Goal: Task Accomplishment & Management: Complete application form

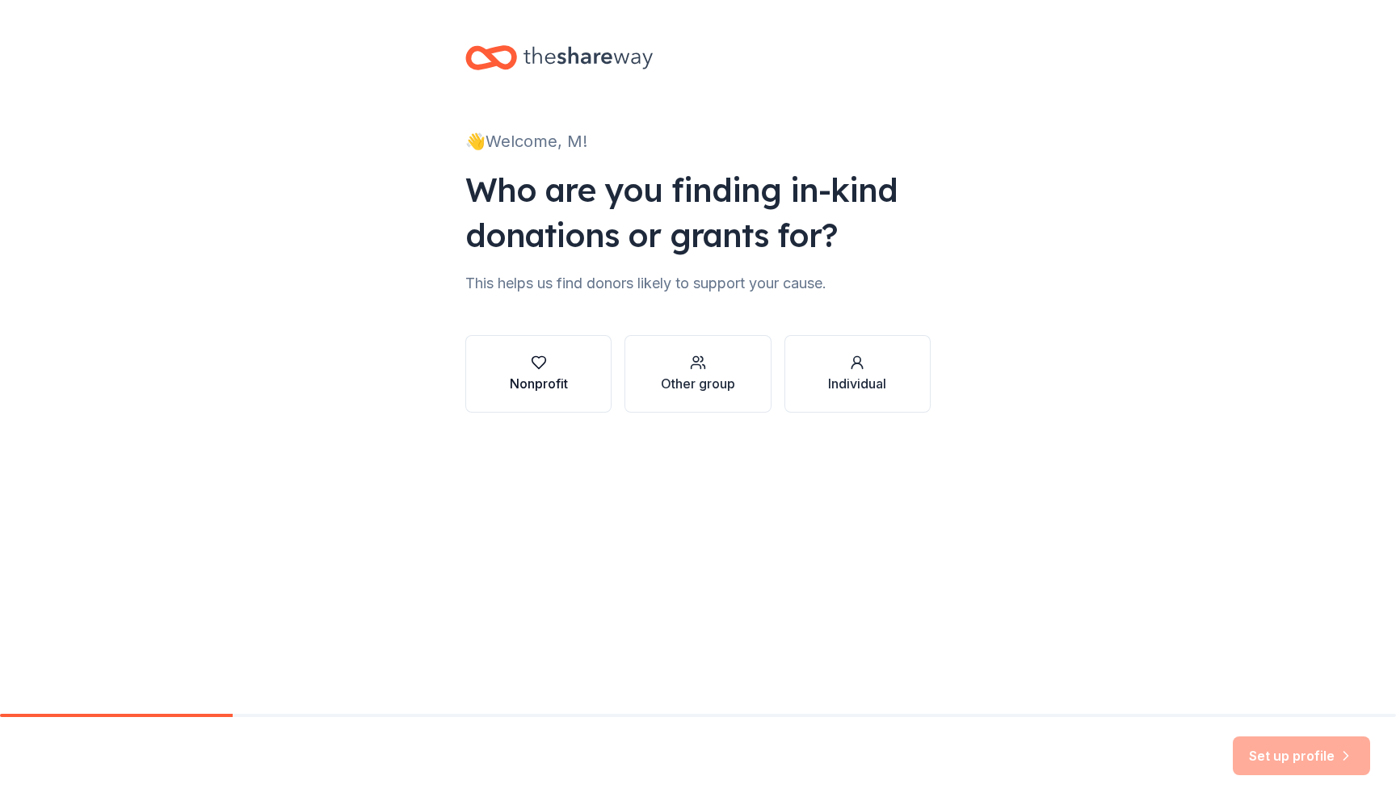
click at [508, 377] on button "Nonprofit" at bounding box center [538, 374] width 146 height 78
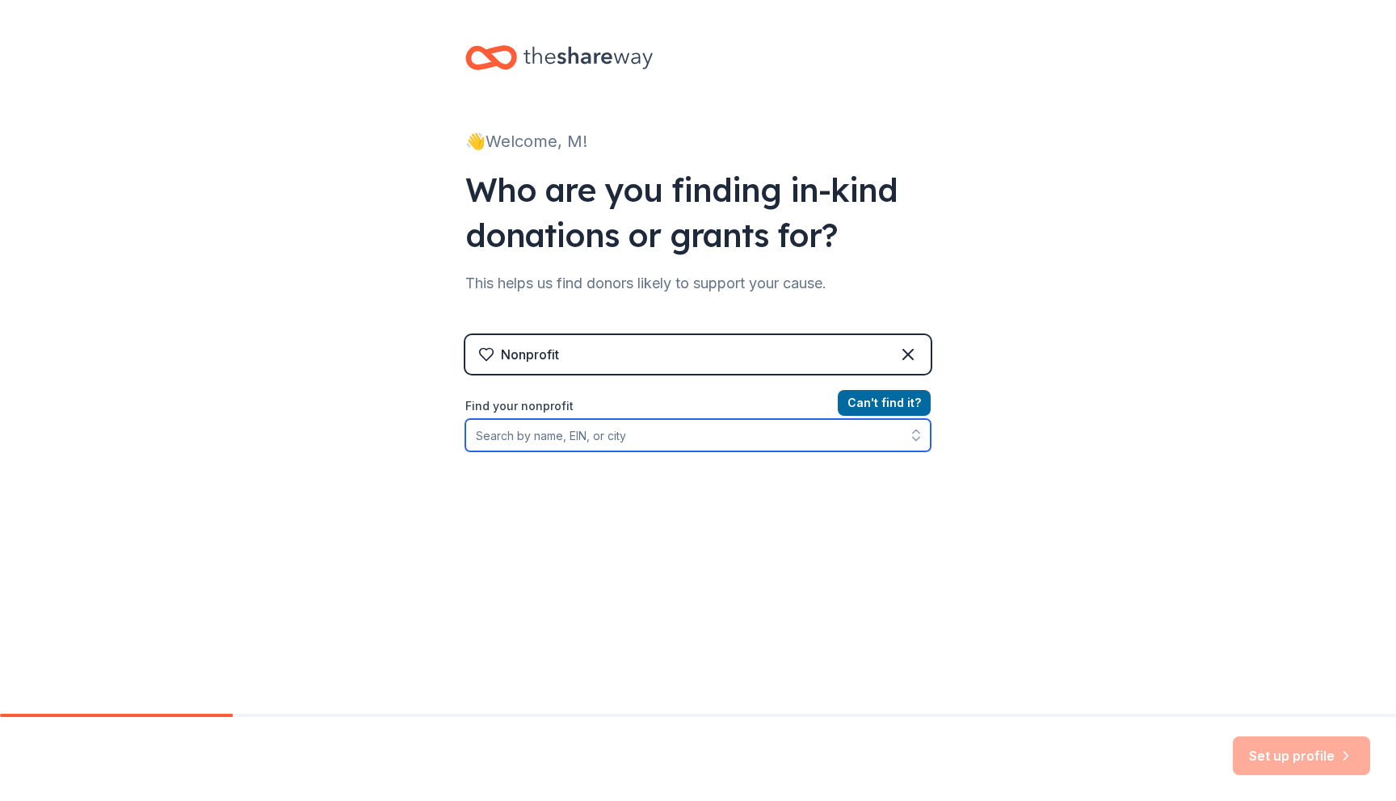
click at [514, 442] on input "Find your nonprofit" at bounding box center [697, 435] width 465 height 32
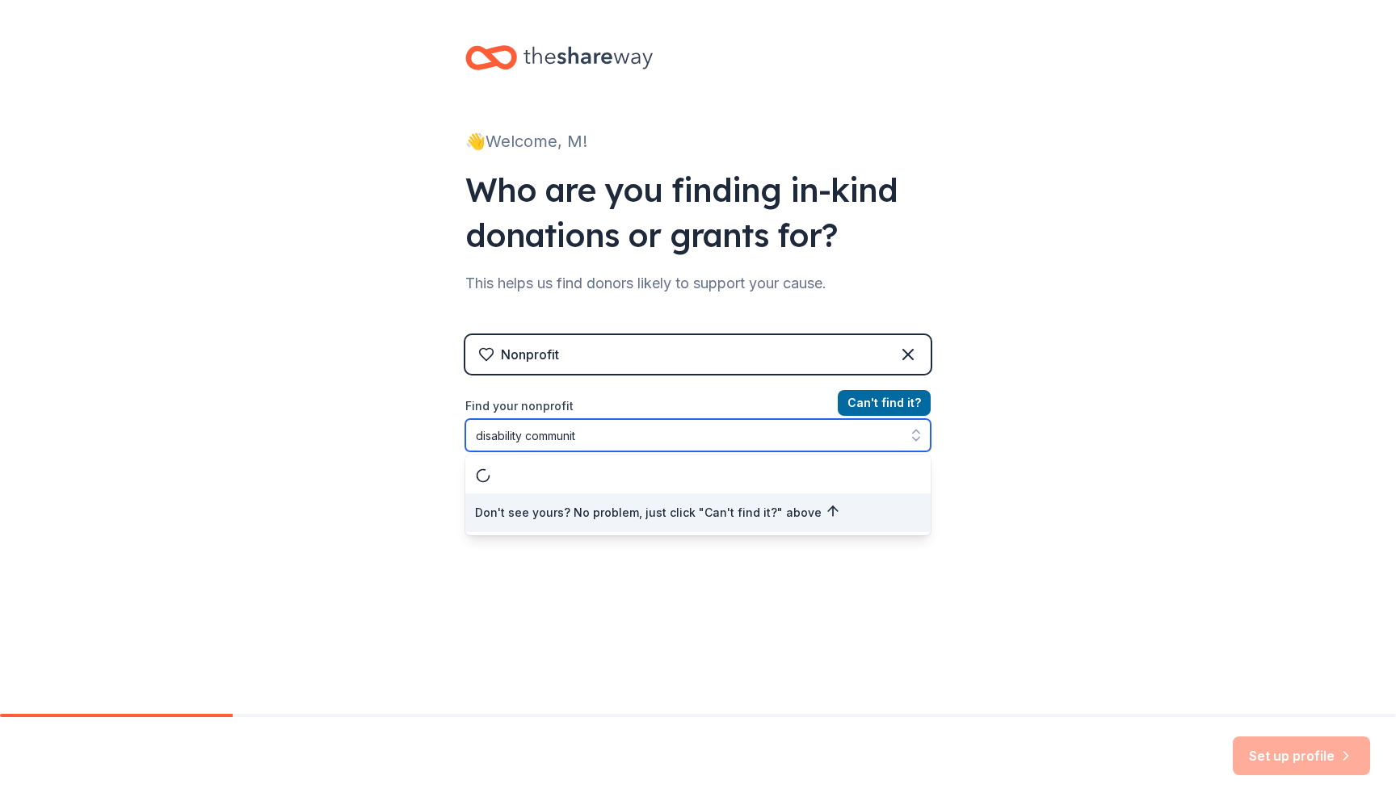
type input "disability community"
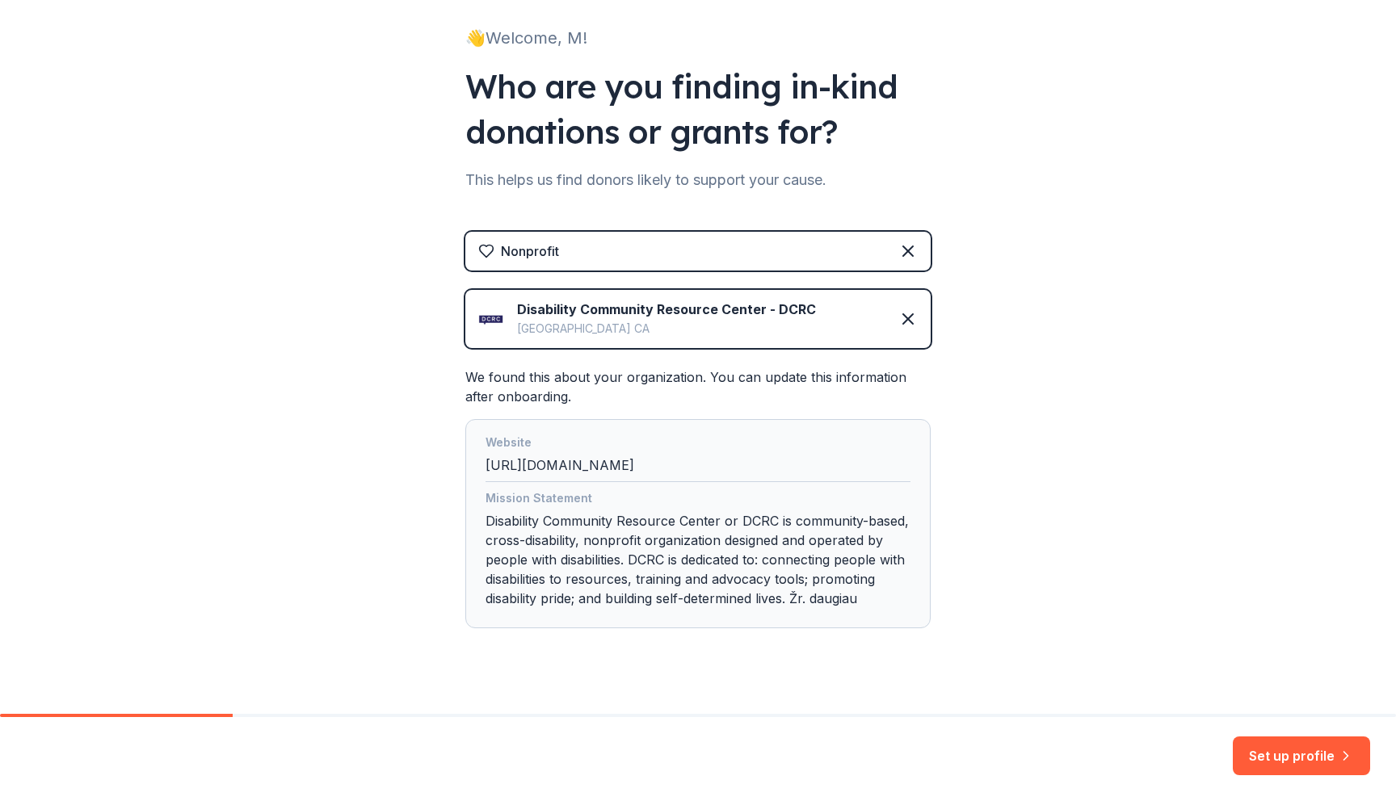
scroll to position [128, 0]
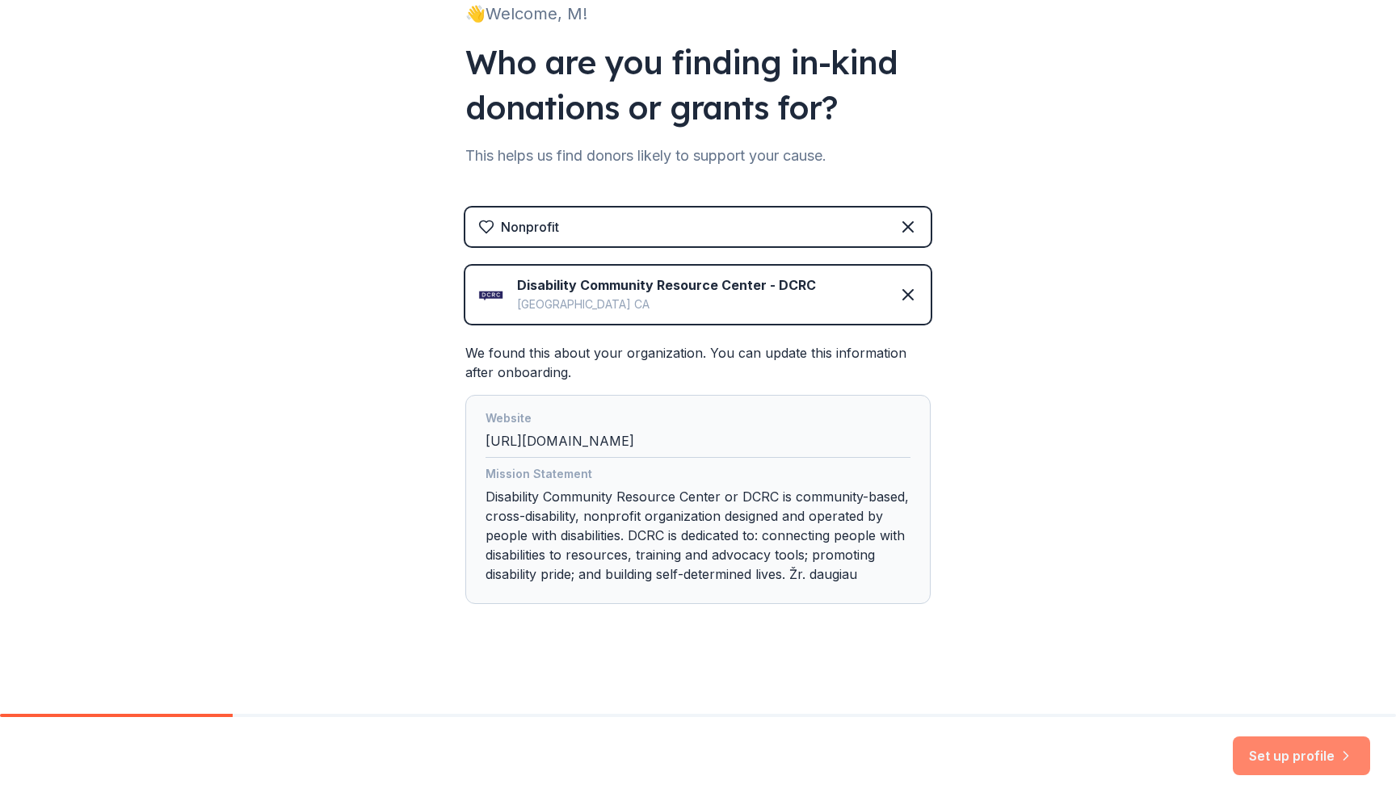
click at [1288, 752] on button "Set up profile" at bounding box center [1300, 756] width 137 height 39
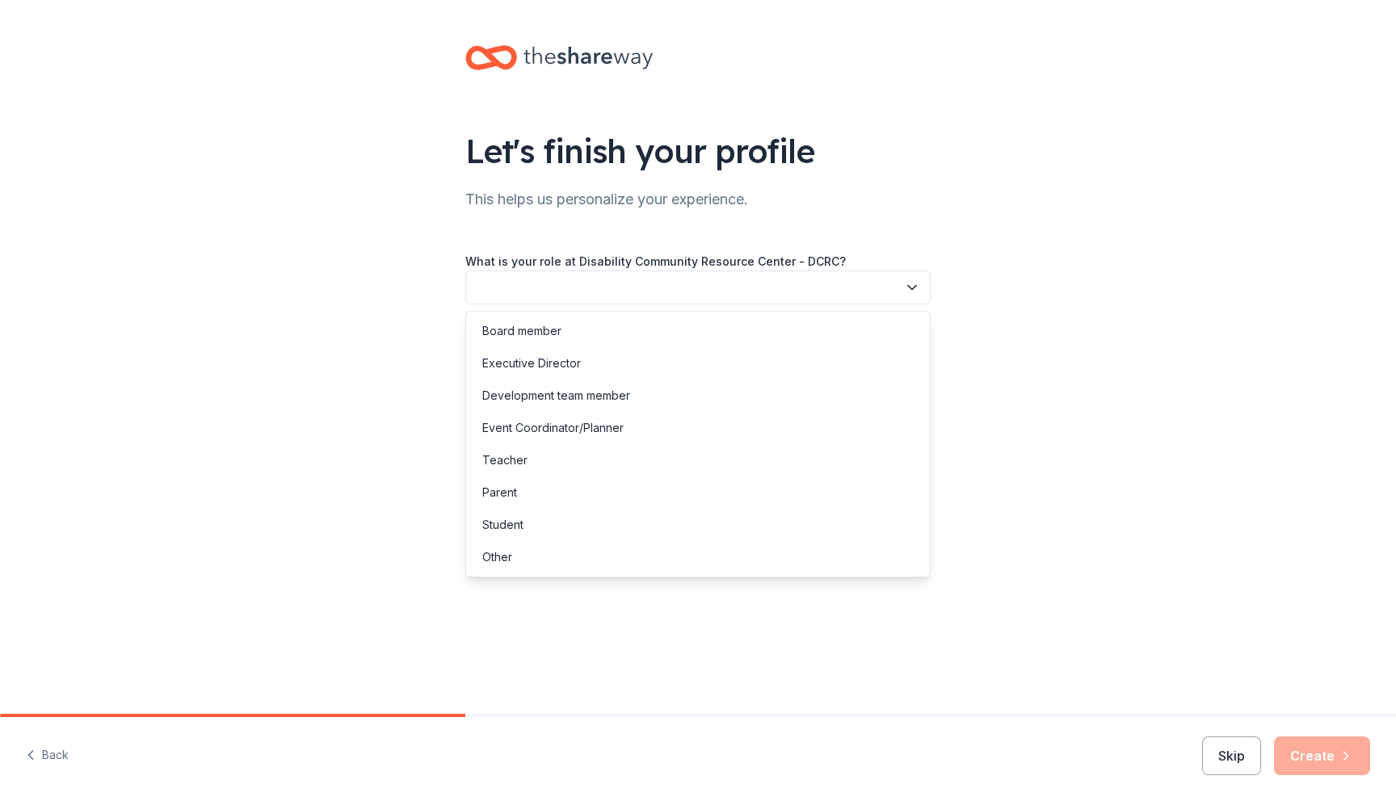
click at [852, 279] on button "button" at bounding box center [697, 288] width 465 height 34
click at [828, 322] on div "Board member" at bounding box center [697, 331] width 457 height 32
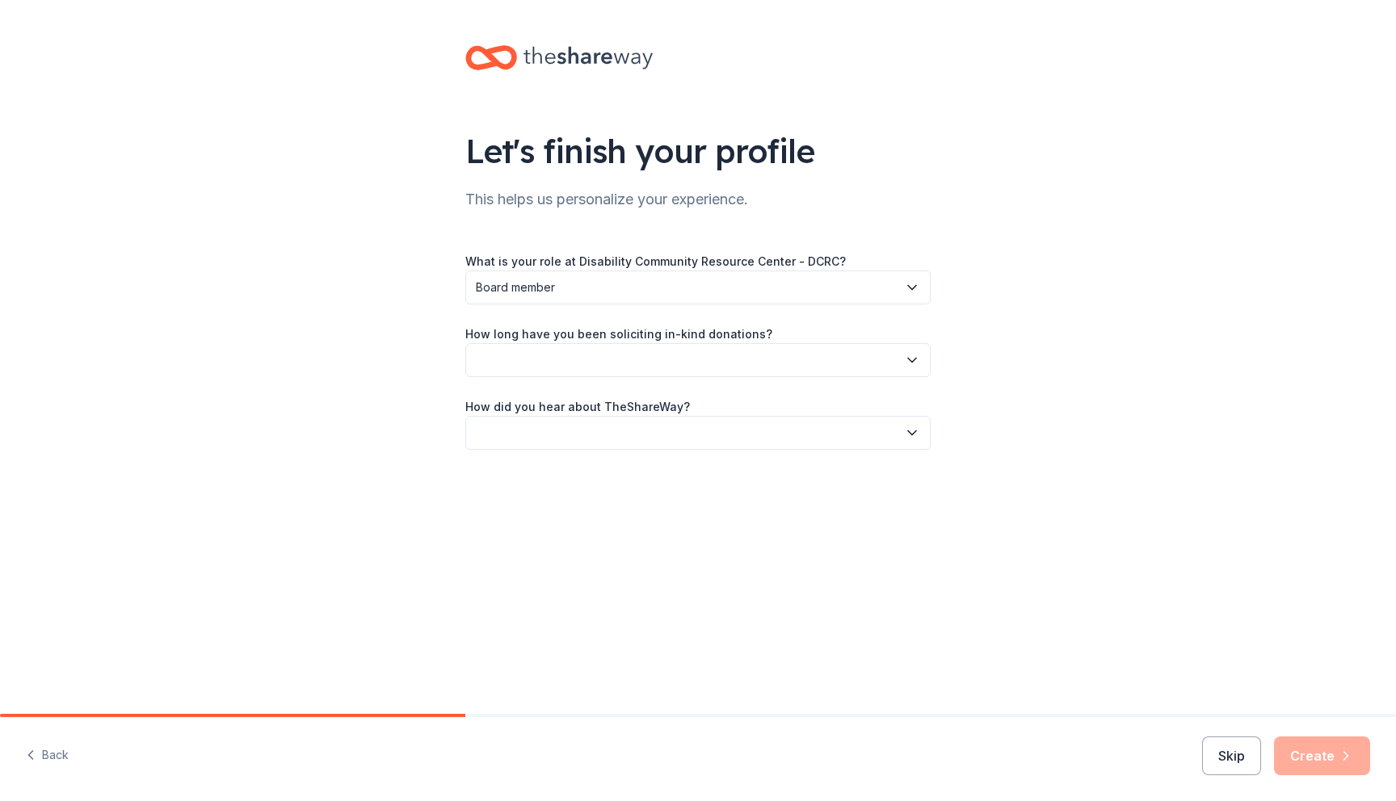
click at [810, 347] on button "button" at bounding box center [697, 360] width 465 height 34
click at [758, 437] on div "1 to 2 years" at bounding box center [697, 436] width 457 height 32
click at [757, 421] on button "button" at bounding box center [697, 433] width 465 height 34
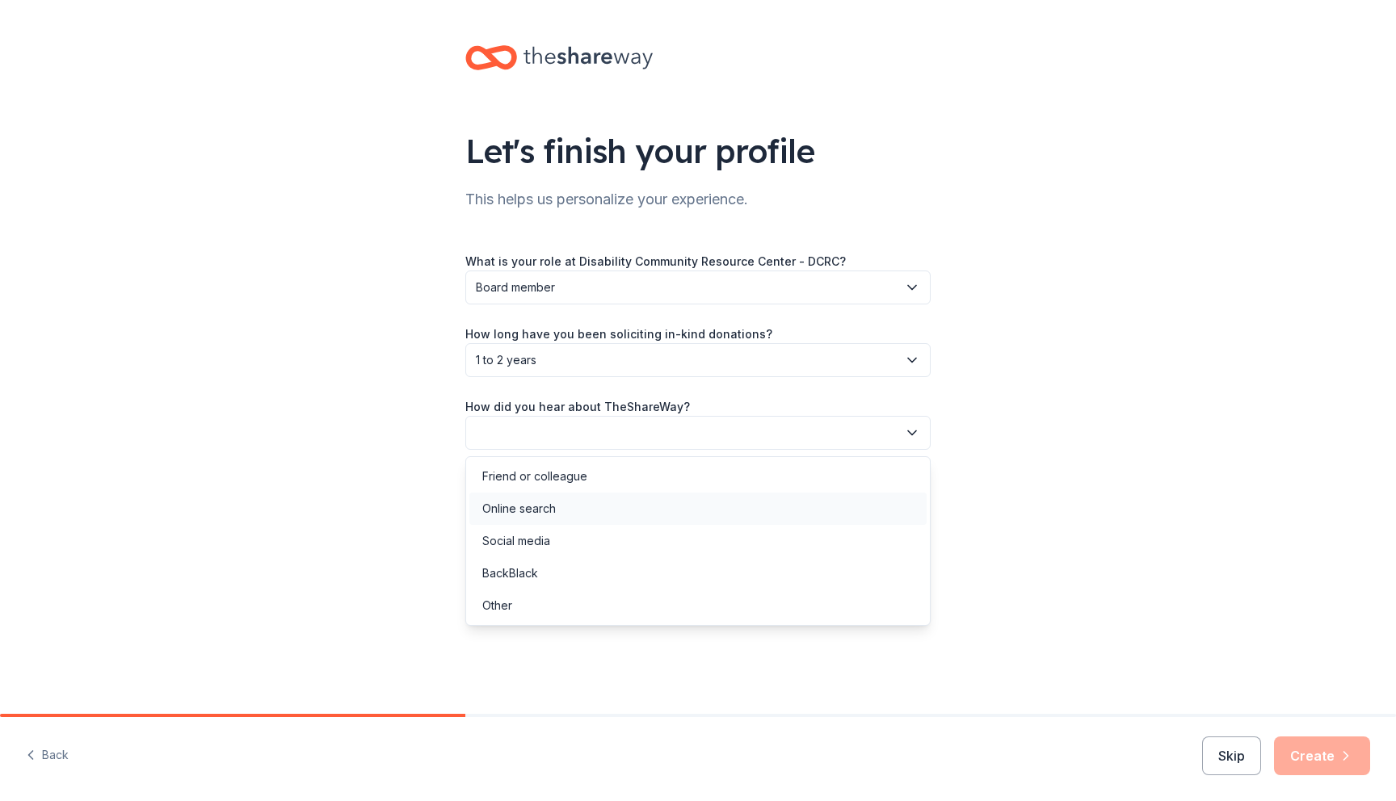
click at [730, 497] on div "Online search" at bounding box center [697, 509] width 457 height 32
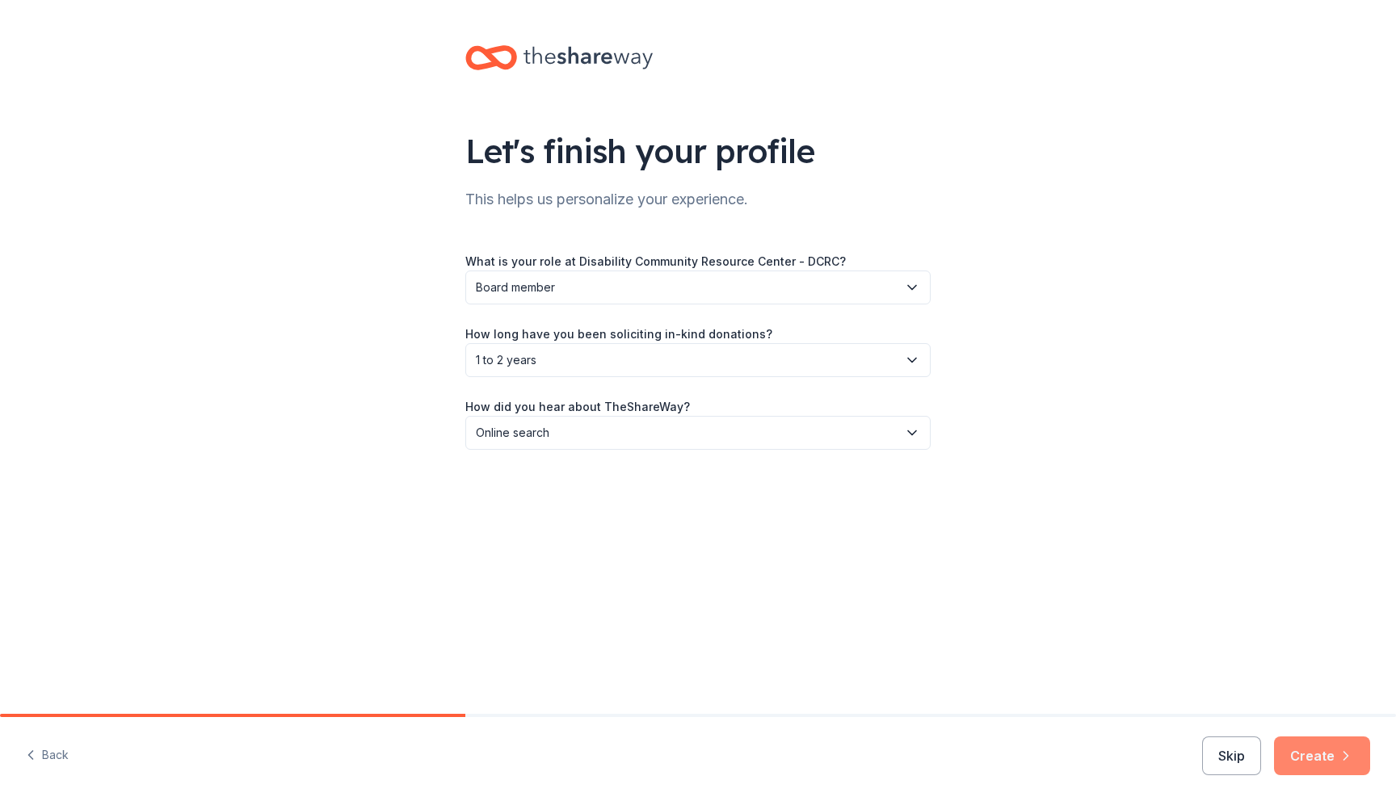
click at [1289, 766] on button "Create" at bounding box center [1322, 756] width 96 height 39
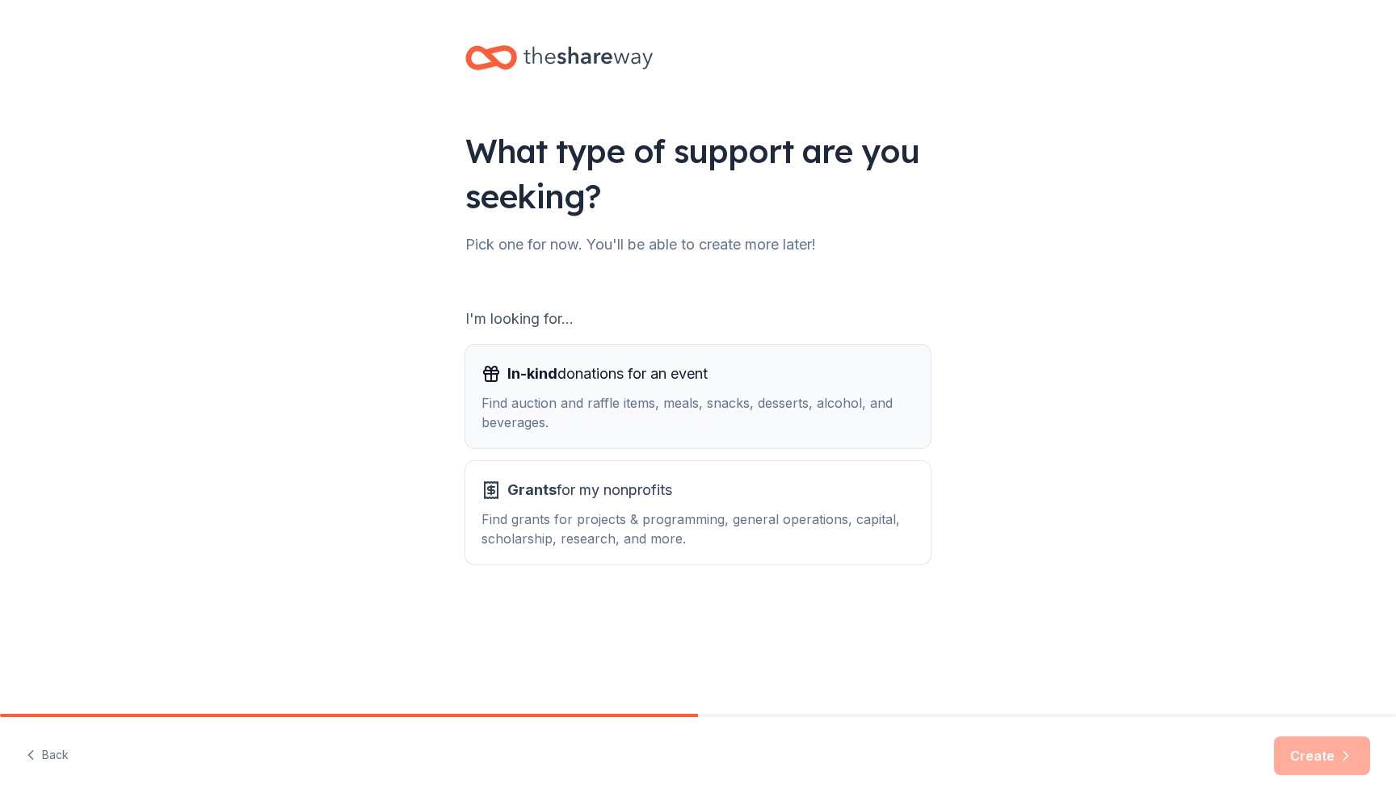
click at [833, 416] on div "Find auction and raffle items, meals, snacks, desserts, alcohol, and beverages." at bounding box center [697, 412] width 433 height 39
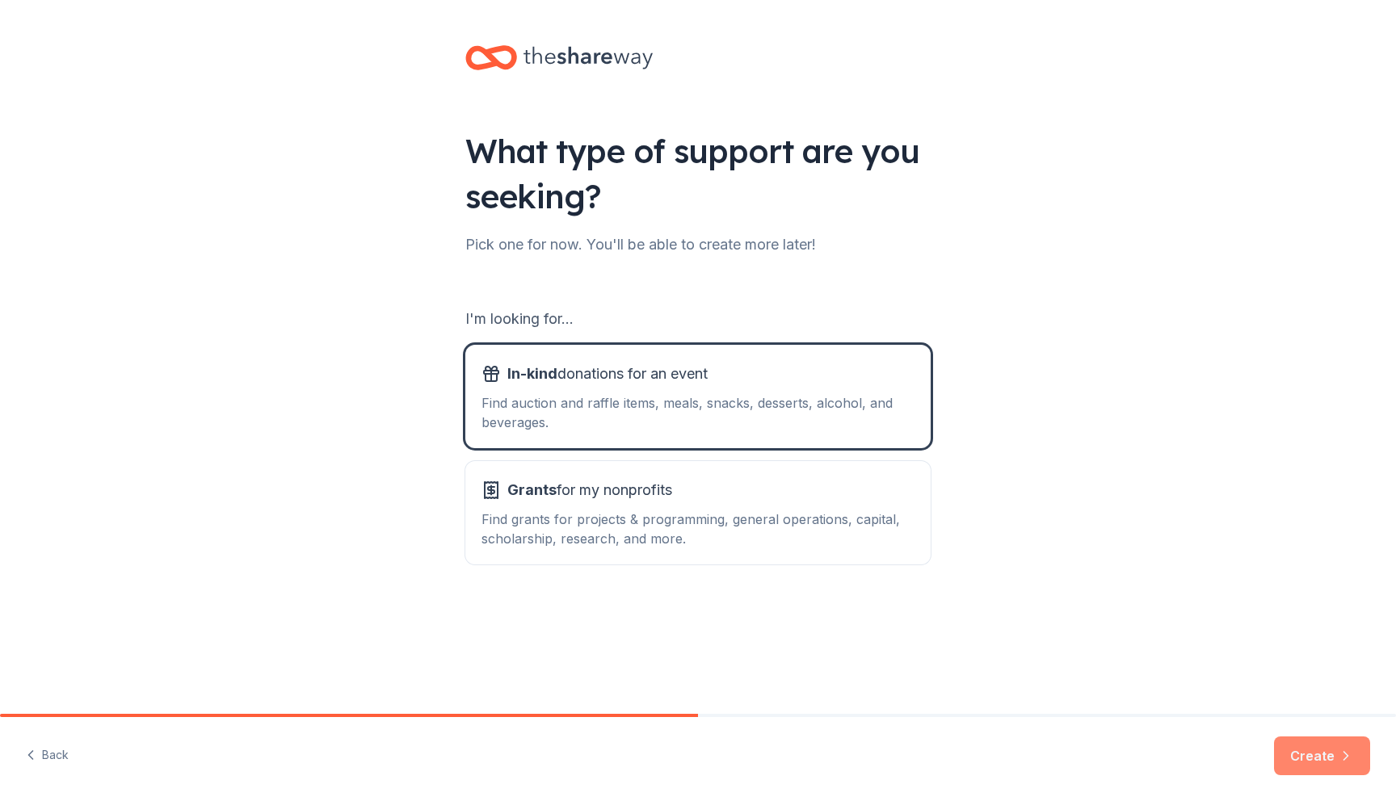
click at [1316, 770] on button "Create" at bounding box center [1322, 756] width 96 height 39
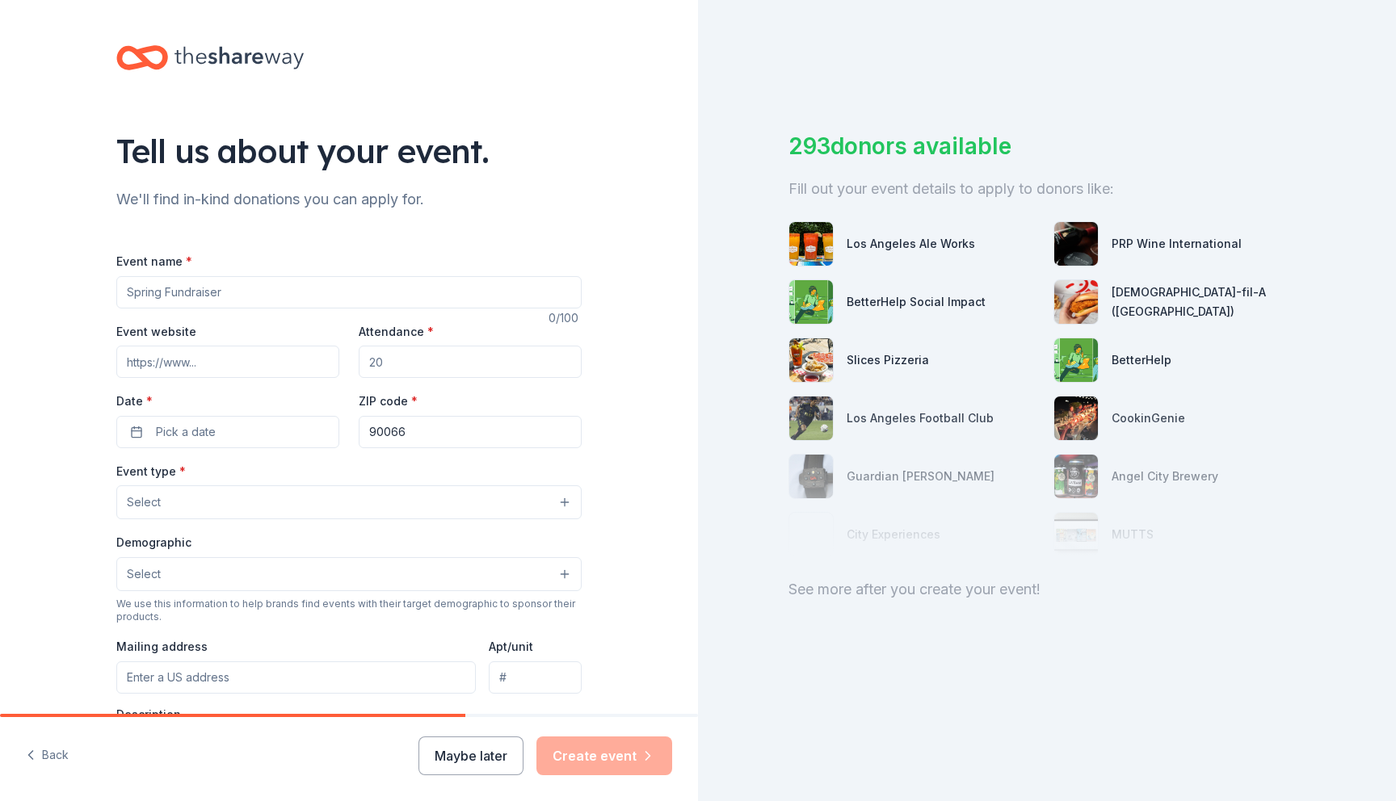
click at [433, 293] on input "Event name *" at bounding box center [348, 292] width 465 height 32
type input "Poker Night"
click at [385, 507] on button "Select" at bounding box center [348, 502] width 465 height 34
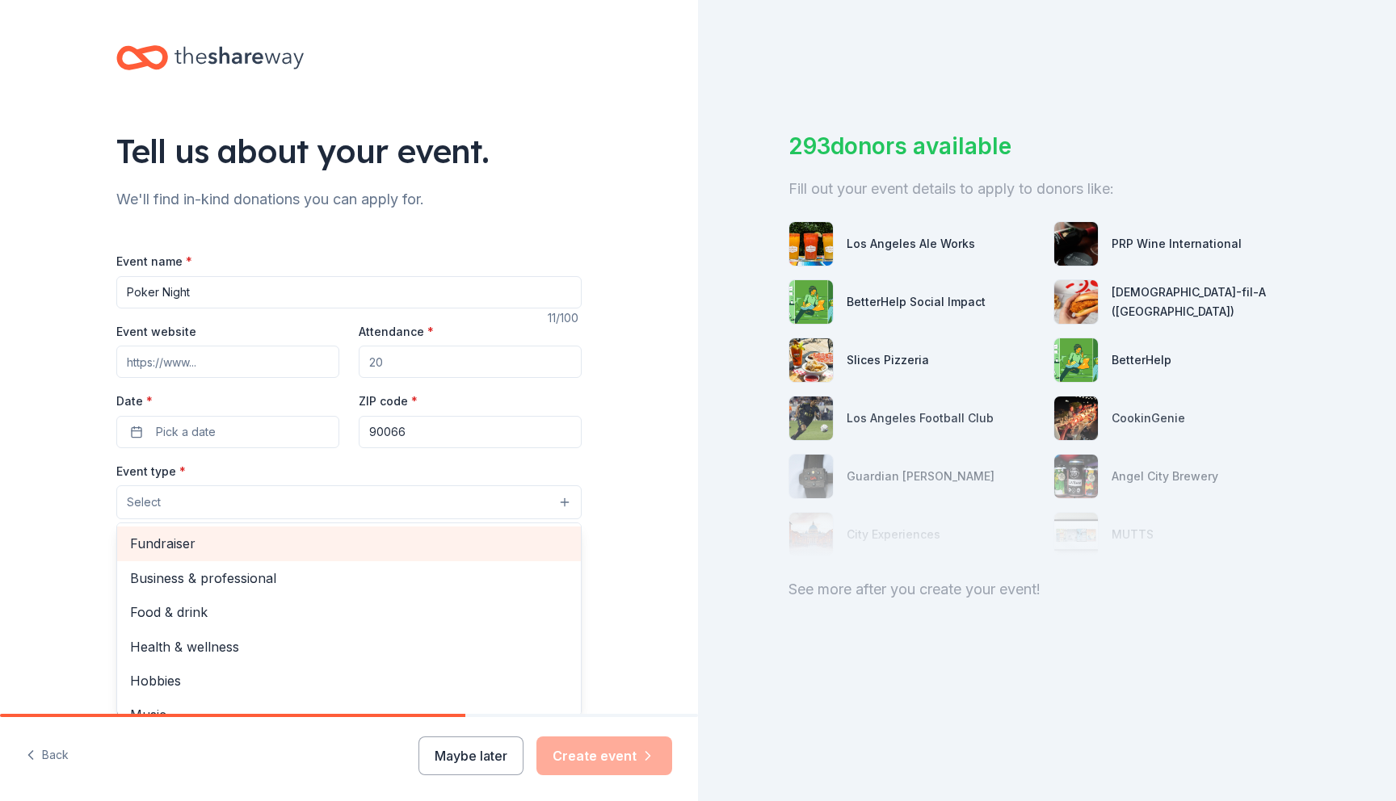
click at [371, 538] on span "Fundraiser" at bounding box center [349, 543] width 438 height 21
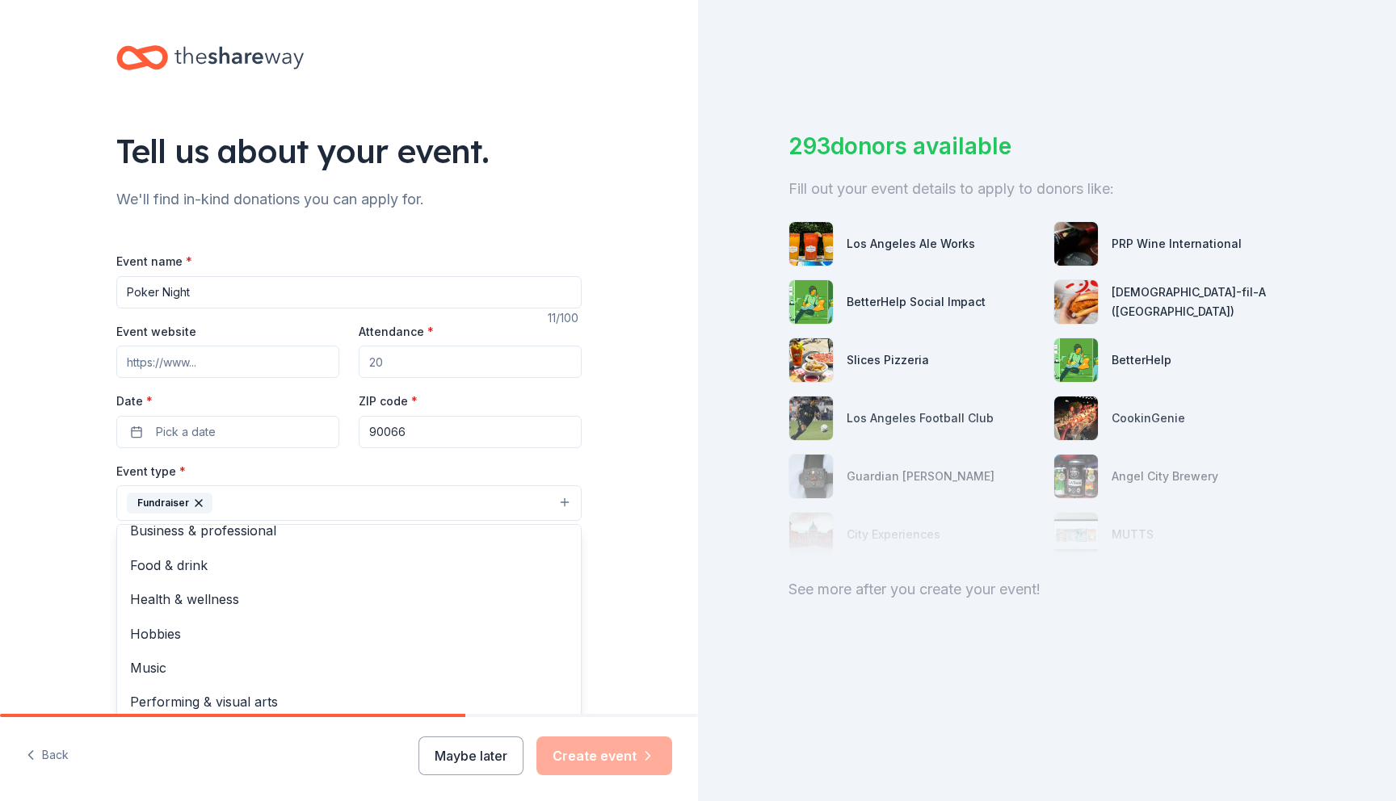
click at [71, 581] on div "Tell us about your event. We'll find in-kind donations you can apply for. Event…" at bounding box center [349, 538] width 698 height 1077
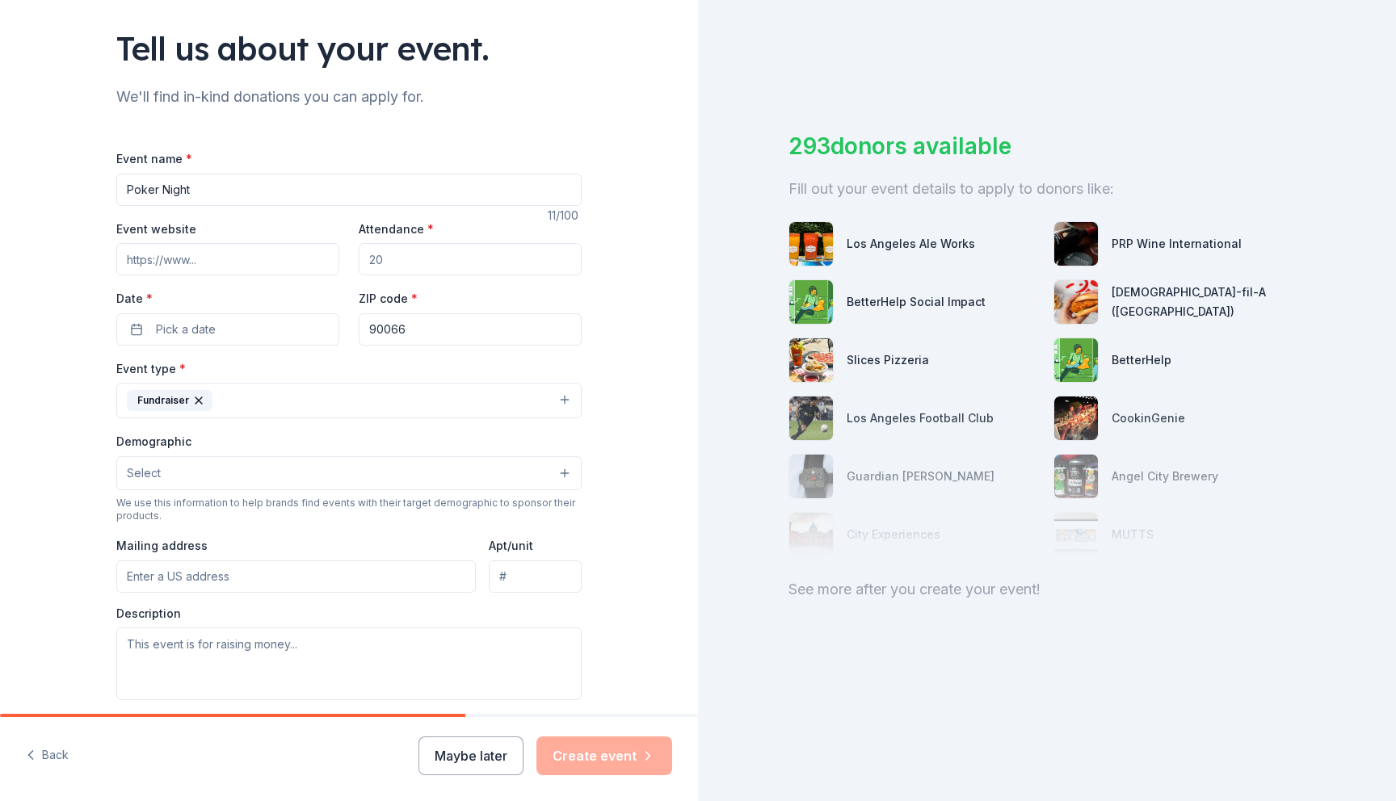
scroll to position [104, 0]
click at [149, 451] on div "Demographic Select" at bounding box center [348, 459] width 465 height 59
click at [149, 466] on span "Select" at bounding box center [144, 471] width 34 height 19
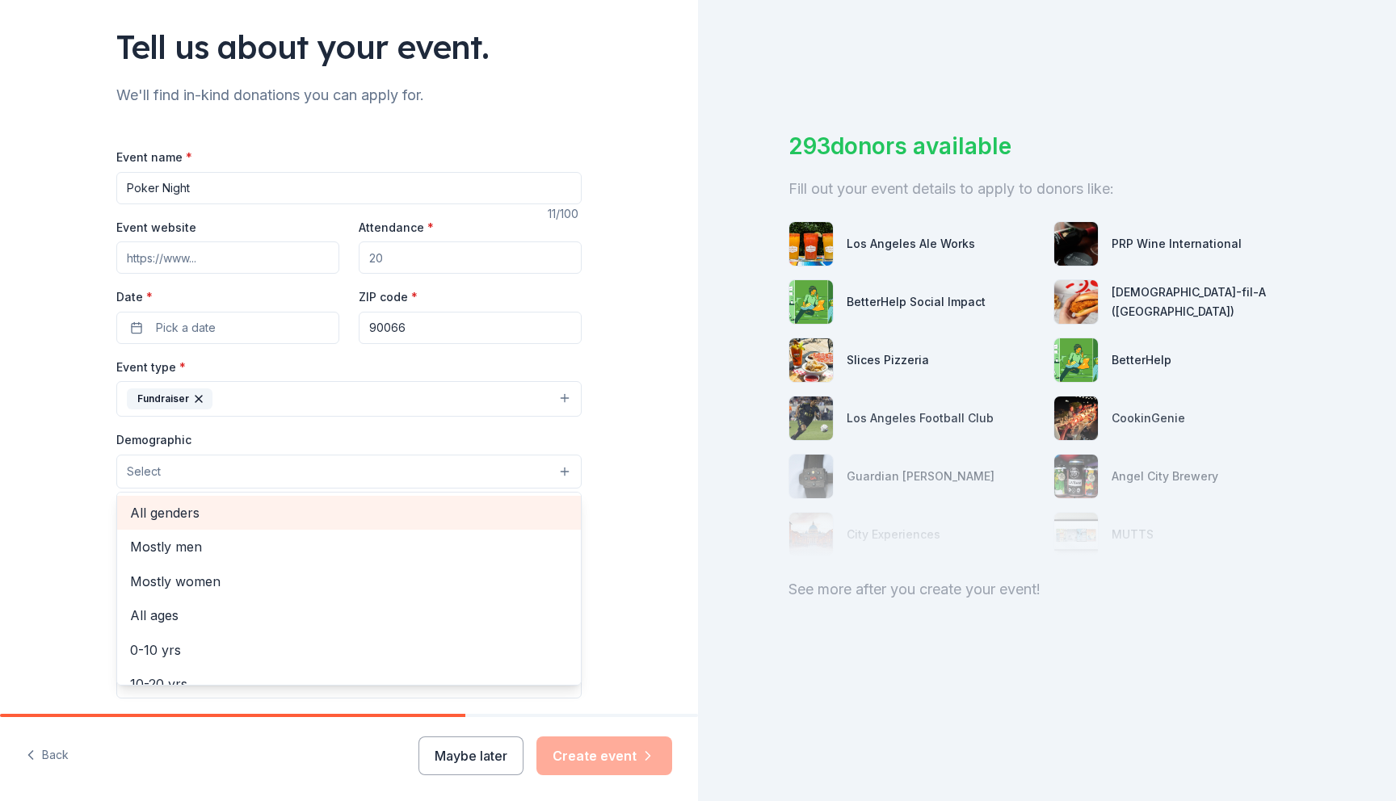
click at [150, 510] on span "All genders" at bounding box center [349, 512] width 438 height 21
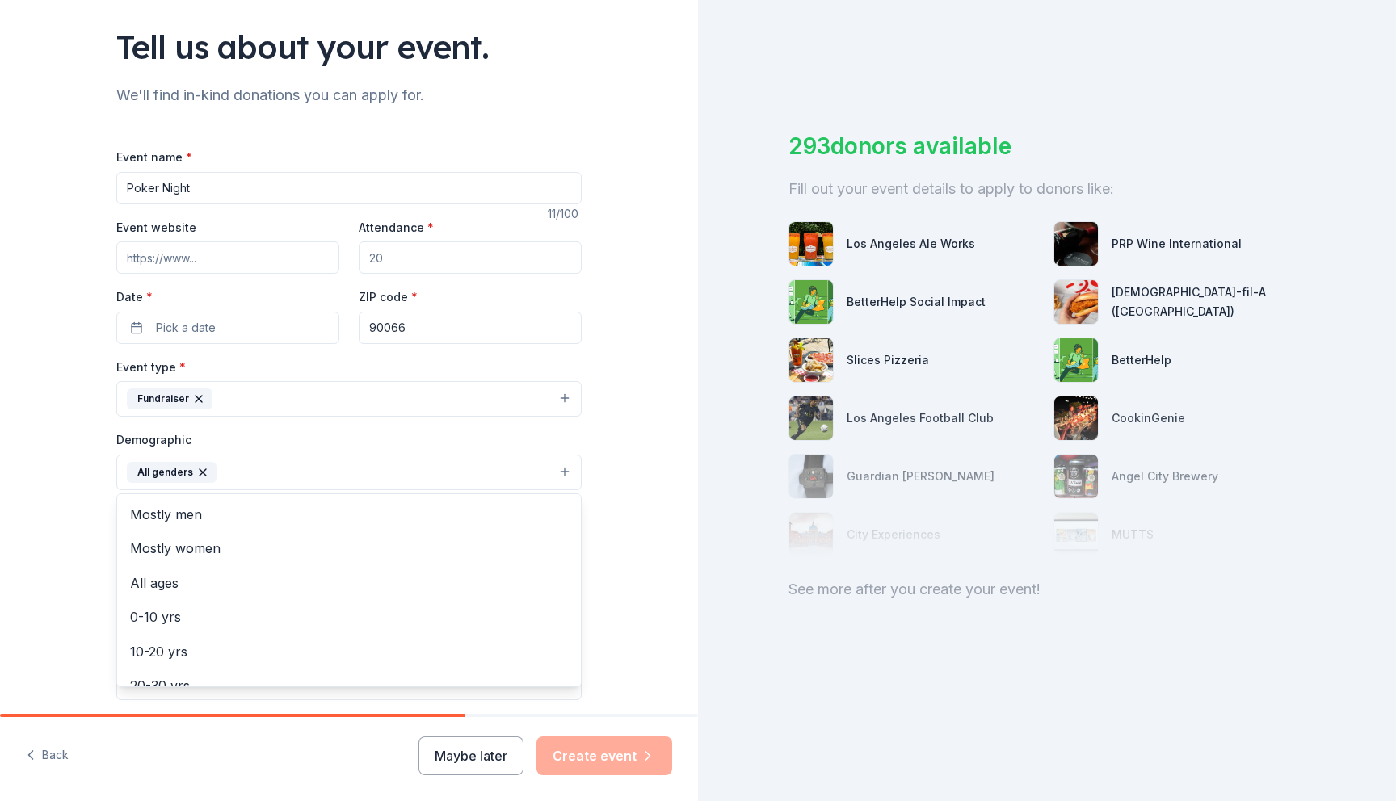
click at [61, 577] on div "Tell us about your event. We'll find in-kind donations you can apply for. Event…" at bounding box center [349, 435] width 698 height 1078
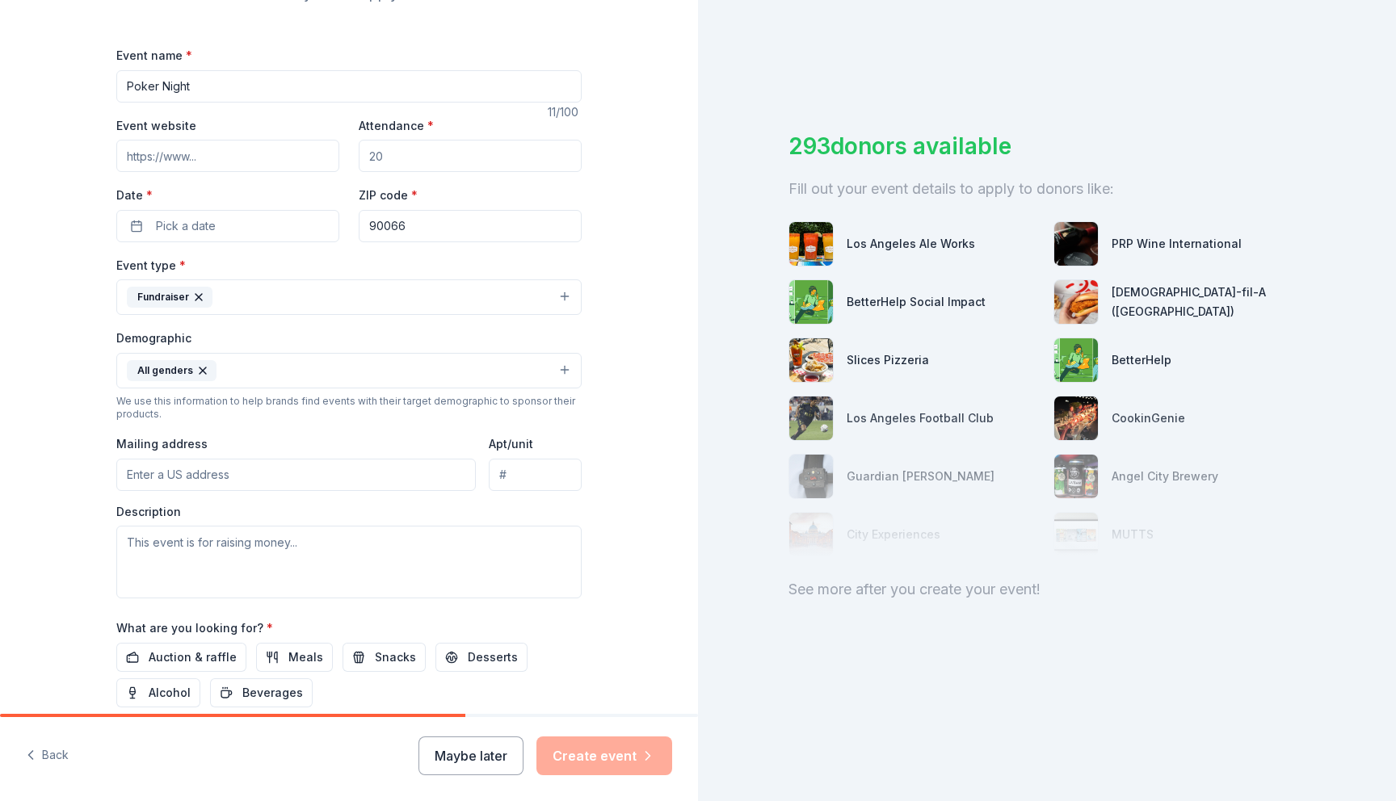
scroll to position [210, 0]
click at [157, 467] on input "Mailing address" at bounding box center [295, 471] width 359 height 32
click at [158, 653] on span "Auction & raffle" at bounding box center [193, 653] width 88 height 19
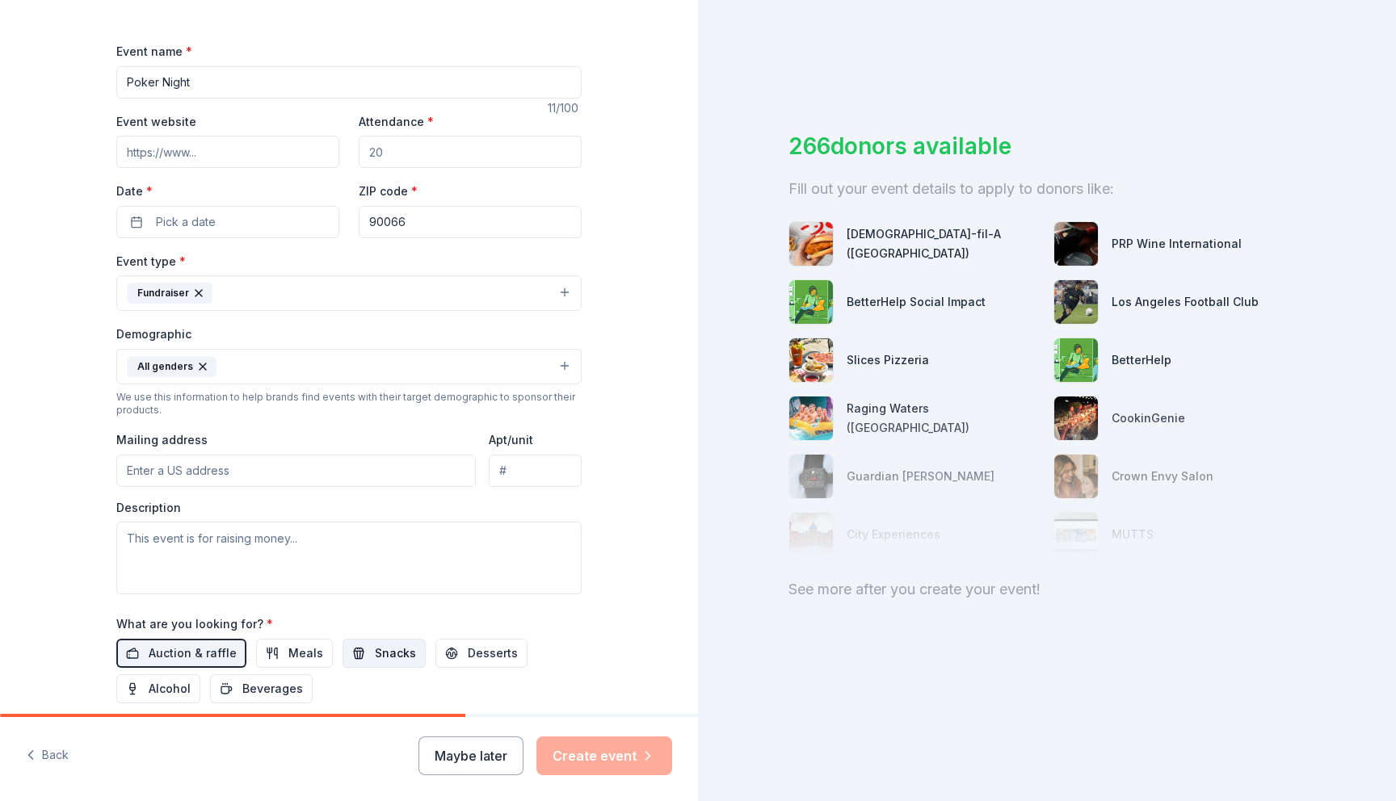
click at [378, 651] on span "Snacks" at bounding box center [395, 653] width 41 height 19
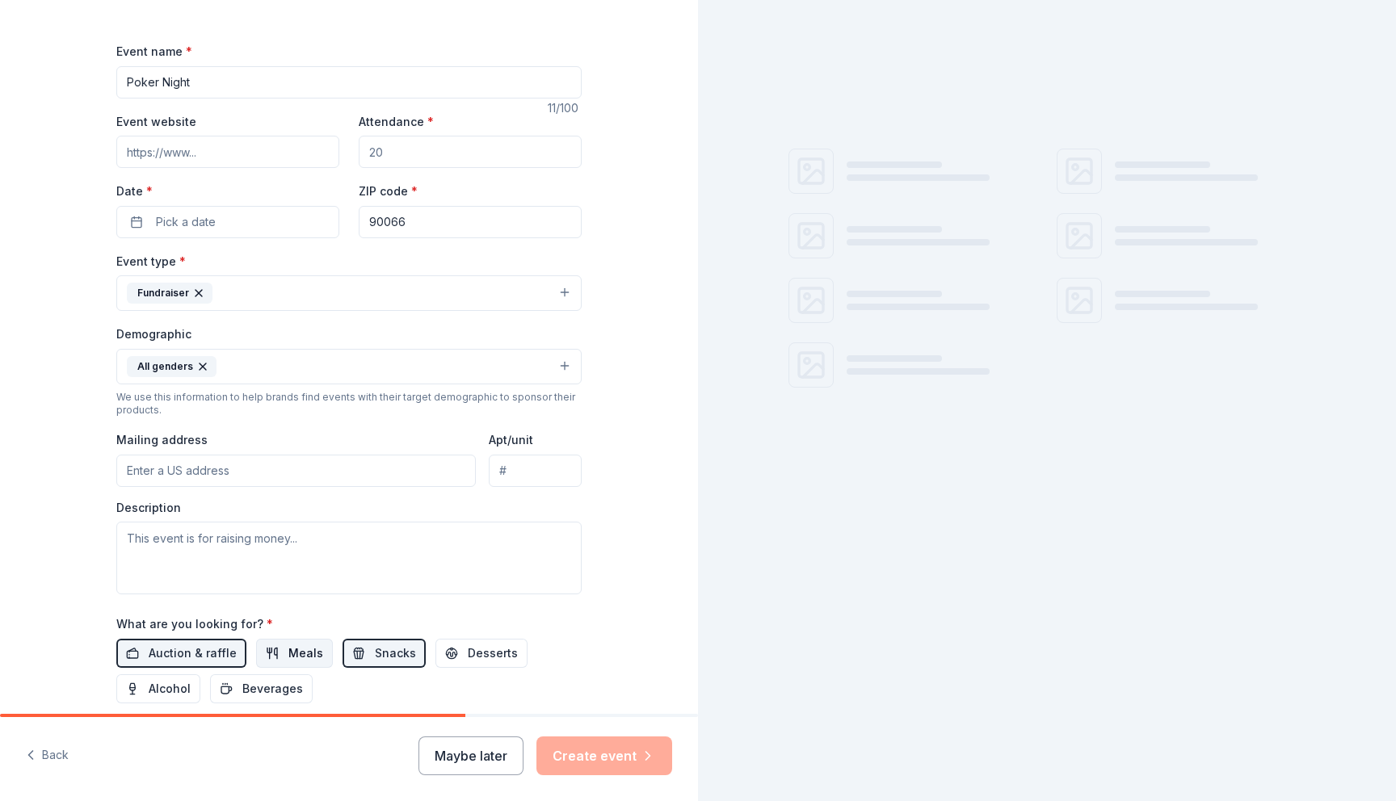
click at [306, 653] on span "Meals" at bounding box center [305, 653] width 35 height 19
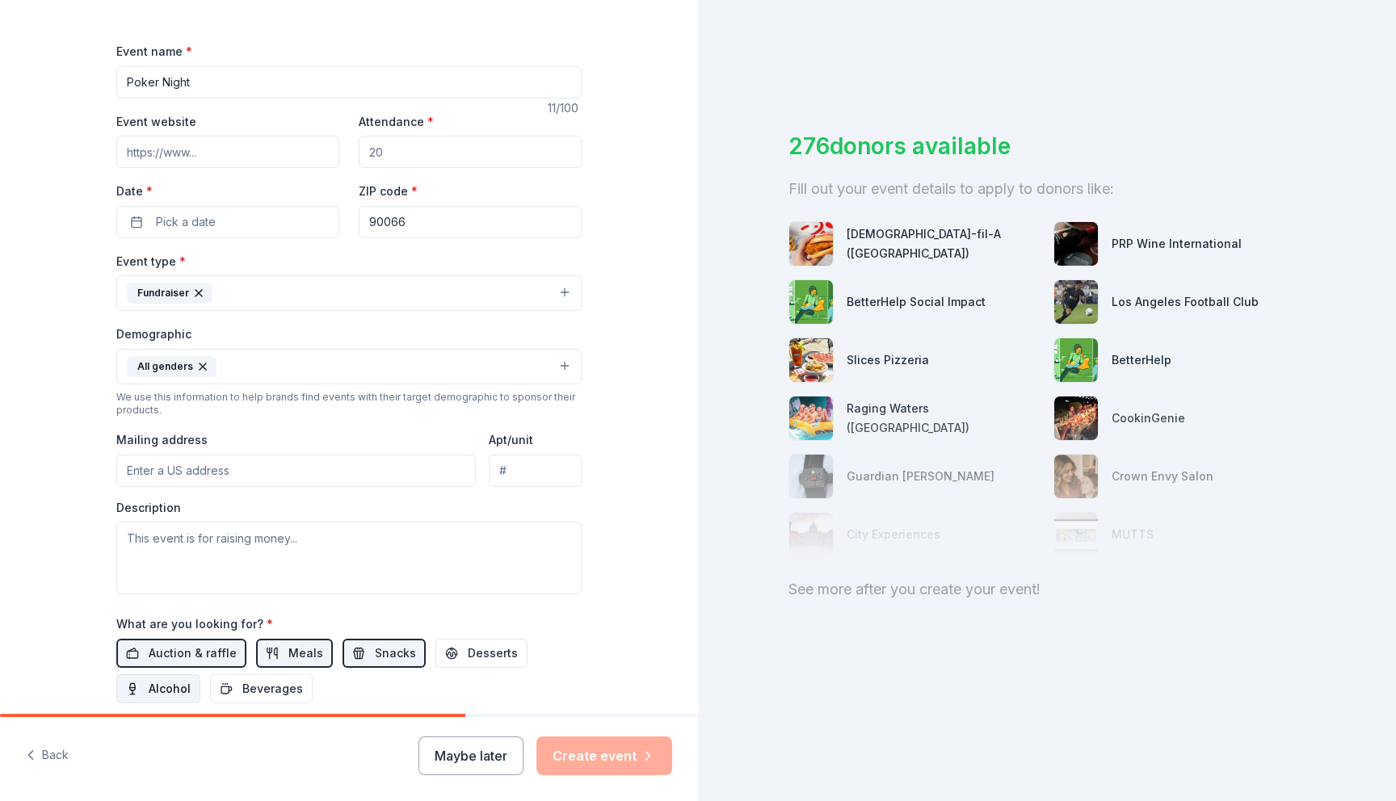
click at [169, 686] on span "Alcohol" at bounding box center [170, 688] width 42 height 19
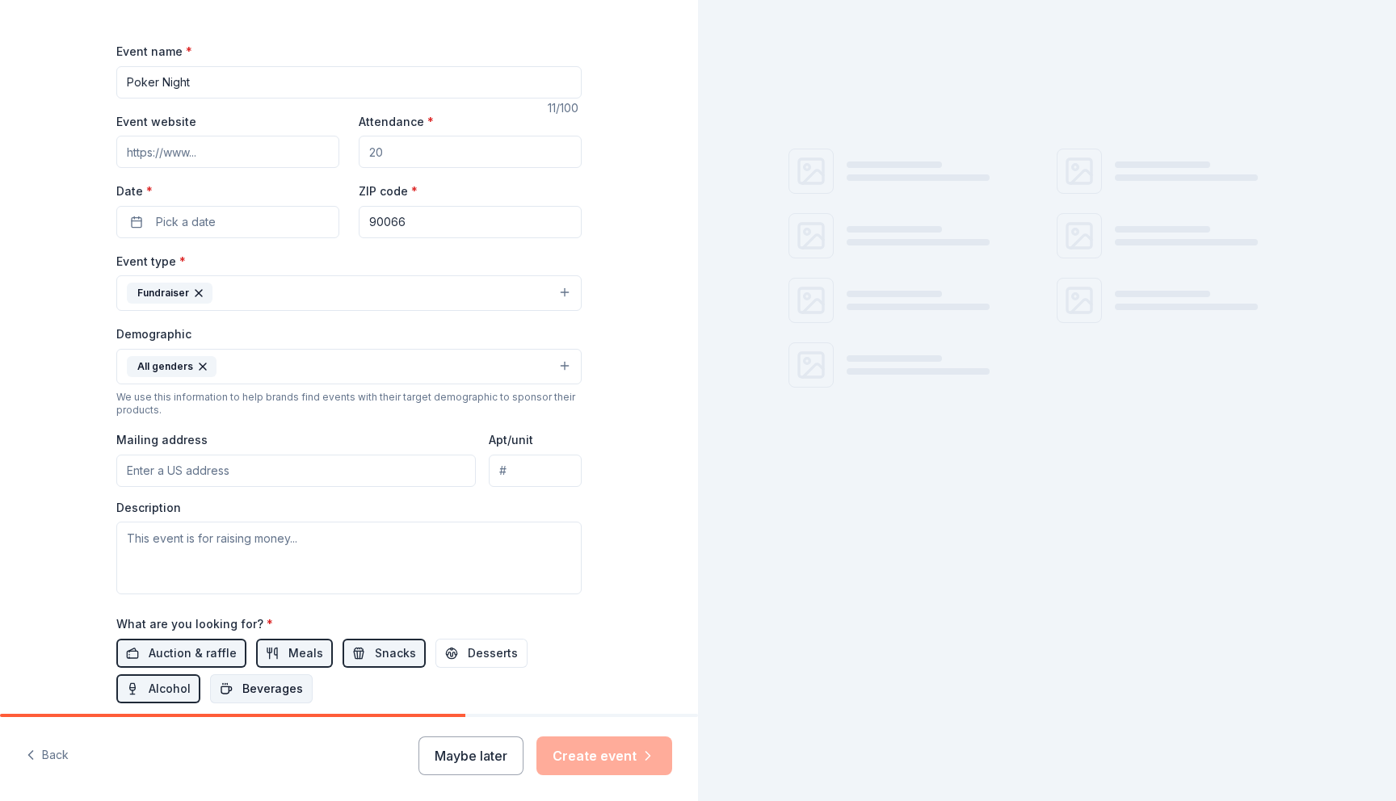
click at [254, 687] on span "Beverages" at bounding box center [272, 688] width 61 height 19
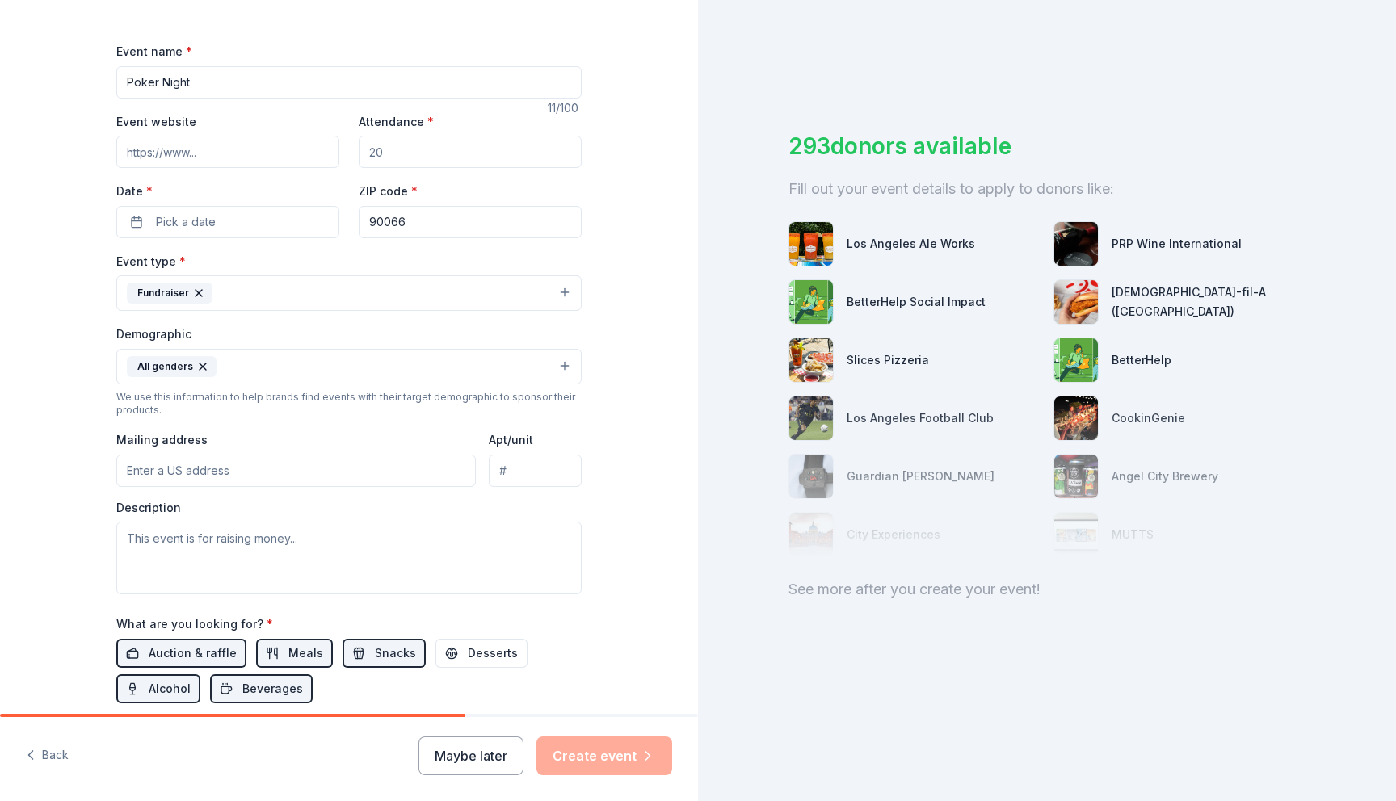
click at [438, 153] on input "Attendance *" at bounding box center [470, 152] width 223 height 32
type input "70"
click at [197, 539] on textarea at bounding box center [348, 558] width 465 height 73
click at [184, 539] on textarea at bounding box center [348, 558] width 465 height 73
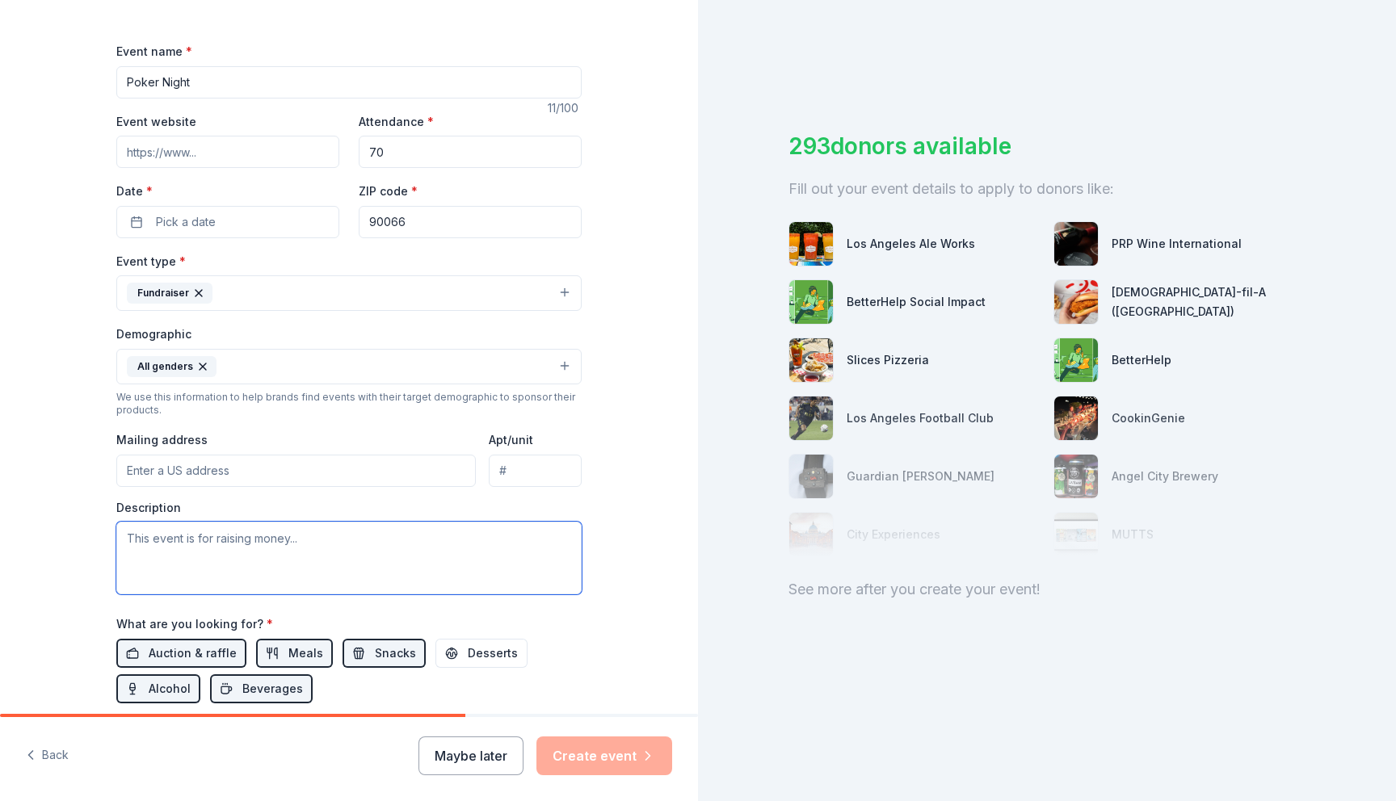
paste textarea "DCRC IS PROUD TO ANNOUNCE OUR 2nd ANNUAL POKERNIGHT FUNDRAISER AT THE MANHATTAN…"
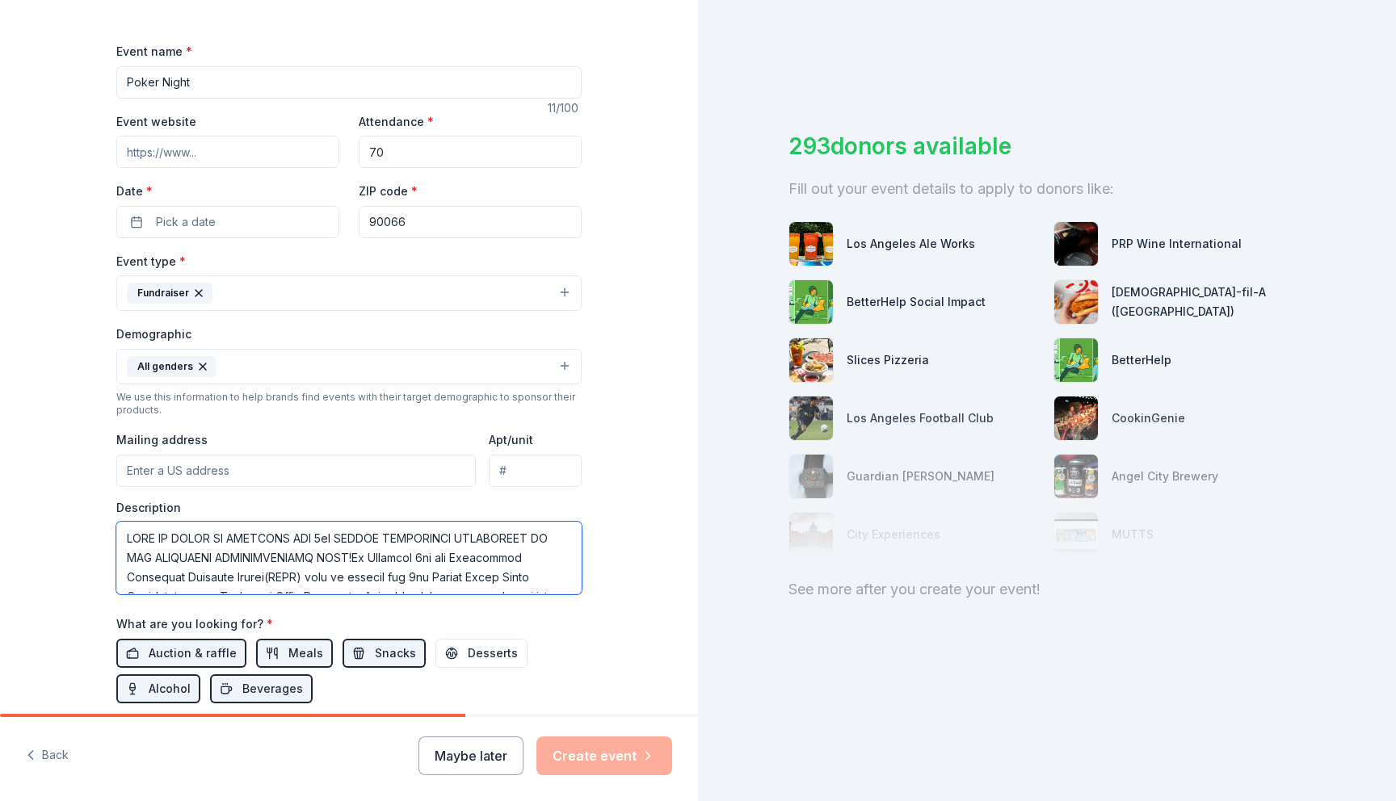
scroll to position [301, 0]
click at [160, 529] on textarea at bounding box center [348, 558] width 465 height 73
click at [147, 569] on textarea at bounding box center [348, 558] width 465 height 73
click at [502, 528] on textarea at bounding box center [348, 558] width 465 height 73
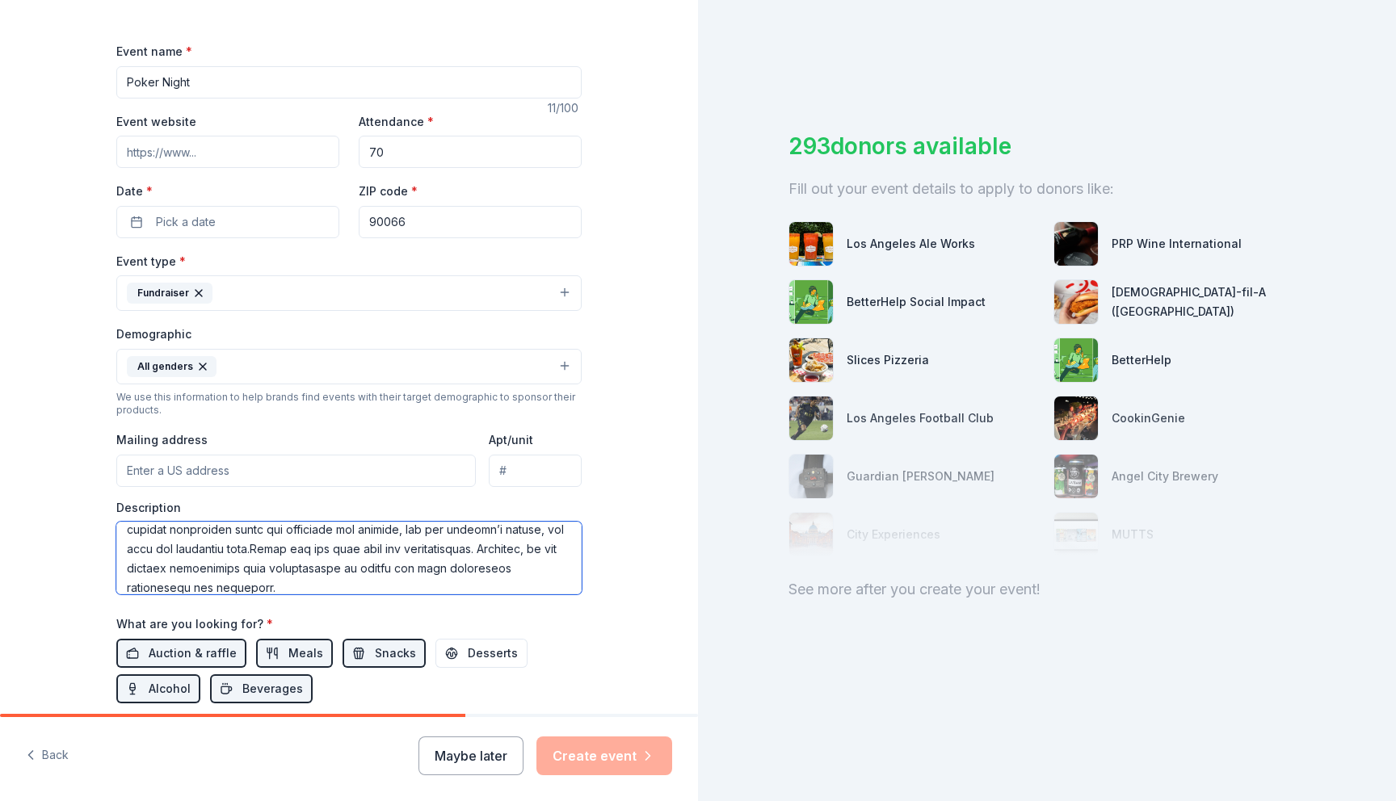
click at [514, 574] on textarea at bounding box center [348, 558] width 465 height 73
click at [191, 578] on textarea at bounding box center [348, 558] width 465 height 73
click at [384, 526] on textarea at bounding box center [348, 558] width 465 height 73
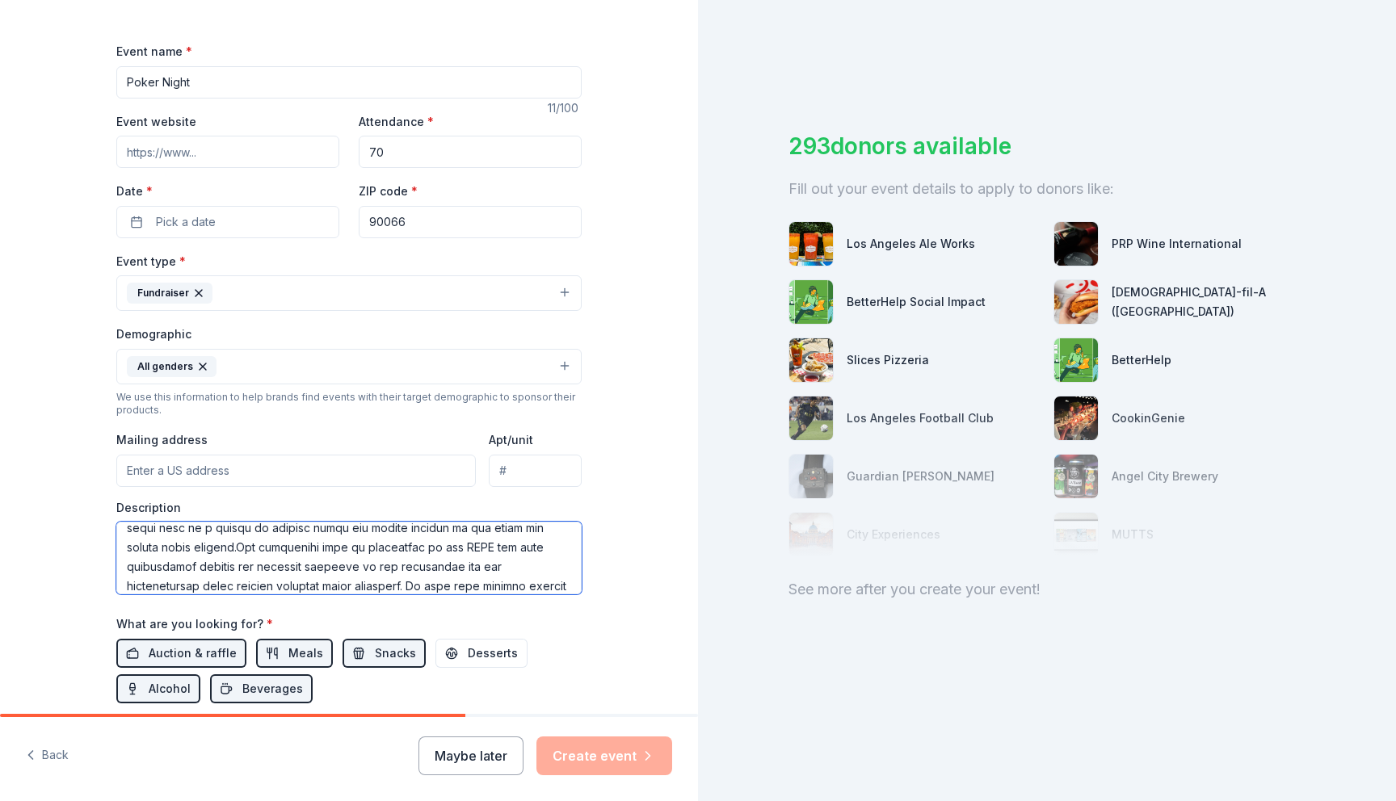
scroll to position [125, 0]
click at [497, 573] on textarea at bounding box center [348, 558] width 465 height 73
click at [438, 585] on textarea at bounding box center [348, 558] width 465 height 73
click at [146, 557] on textarea at bounding box center [348, 558] width 465 height 73
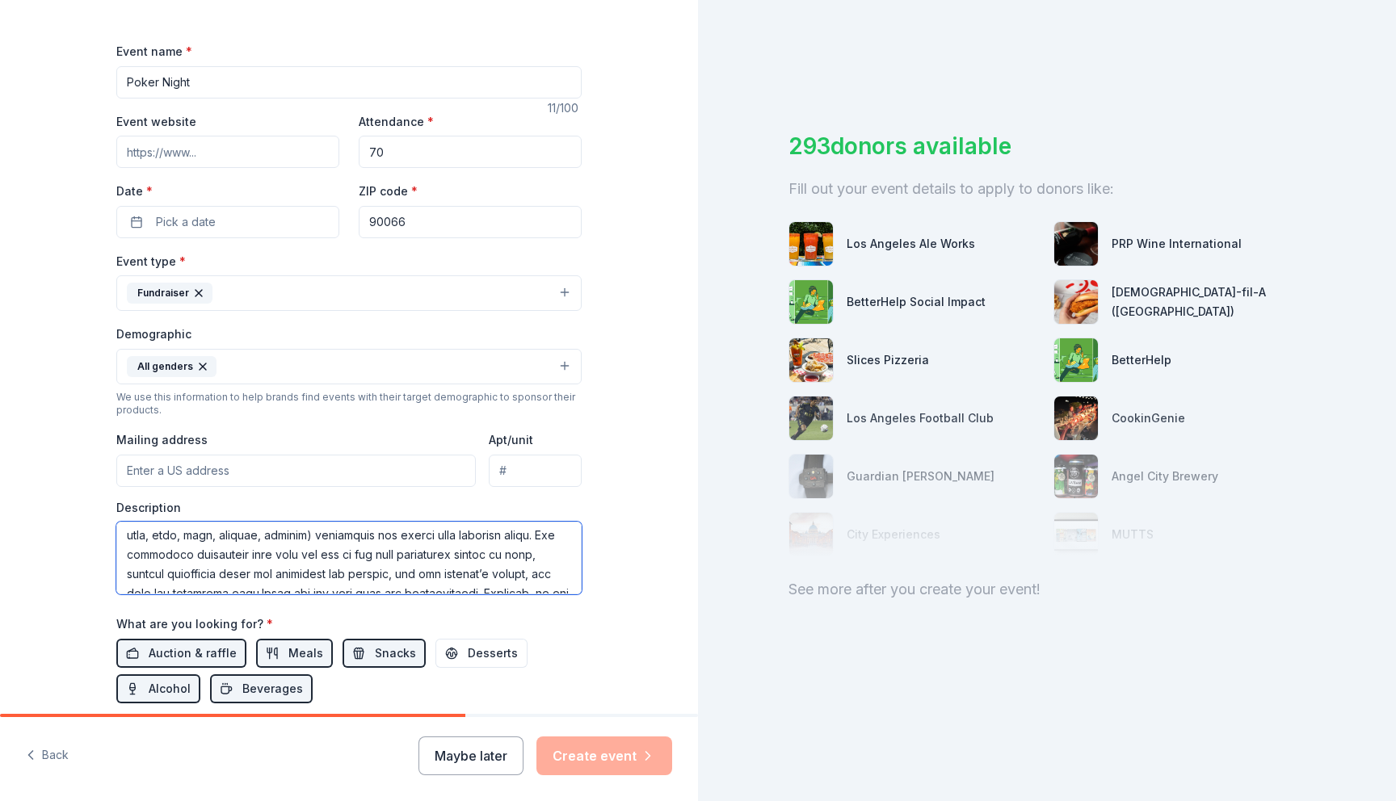
click at [233, 535] on textarea at bounding box center [348, 558] width 465 height 73
click at [283, 556] on textarea at bounding box center [348, 558] width 465 height 73
click at [447, 540] on textarea at bounding box center [348, 558] width 465 height 73
type textarea "DCRC IS PROUD TO ANNOUNCE OUR 2nd ANNUAL POKER NIGHT FUNDRAISER AT THE MANHATTA…"
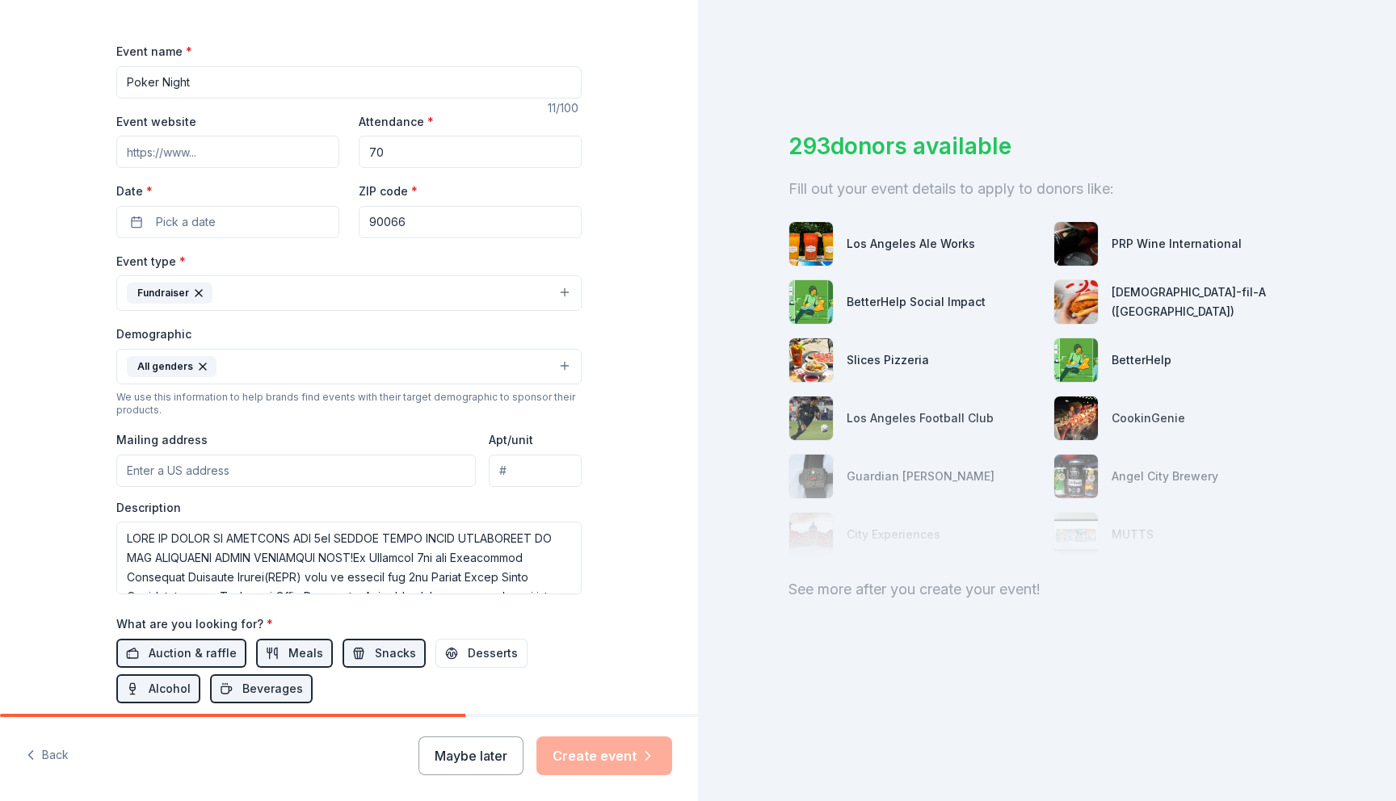
click at [373, 475] on input "Mailing address" at bounding box center [295, 471] width 359 height 32
paste input "12901 Venice Blvd., Los Angeles, CA 90066"
type input "12901 Venice Boulevard, Los Angeles, CA, 90066"
click at [27, 510] on div "Tell us about your event. We'll find in-kind donations you can apply for. Event…" at bounding box center [349, 329] width 698 height 1078
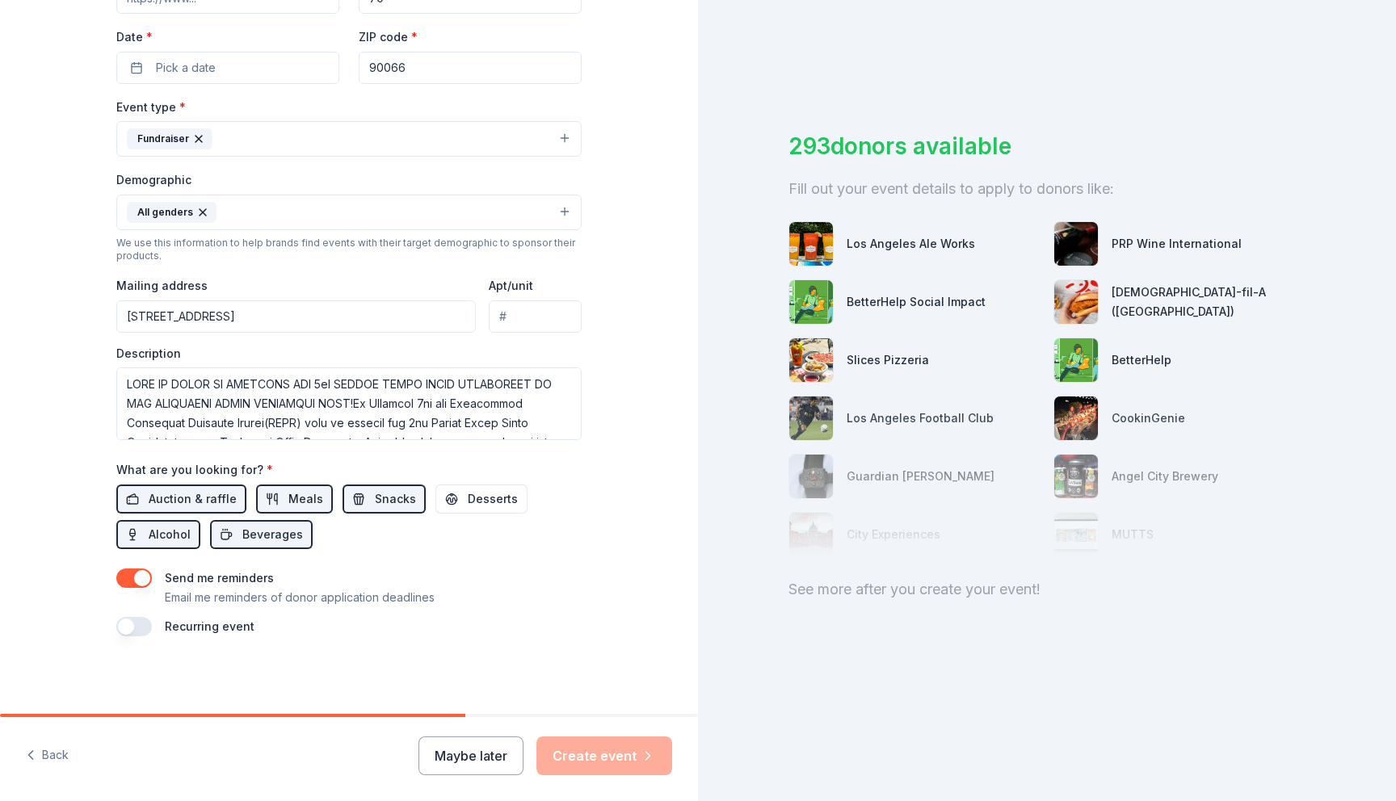
click at [129, 628] on button "button" at bounding box center [134, 626] width 36 height 19
click at [133, 632] on button "button" at bounding box center [134, 626] width 36 height 19
click at [182, 668] on button "September 2026" at bounding box center [206, 675] width 83 height 32
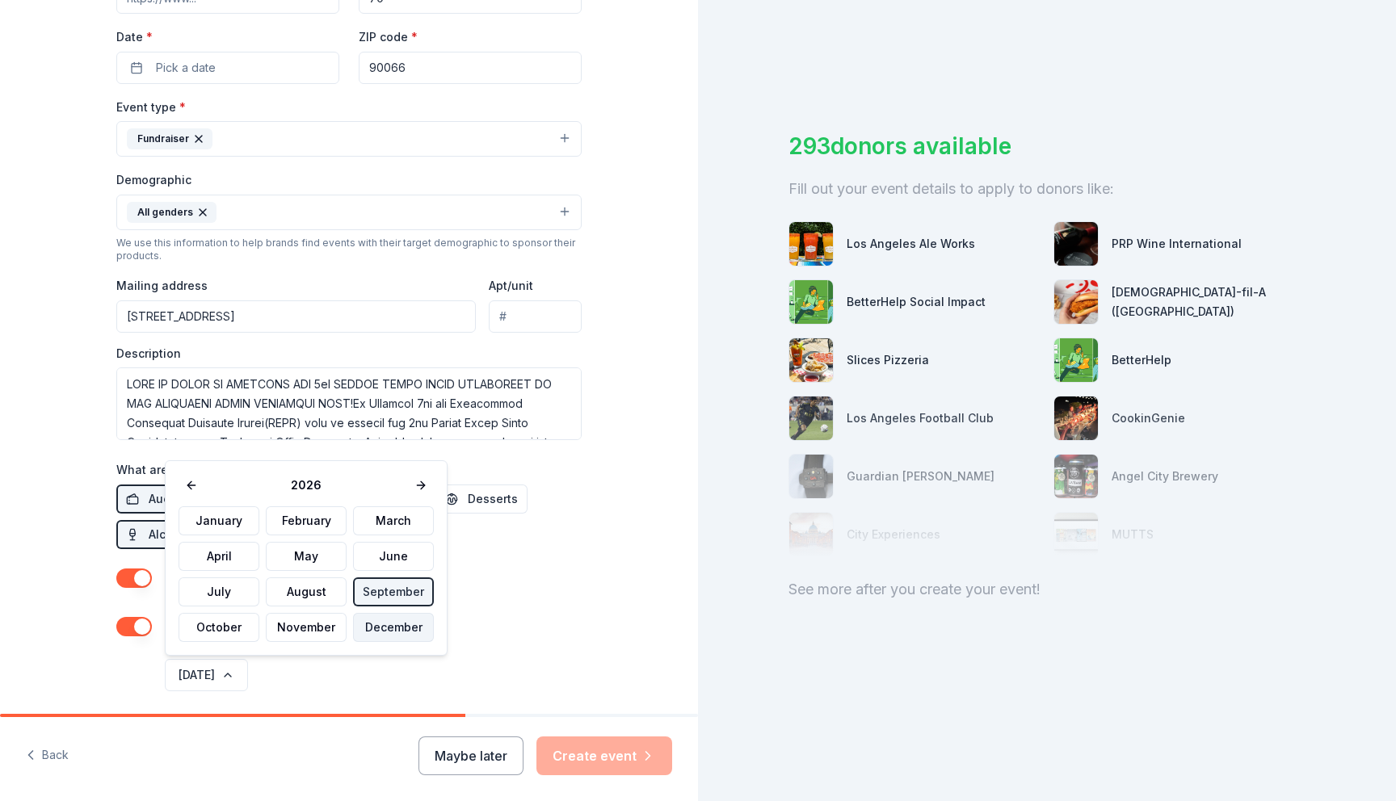
click at [392, 621] on button "December" at bounding box center [393, 627] width 81 height 29
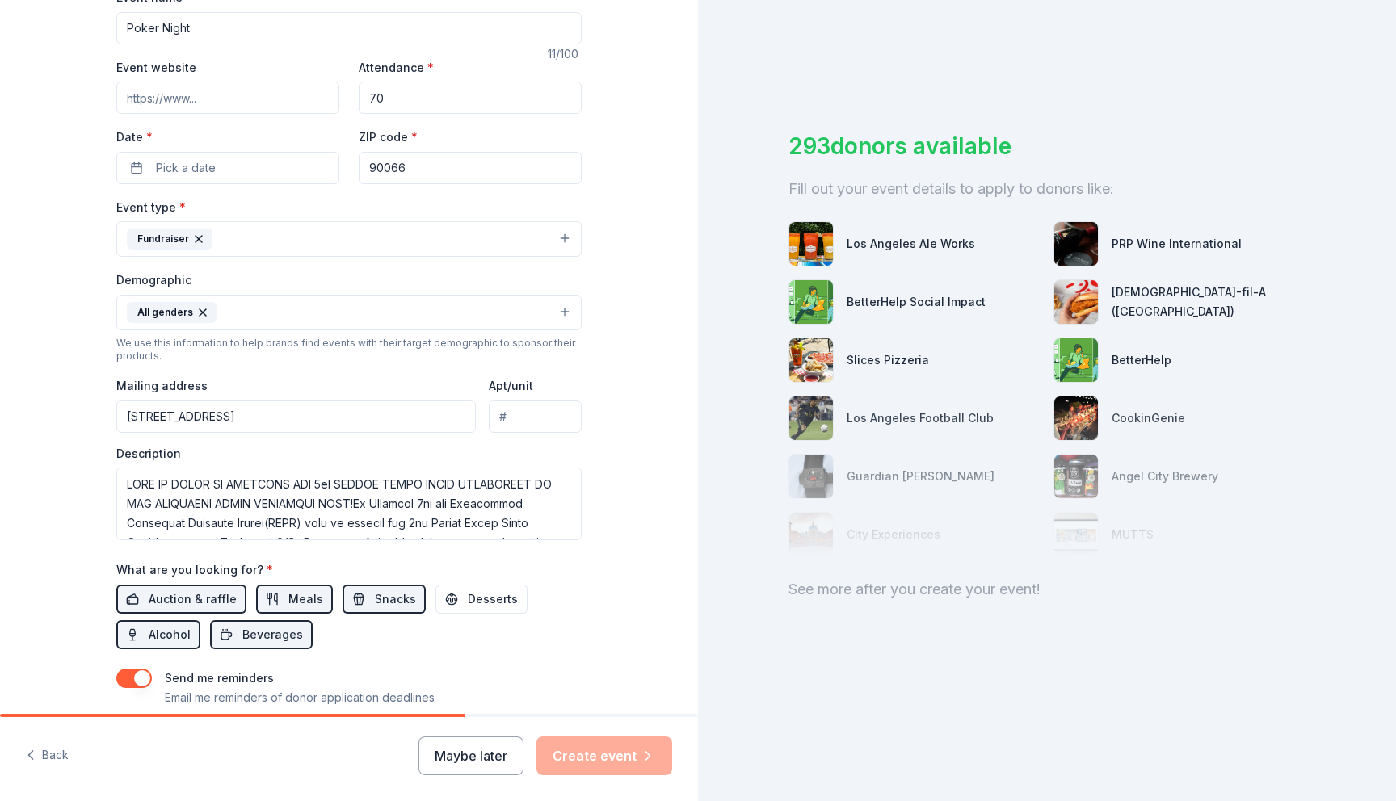
scroll to position [248, 0]
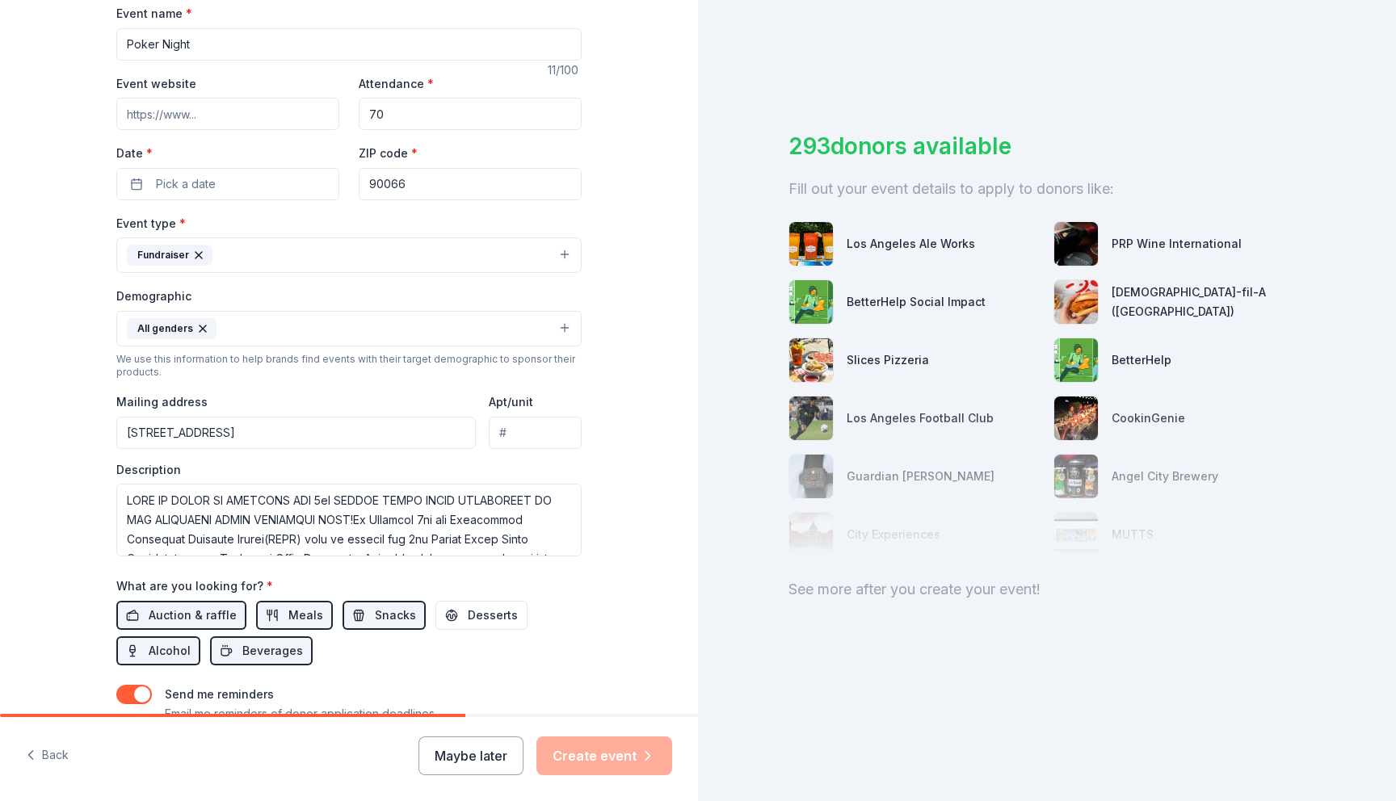
click at [224, 118] on input "Event website" at bounding box center [227, 114] width 223 height 32
paste input "12901 Venice Blvd., Los Angeles, CA 90066"
type input "12901 Venice Blvd., Los Angeles, C"
paste input "https://www.dcrc.co/"
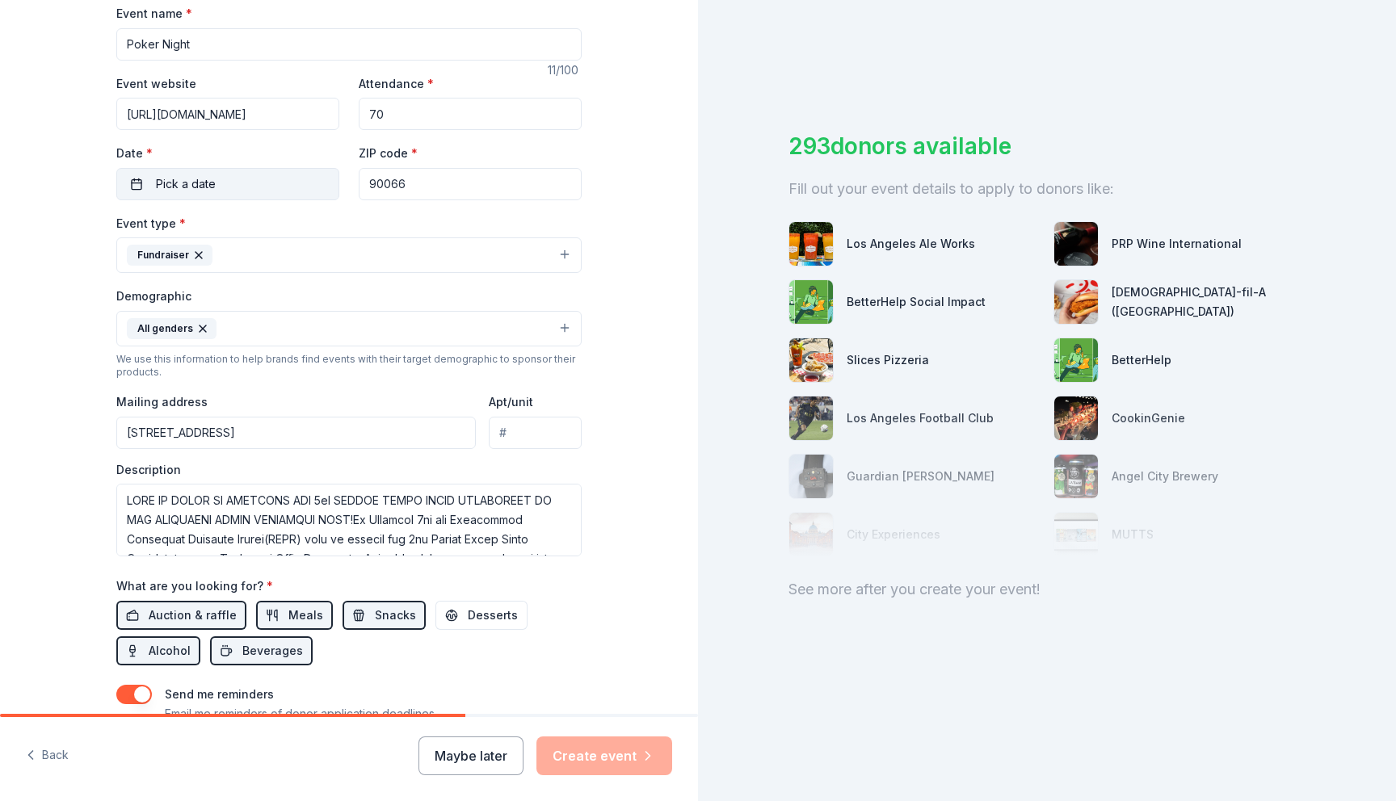
type input "https://www.dcrc.co/"
click at [199, 190] on span "Pick a date" at bounding box center [186, 183] width 60 height 19
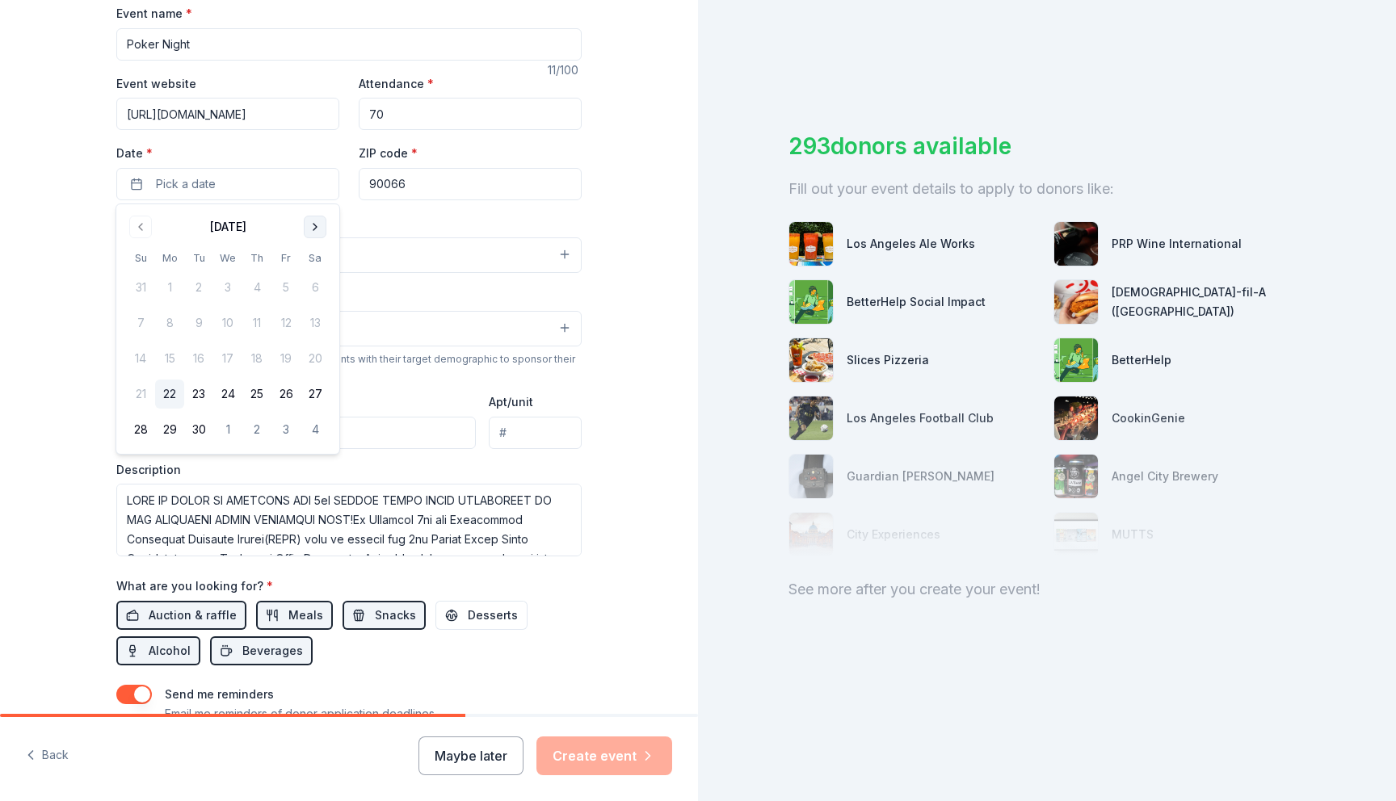
click at [317, 227] on button "Go to next month" at bounding box center [315, 227] width 23 height 23
click at [320, 281] on button "6" at bounding box center [314, 287] width 29 height 29
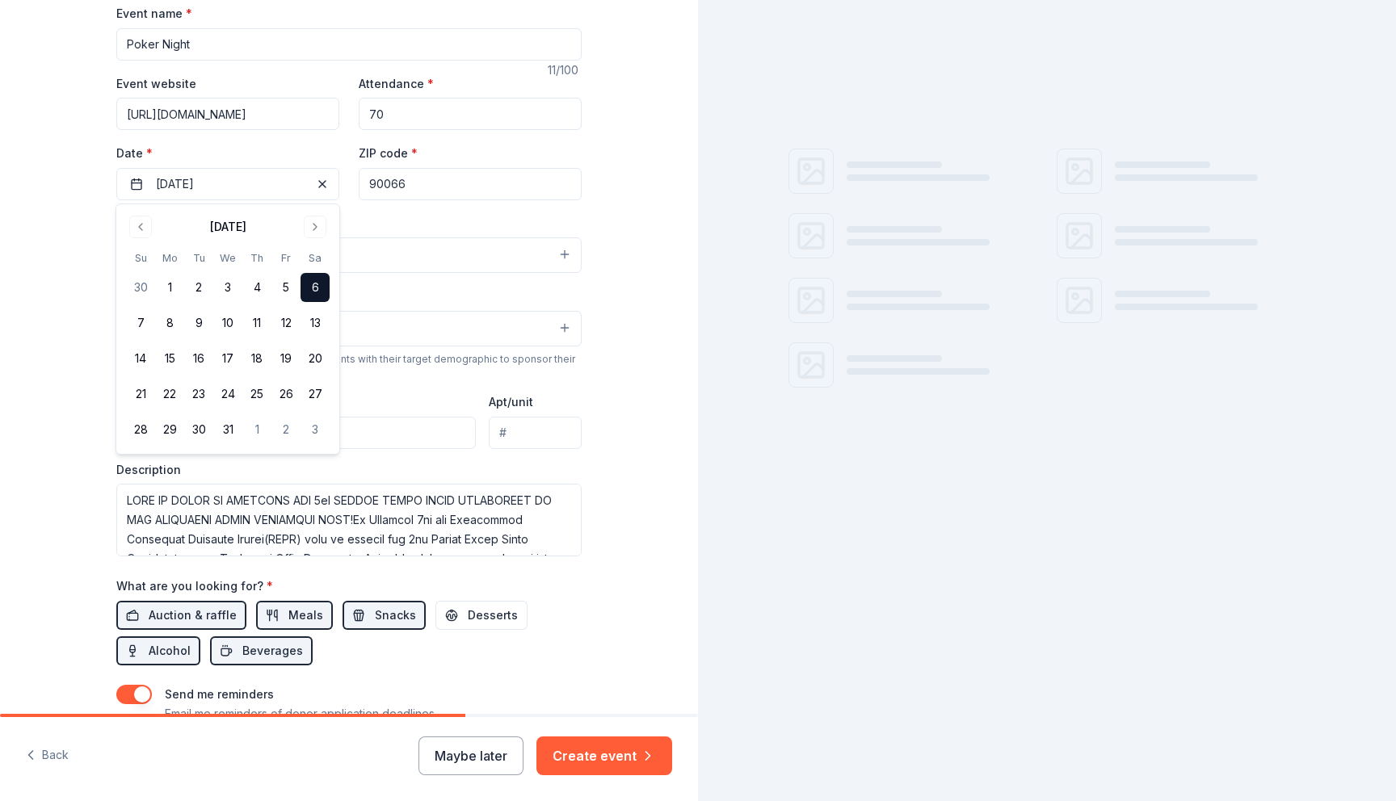
click at [12, 312] on div "Tell us about your event. We'll find in-kind donations you can apply for. Event…" at bounding box center [349, 320] width 698 height 1136
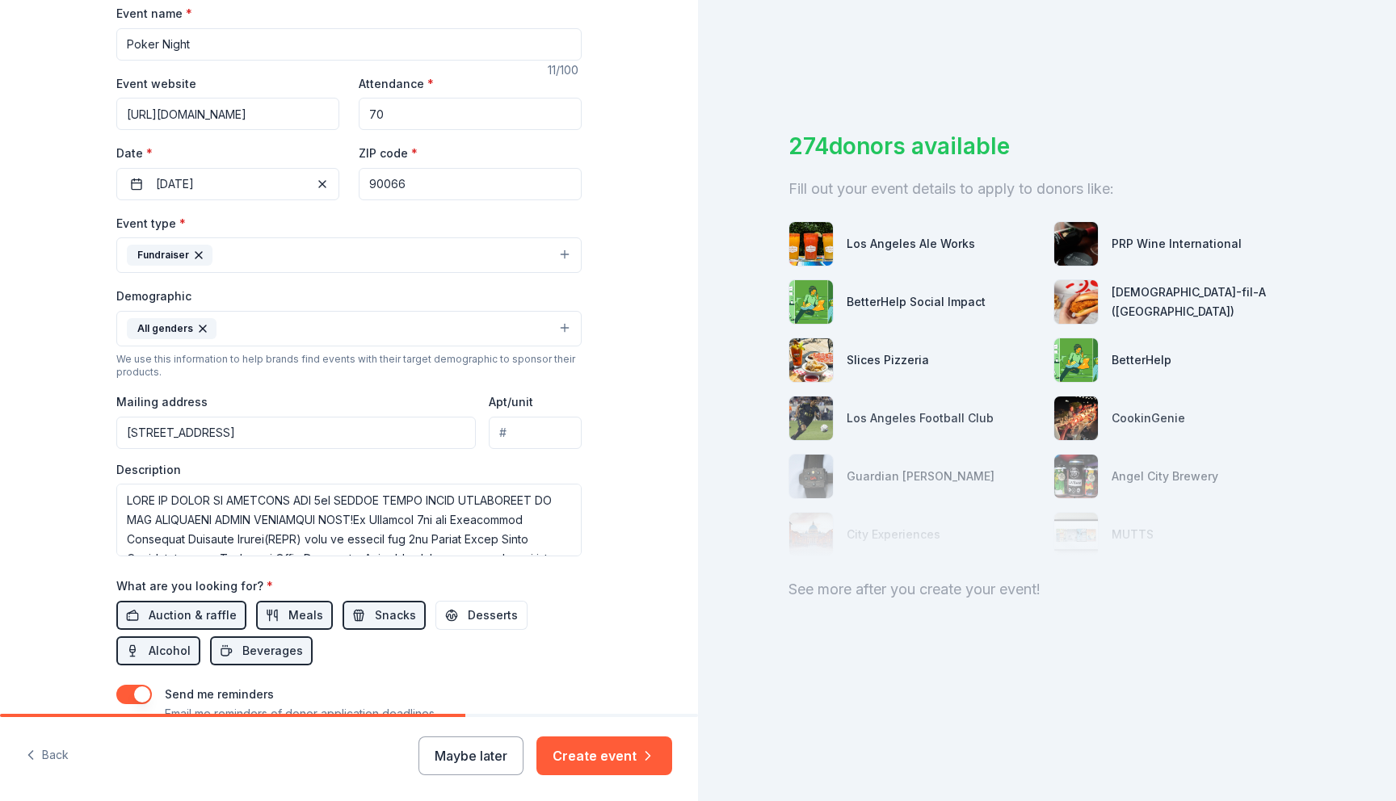
scroll to position [422, 0]
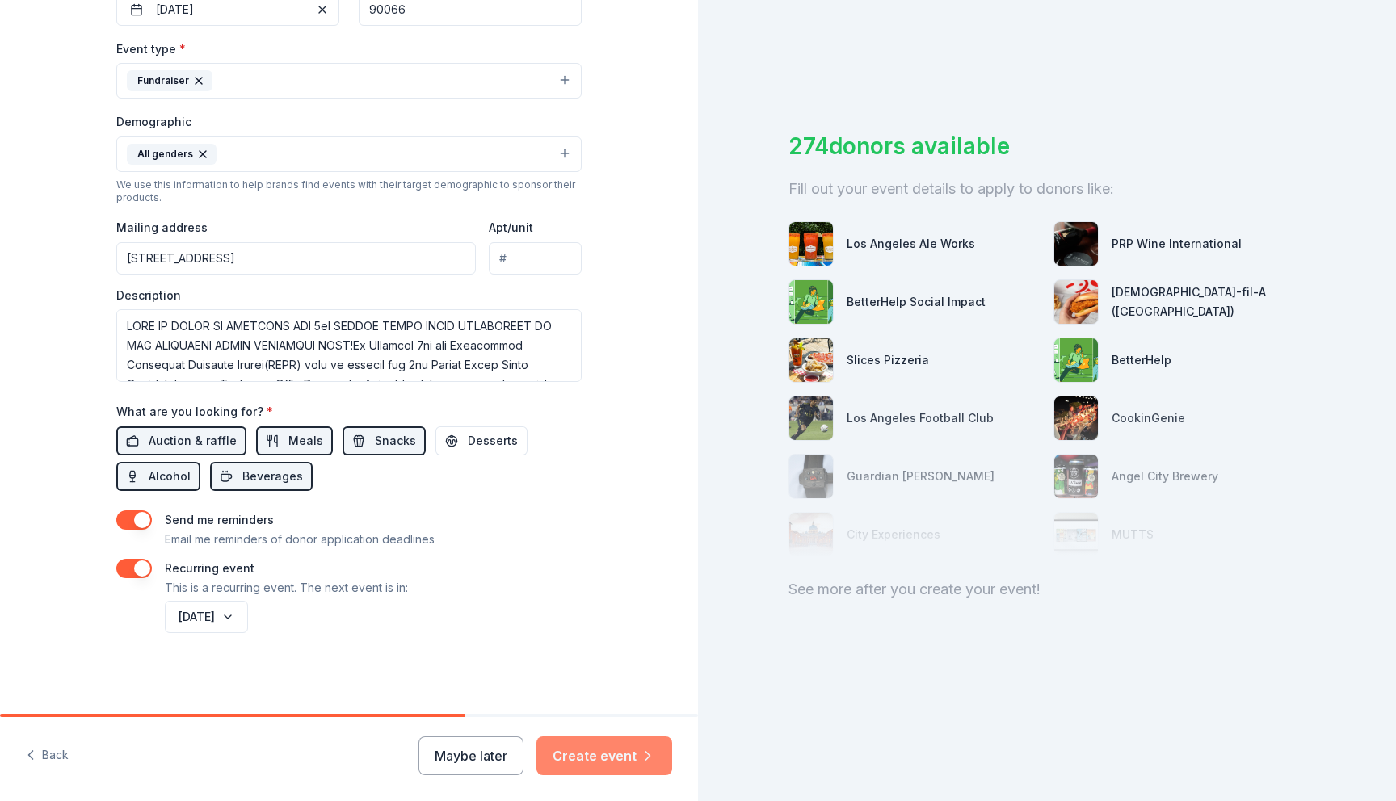
click at [570, 748] on button "Create event" at bounding box center [604, 756] width 136 height 39
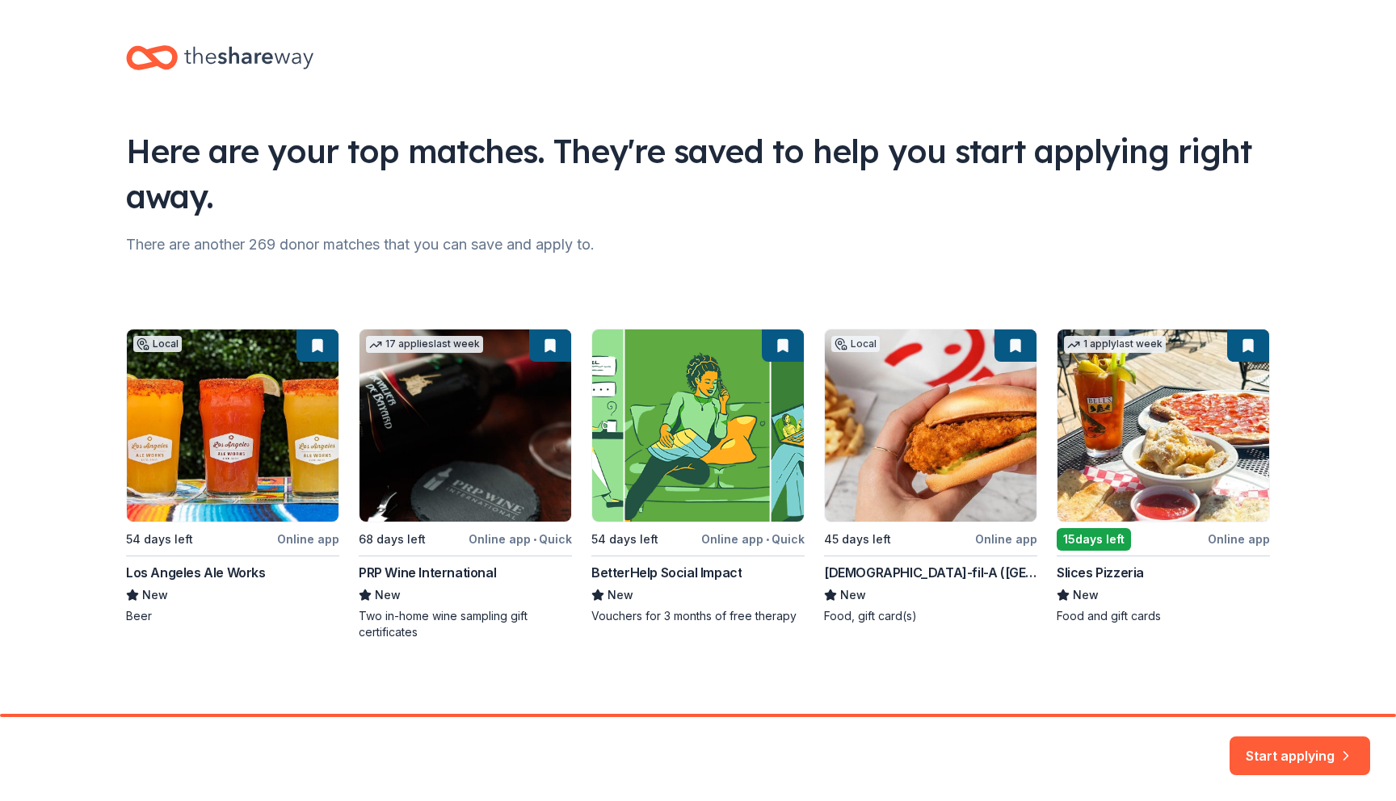
click at [240, 434] on div "Local 54 days left Online app Los Angeles Ale Works New Beer 17 applies last we…" at bounding box center [698, 485] width 1144 height 312
click at [321, 341] on div "Local 54 days left Online app Los Angeles Ale Works New Beer 17 applies last we…" at bounding box center [698, 485] width 1144 height 312
click at [1298, 737] on button "Start applying" at bounding box center [1299, 746] width 141 height 39
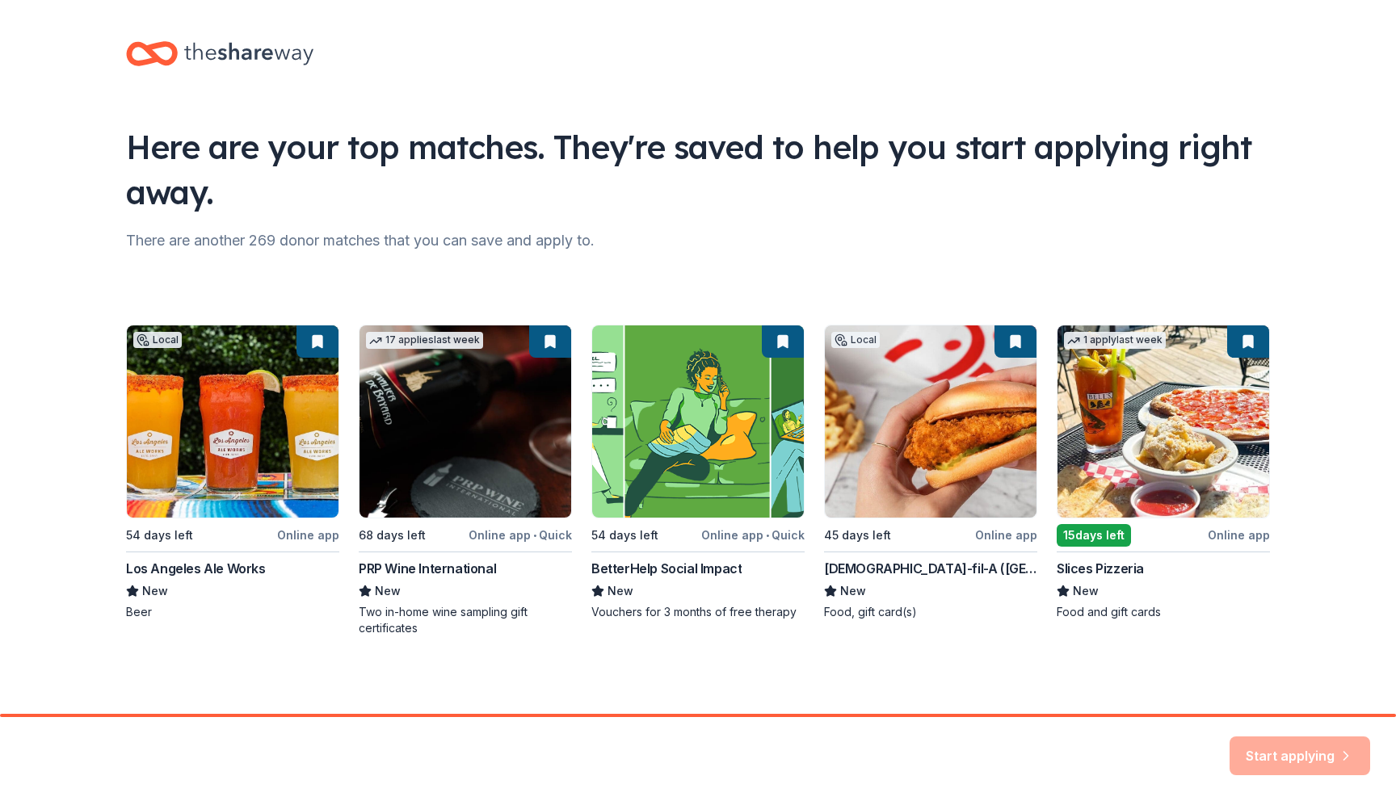
click at [1271, 746] on div "Start applying" at bounding box center [1299, 756] width 141 height 39
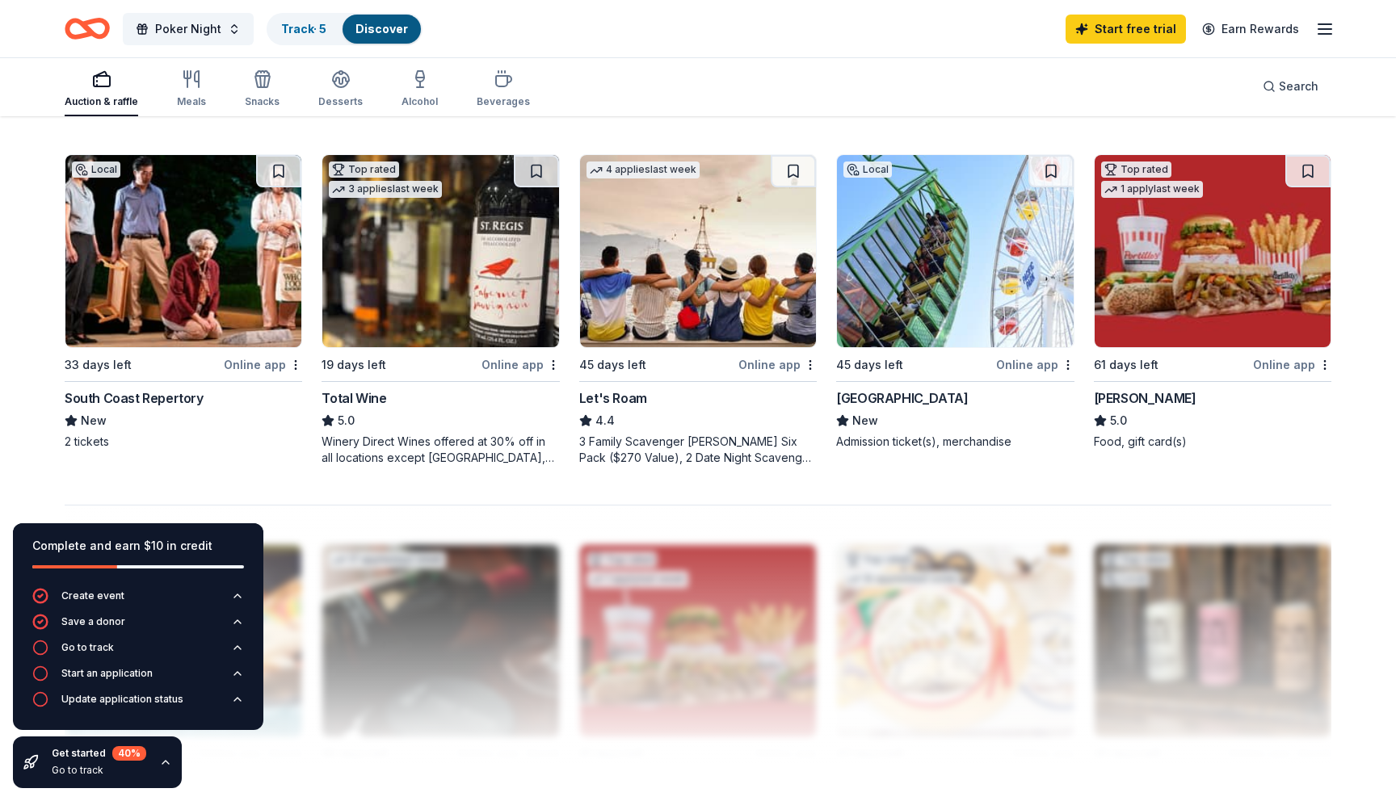
scroll to position [1180, 0]
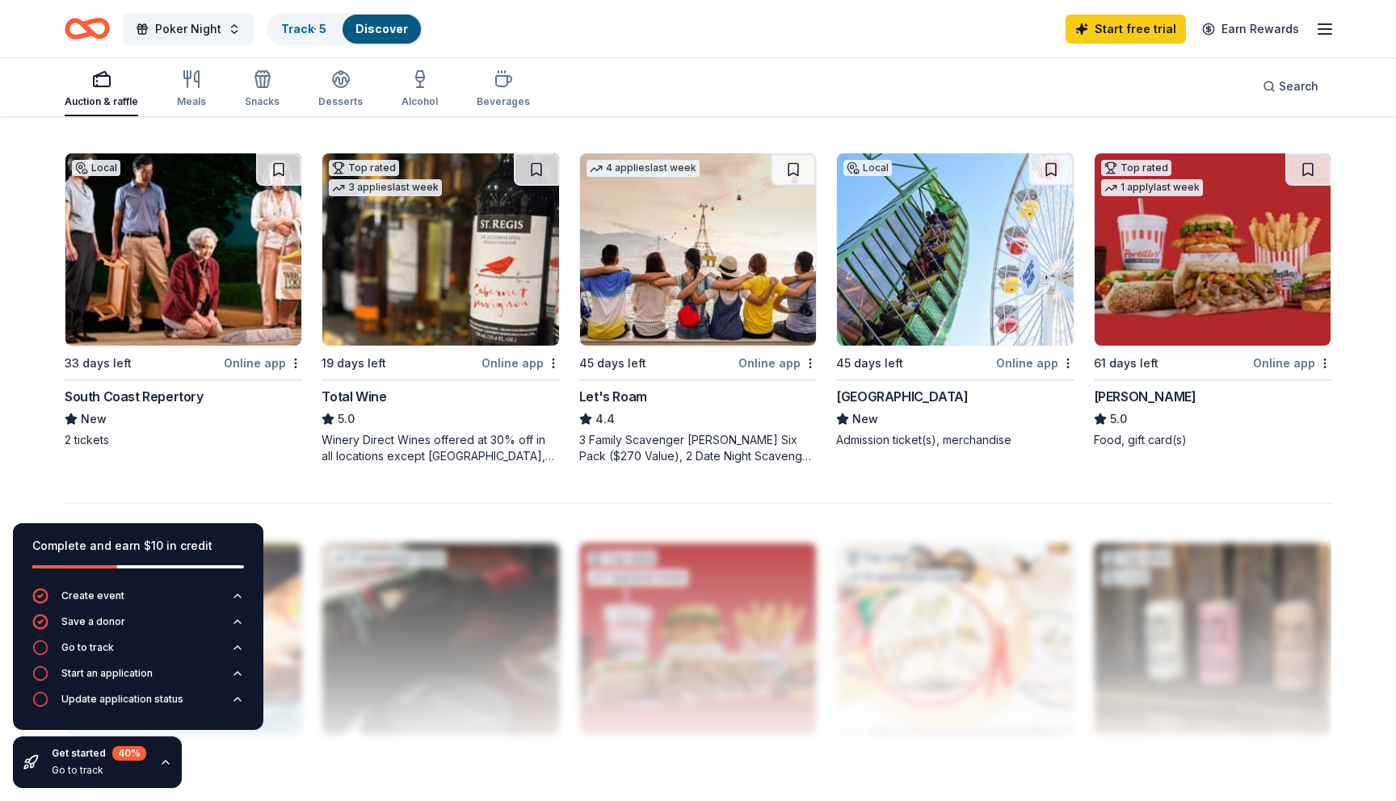
click at [473, 237] on img at bounding box center [440, 249] width 236 height 192
click at [279, 167] on button at bounding box center [278, 169] width 45 height 32
click at [539, 170] on button at bounding box center [536, 169] width 45 height 32
click at [1050, 167] on button at bounding box center [1050, 169] width 45 height 32
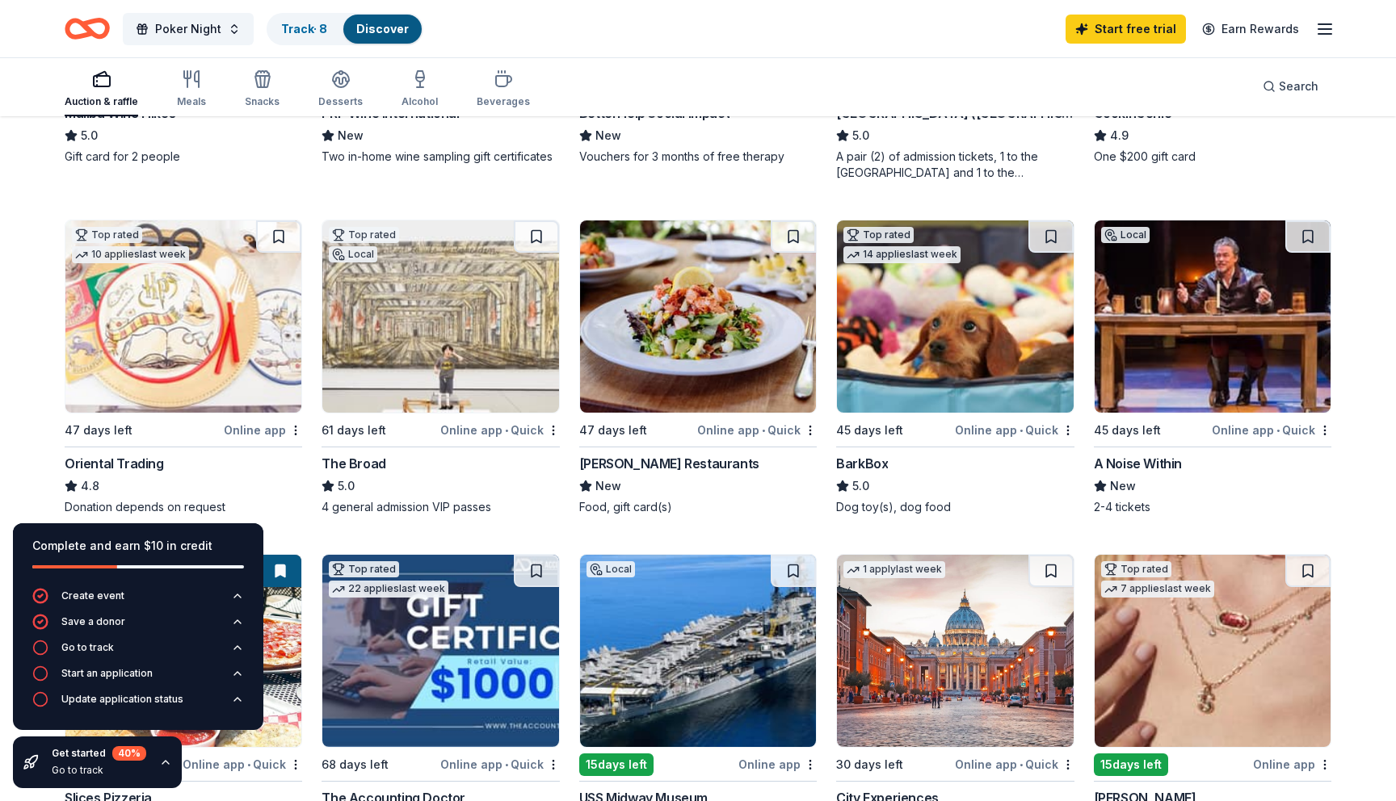
scroll to position [420, 0]
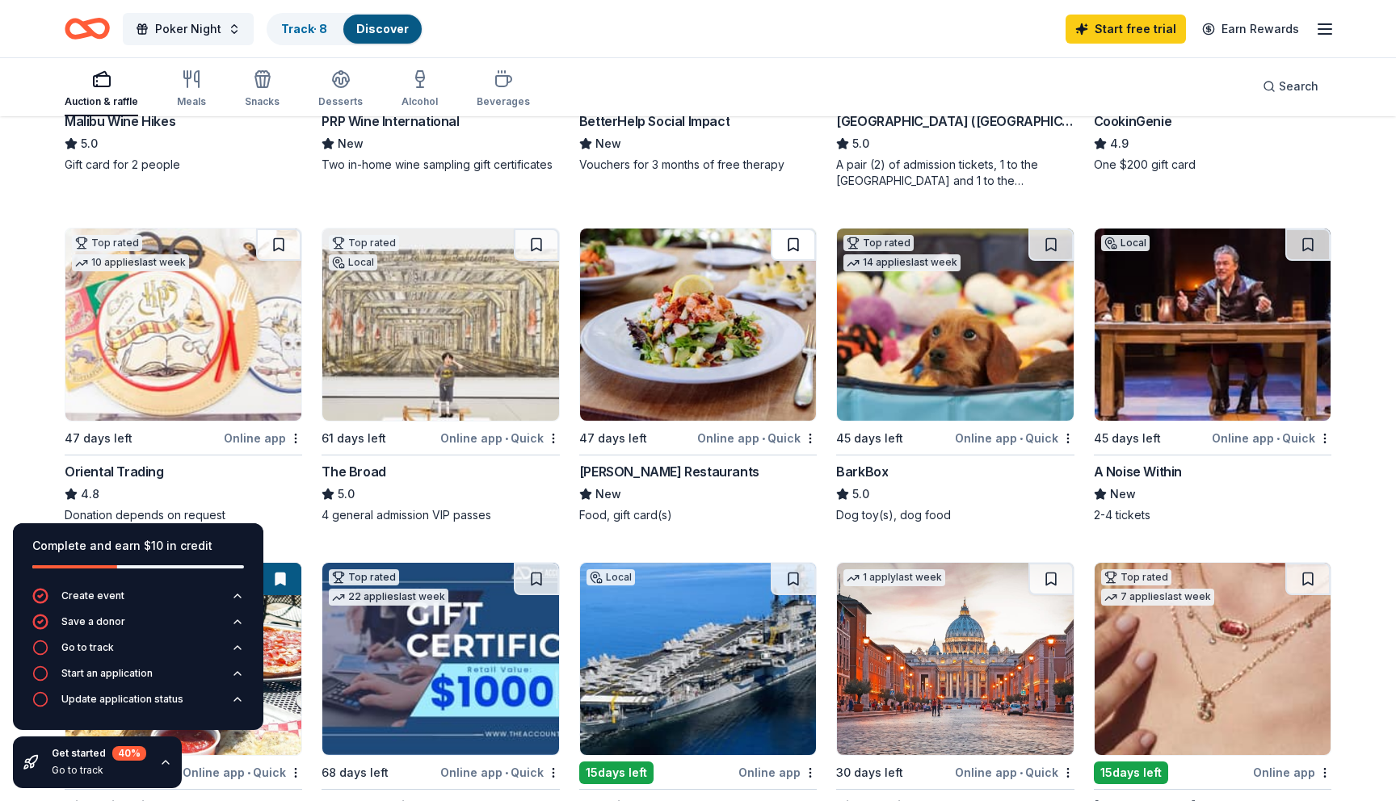
click at [788, 244] on button at bounding box center [792, 245] width 45 height 32
click at [1051, 243] on button at bounding box center [1050, 245] width 45 height 32
click at [1313, 248] on button at bounding box center [1307, 245] width 45 height 32
click at [233, 292] on img at bounding box center [183, 325] width 236 height 192
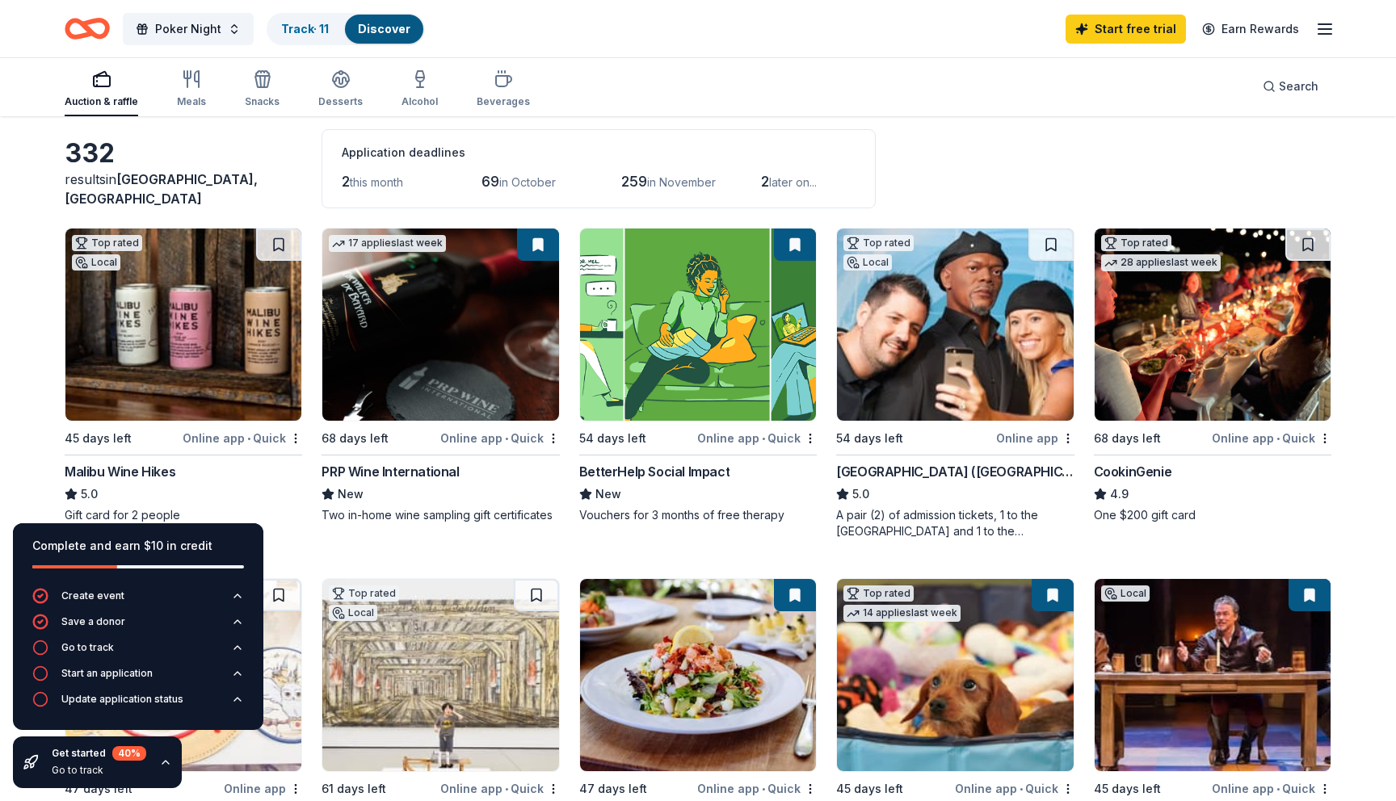
scroll to position [61, 0]
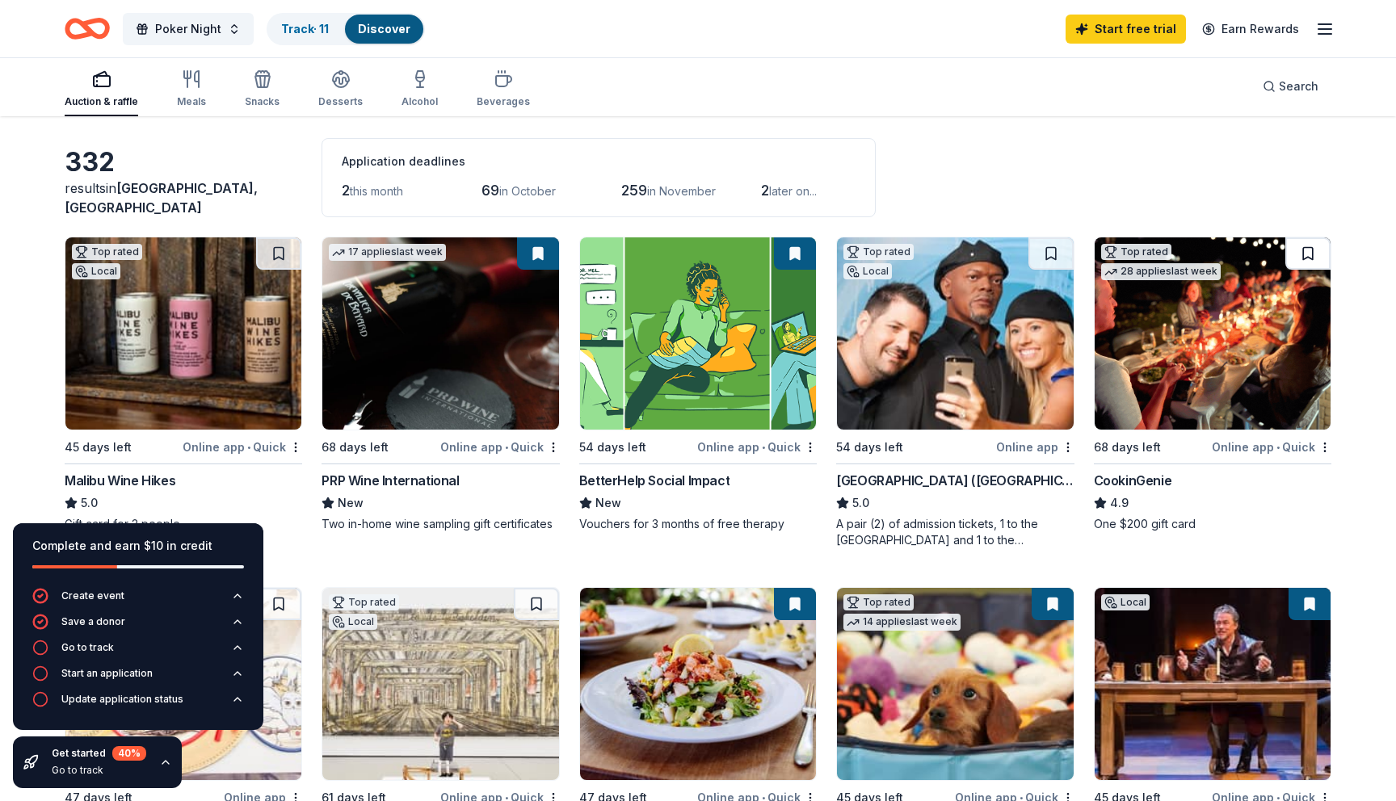
click at [1313, 253] on button at bounding box center [1307, 253] width 45 height 32
click at [1229, 315] on img at bounding box center [1212, 333] width 236 height 192
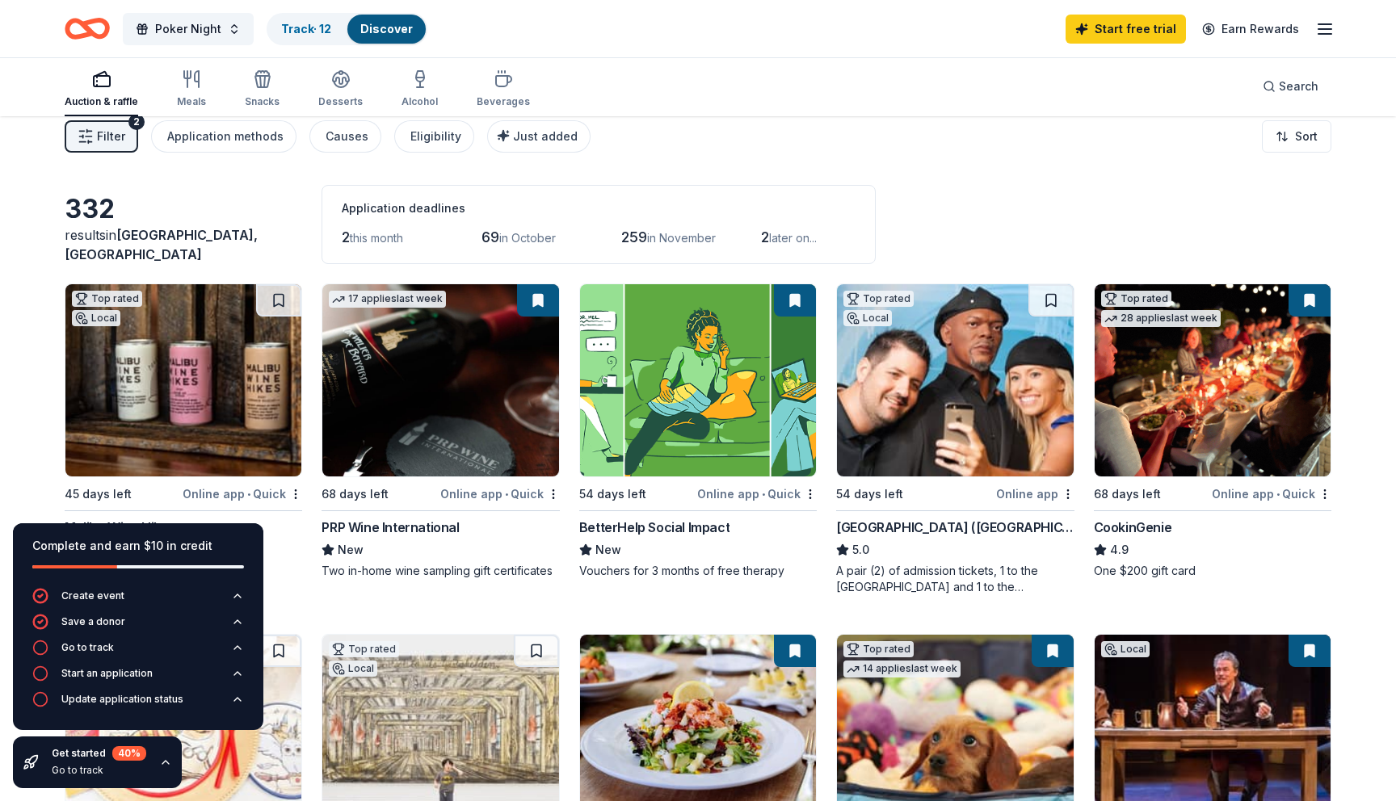
scroll to position [0, 0]
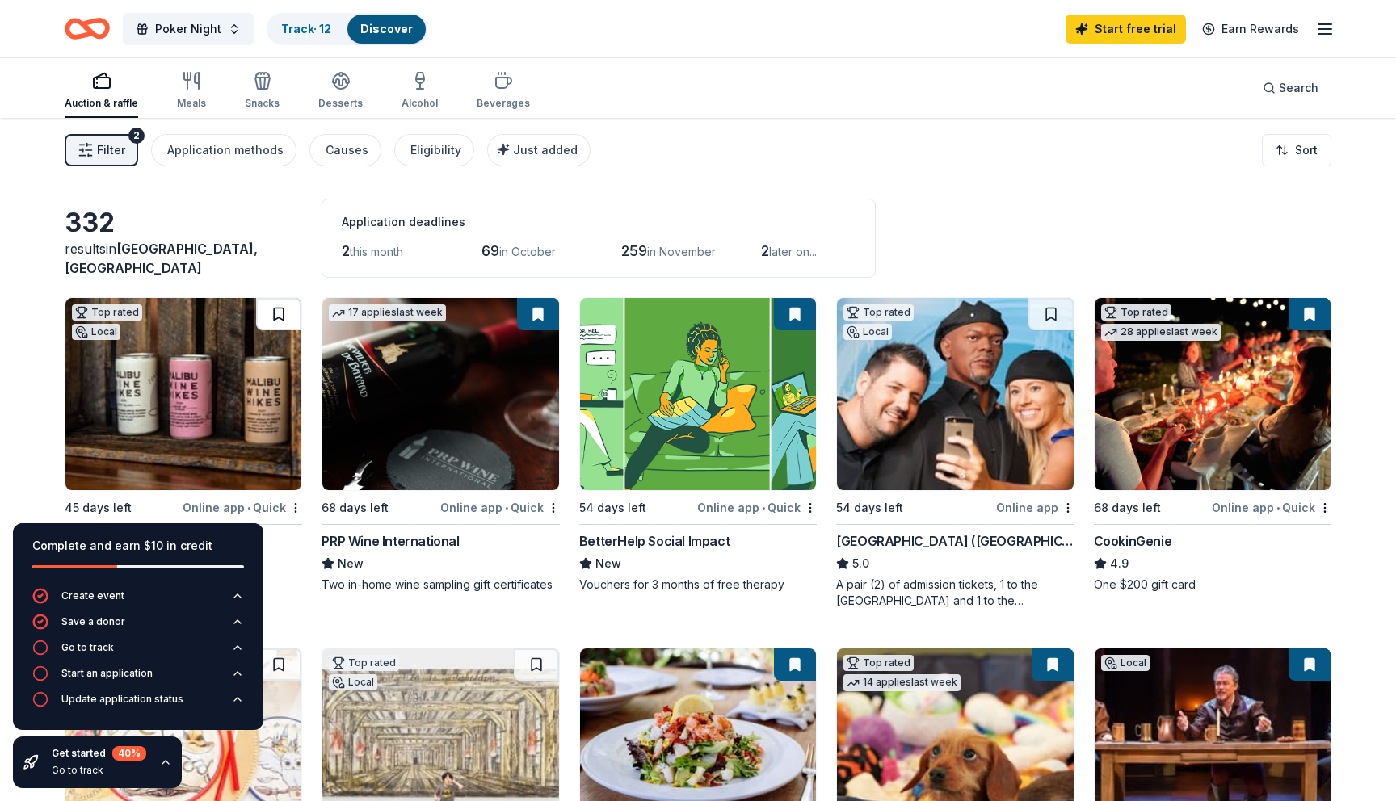
click at [279, 320] on button at bounding box center [278, 314] width 45 height 32
click at [279, 320] on button at bounding box center [280, 314] width 42 height 32
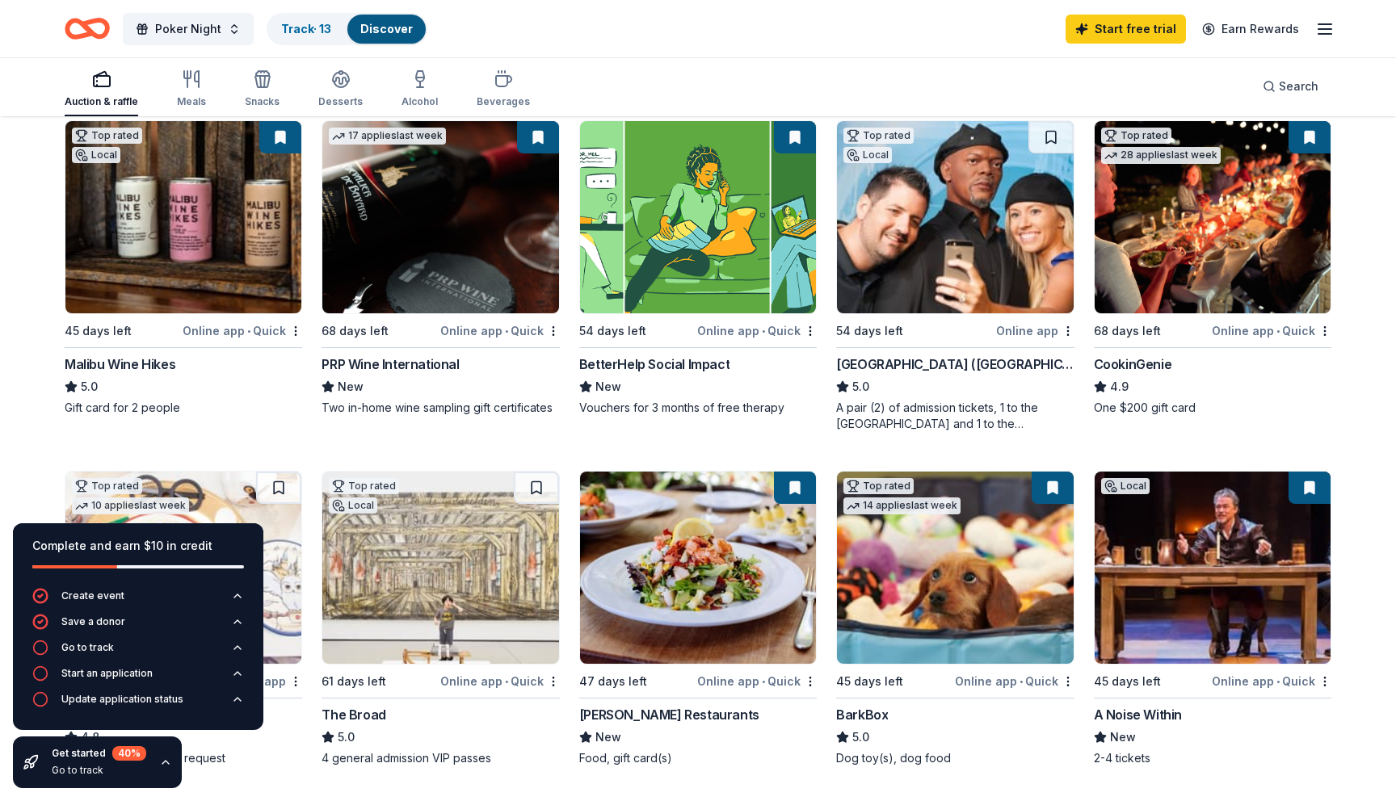
scroll to position [286, 0]
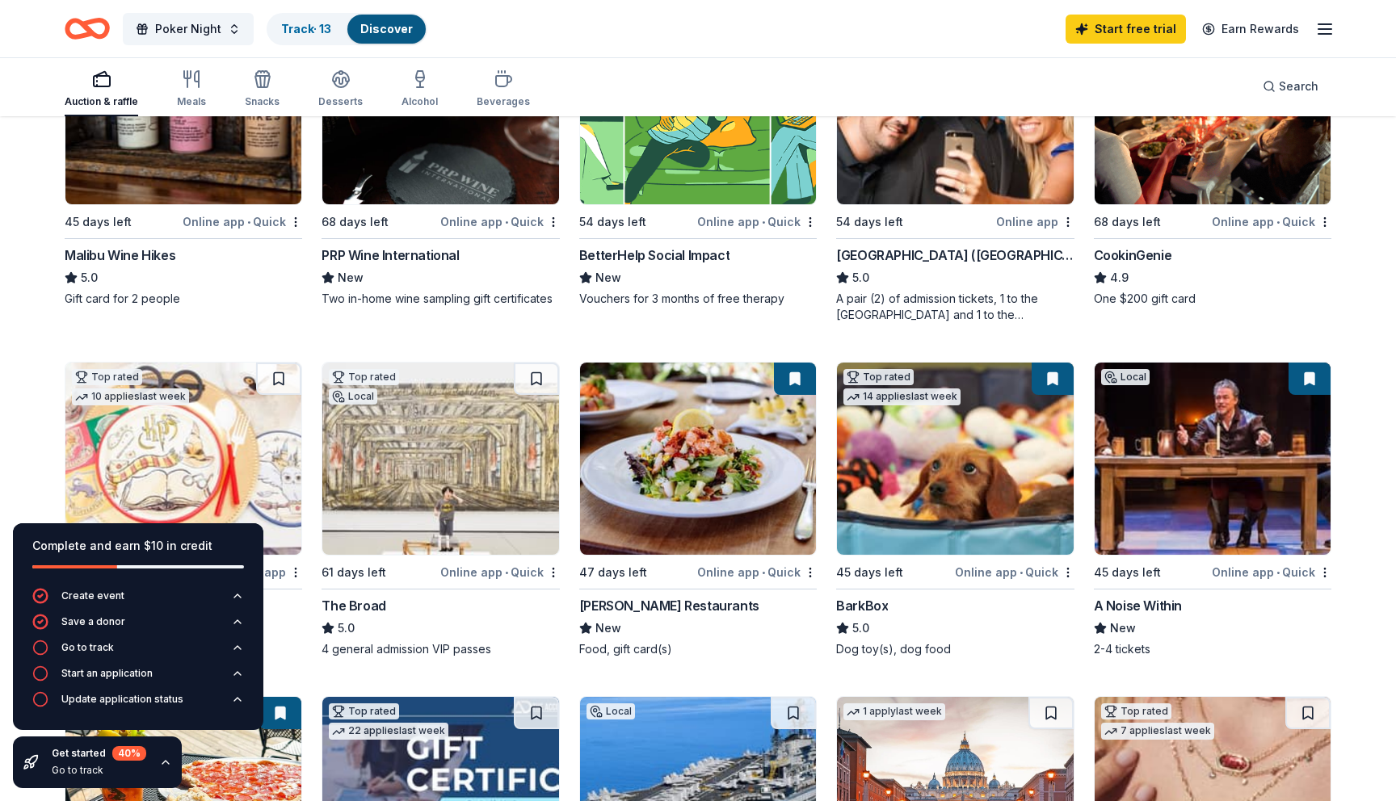
click at [715, 430] on img at bounding box center [698, 459] width 236 height 192
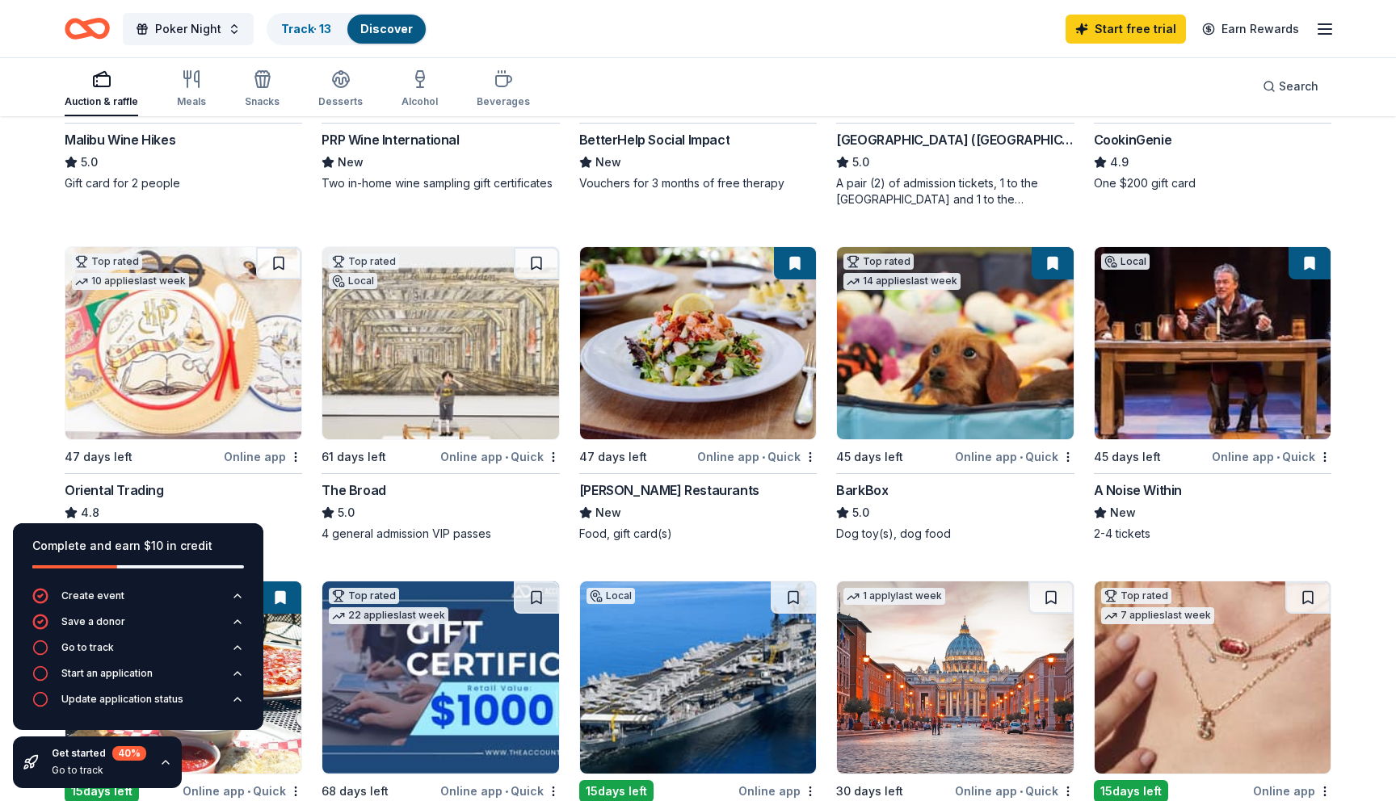
scroll to position [0, 0]
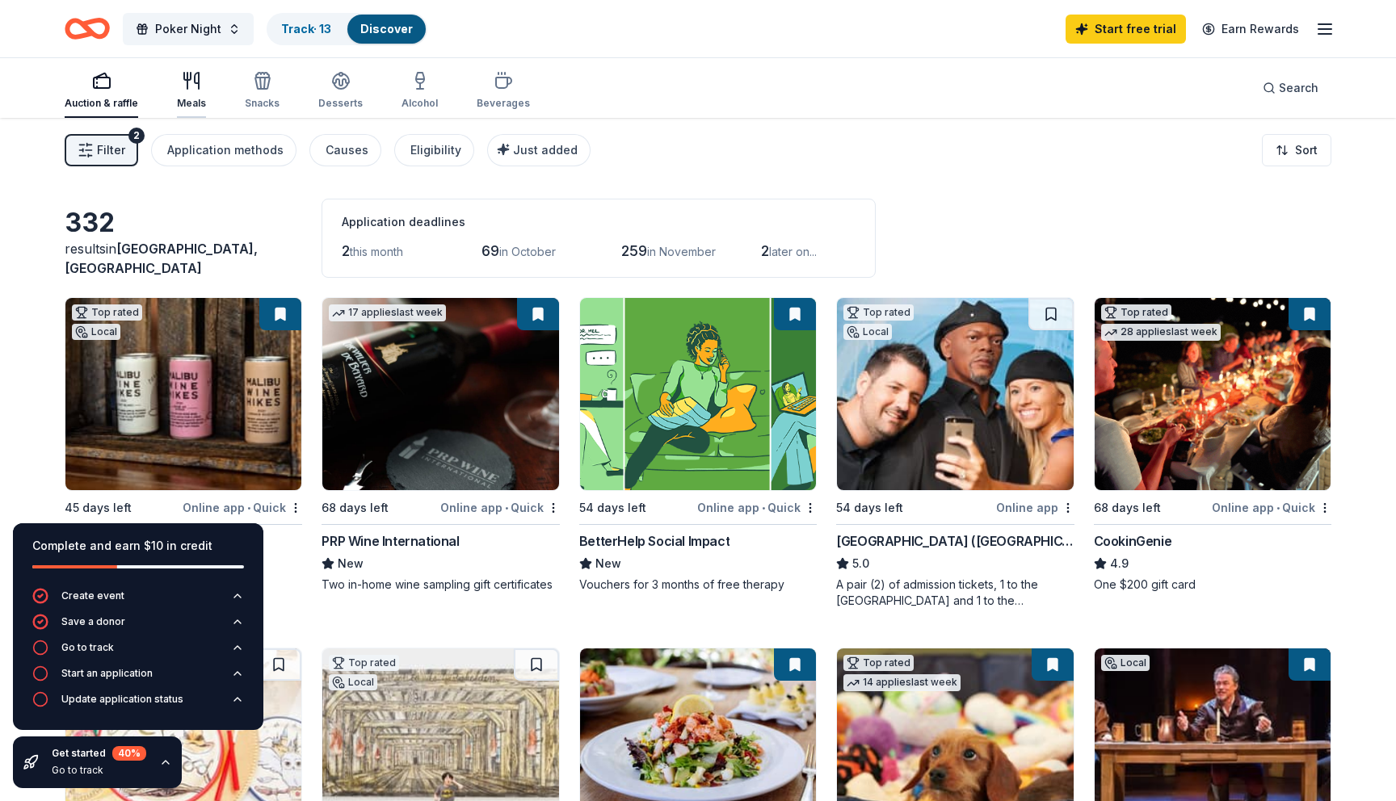
click at [190, 82] on icon "button" at bounding box center [191, 80] width 19 height 19
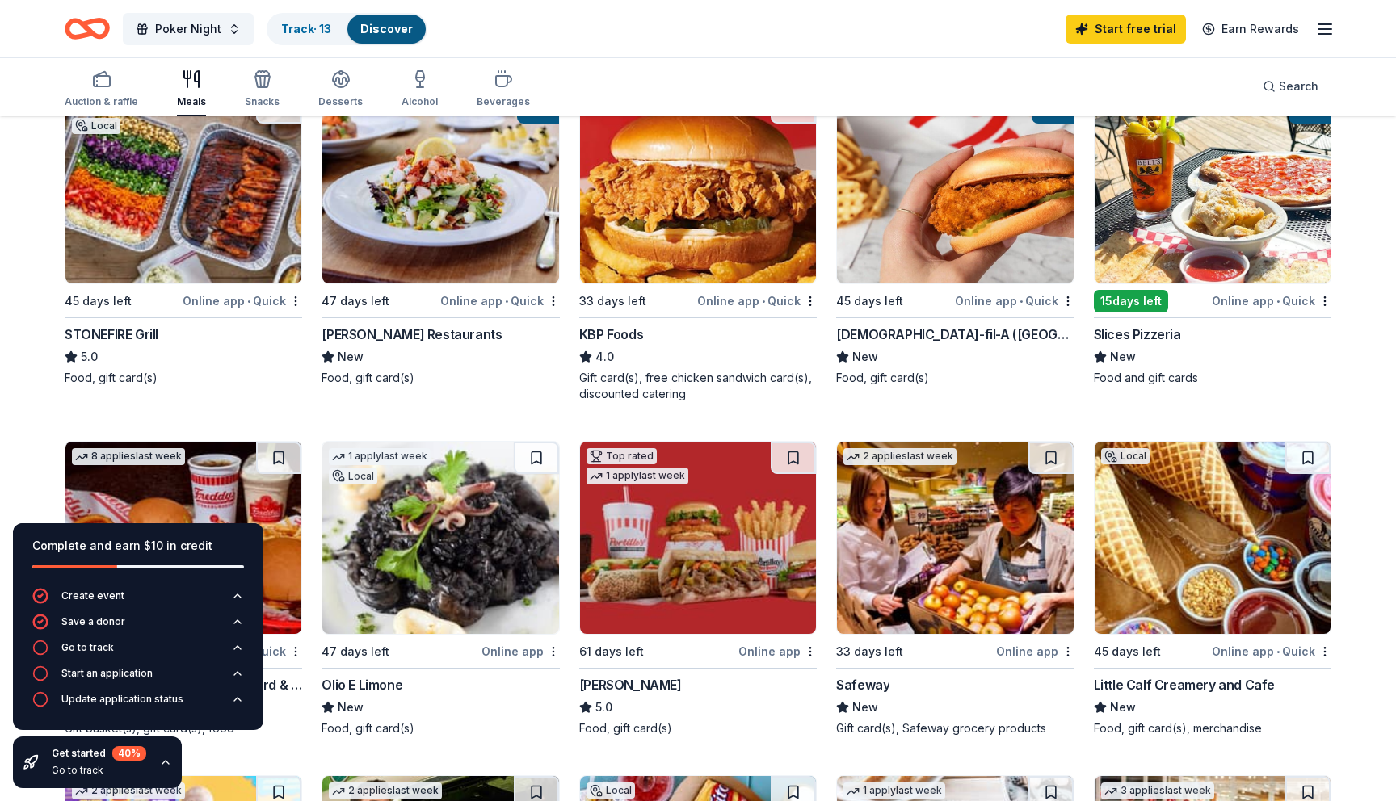
scroll to position [245, 0]
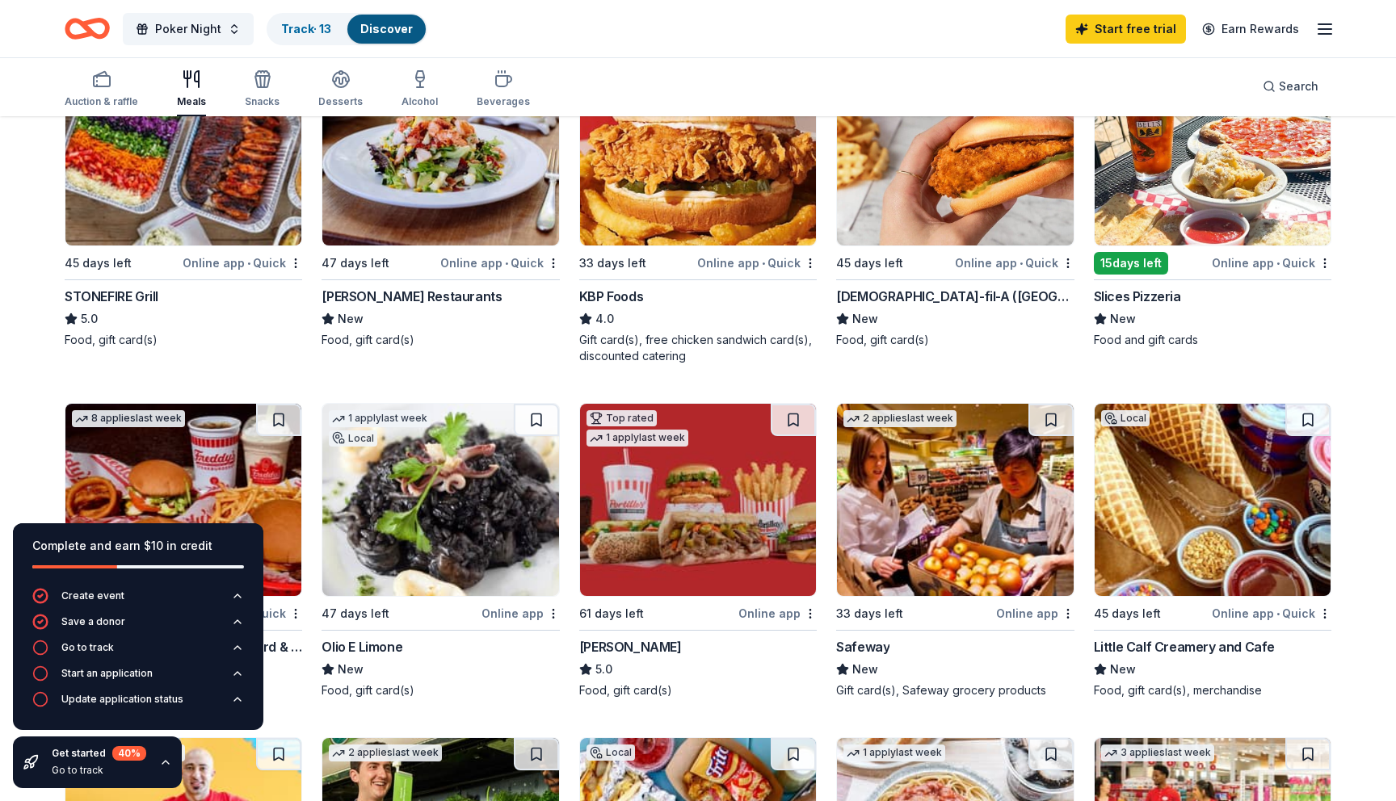
click at [136, 292] on div "STONEFIRE Grill" at bounding box center [112, 296] width 94 height 19
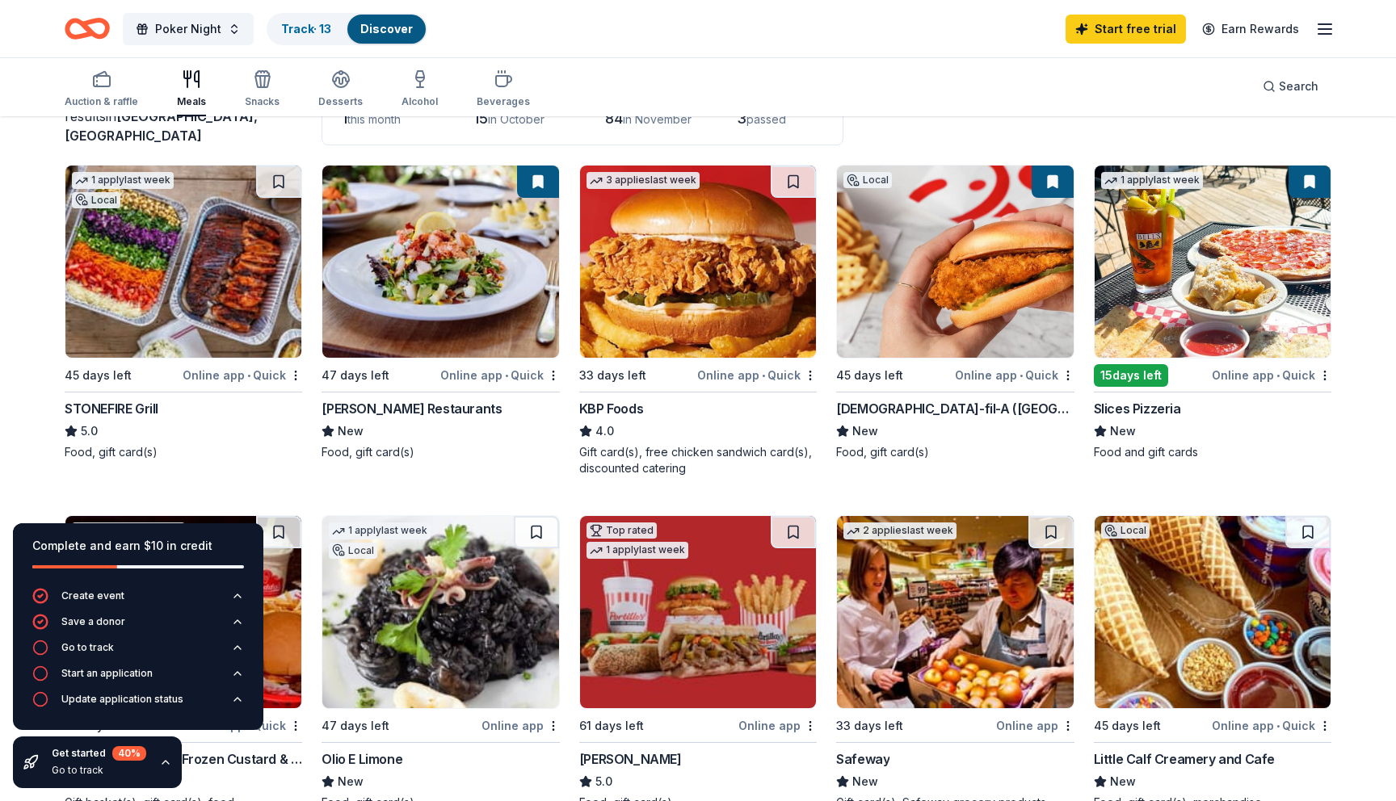
scroll to position [126, 0]
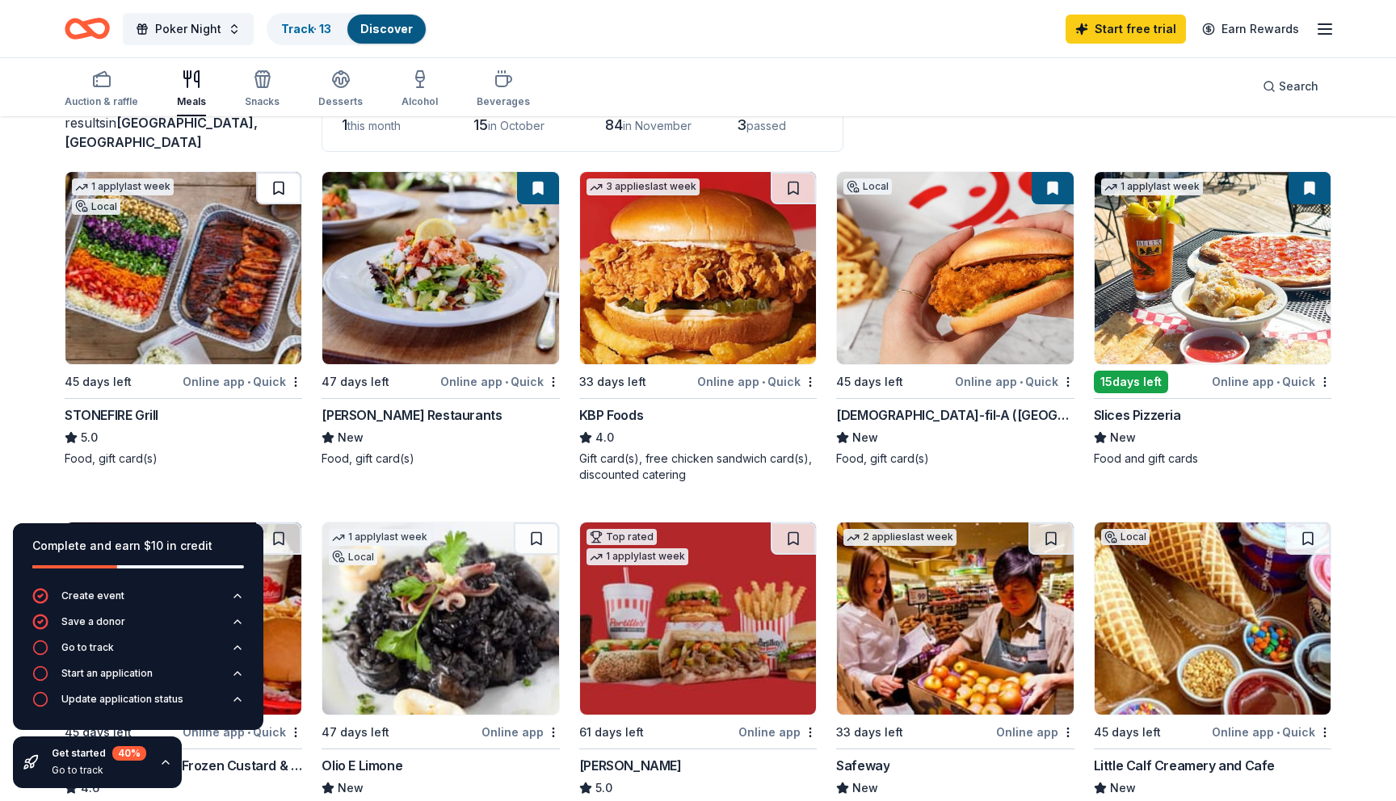
click at [273, 189] on button at bounding box center [278, 188] width 45 height 32
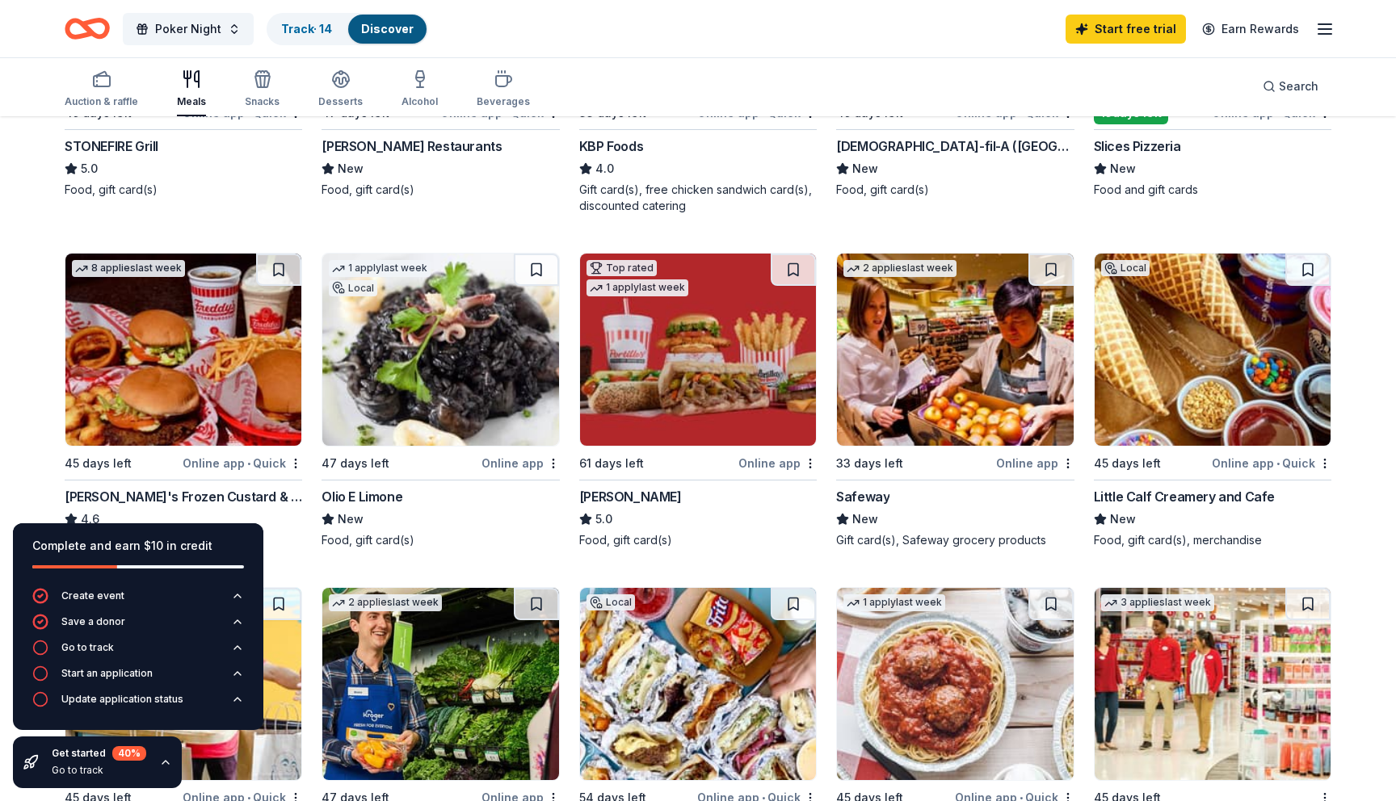
scroll to position [425, 0]
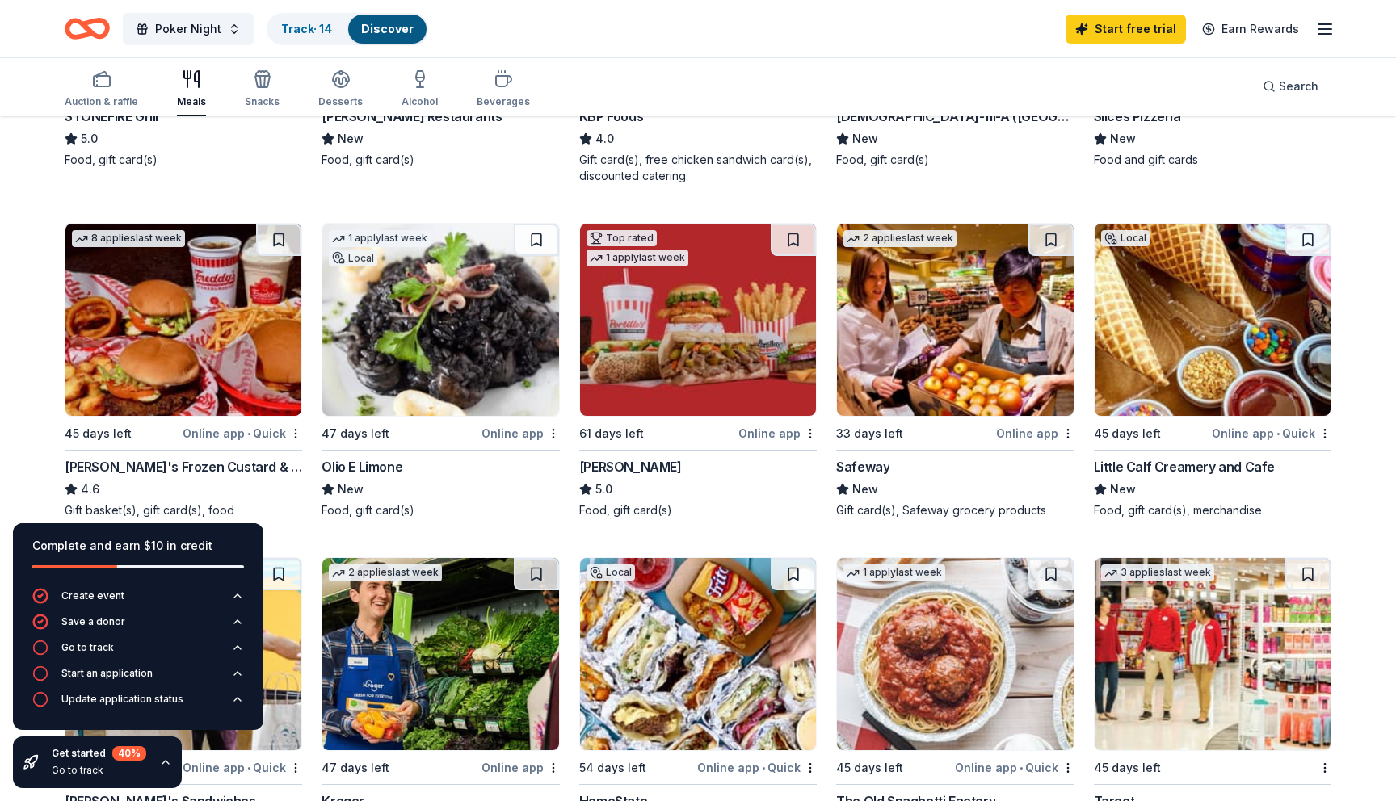
click at [434, 313] on img at bounding box center [440, 320] width 236 height 192
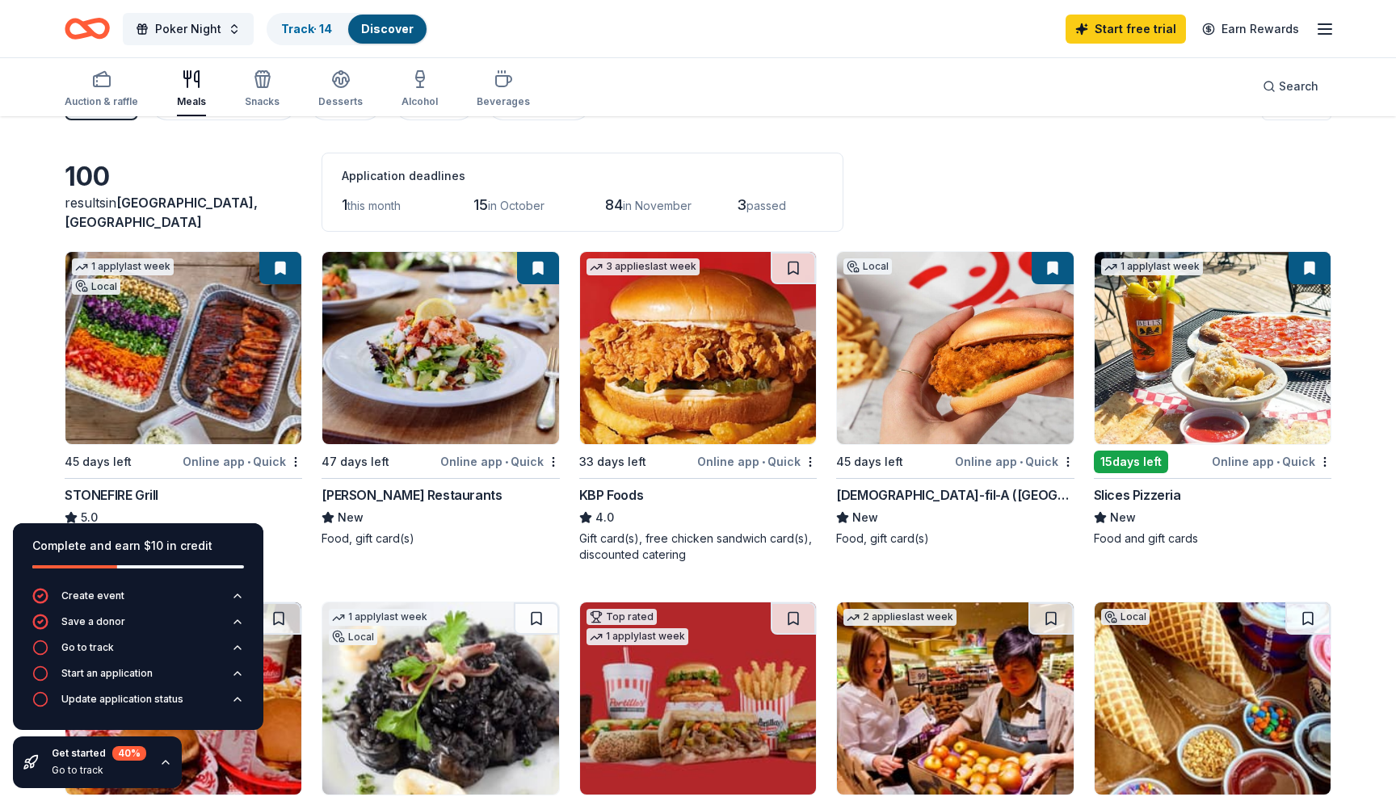
scroll to position [0, 0]
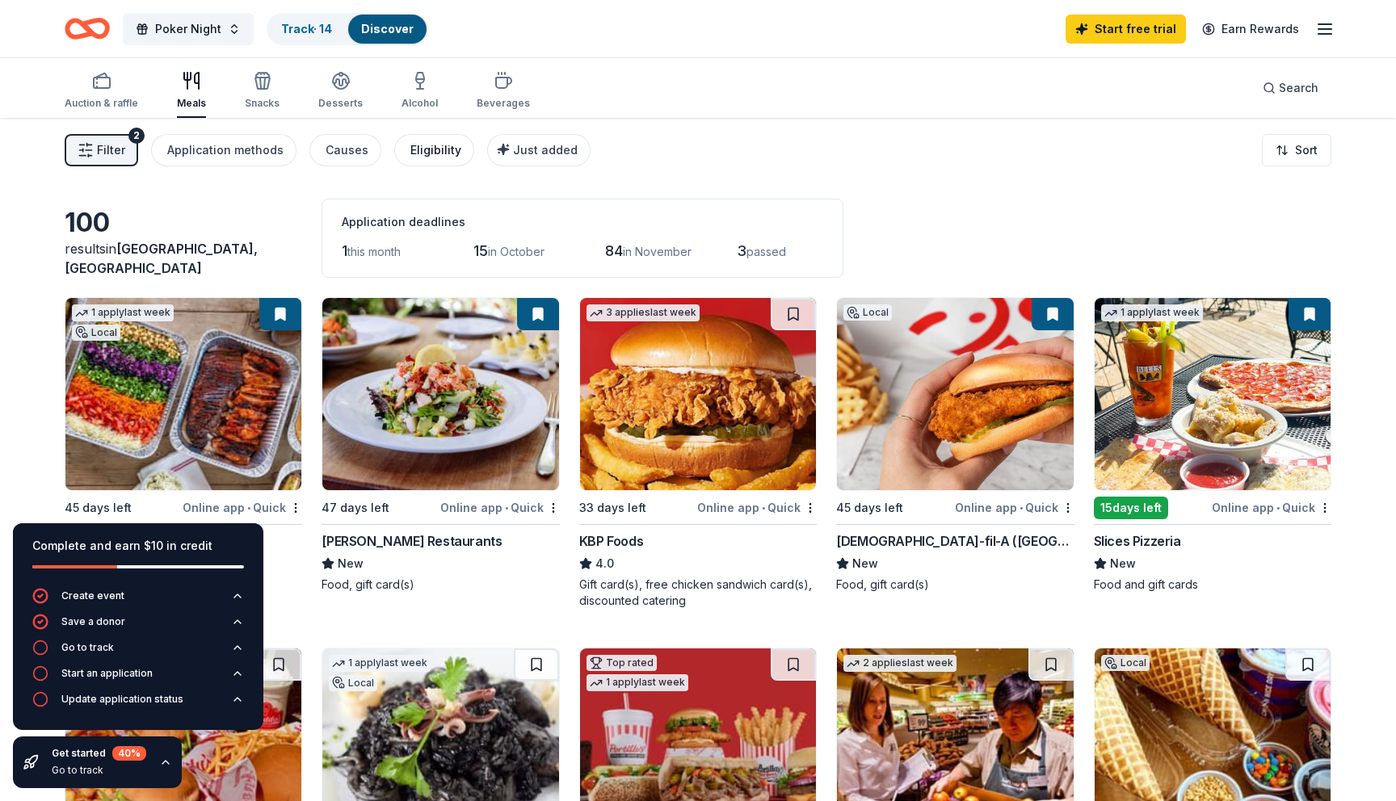
click at [439, 147] on div "Eligibility" at bounding box center [435, 150] width 51 height 19
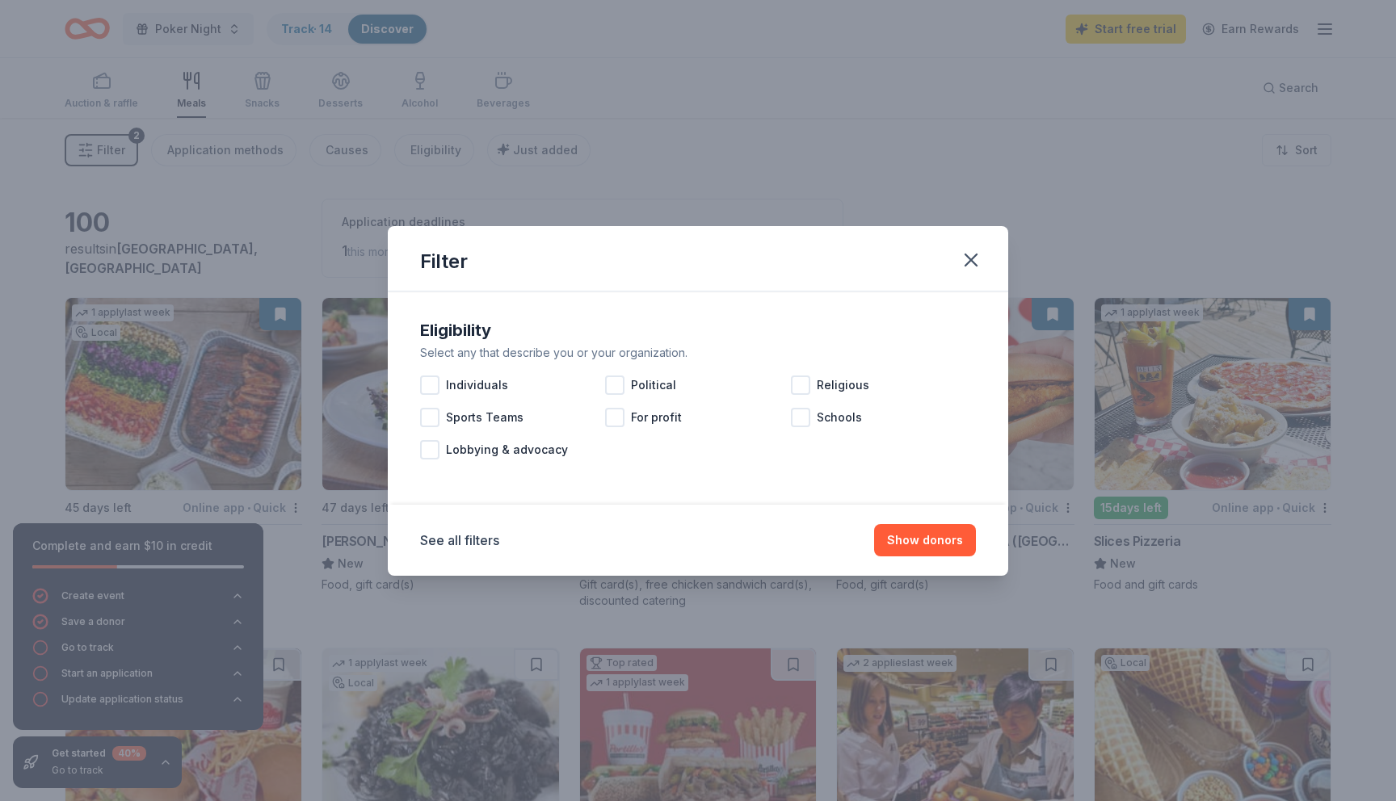
click at [351, 159] on div "Filter Eligibility Select any that describe you or your organization. Individua…" at bounding box center [698, 400] width 1396 height 801
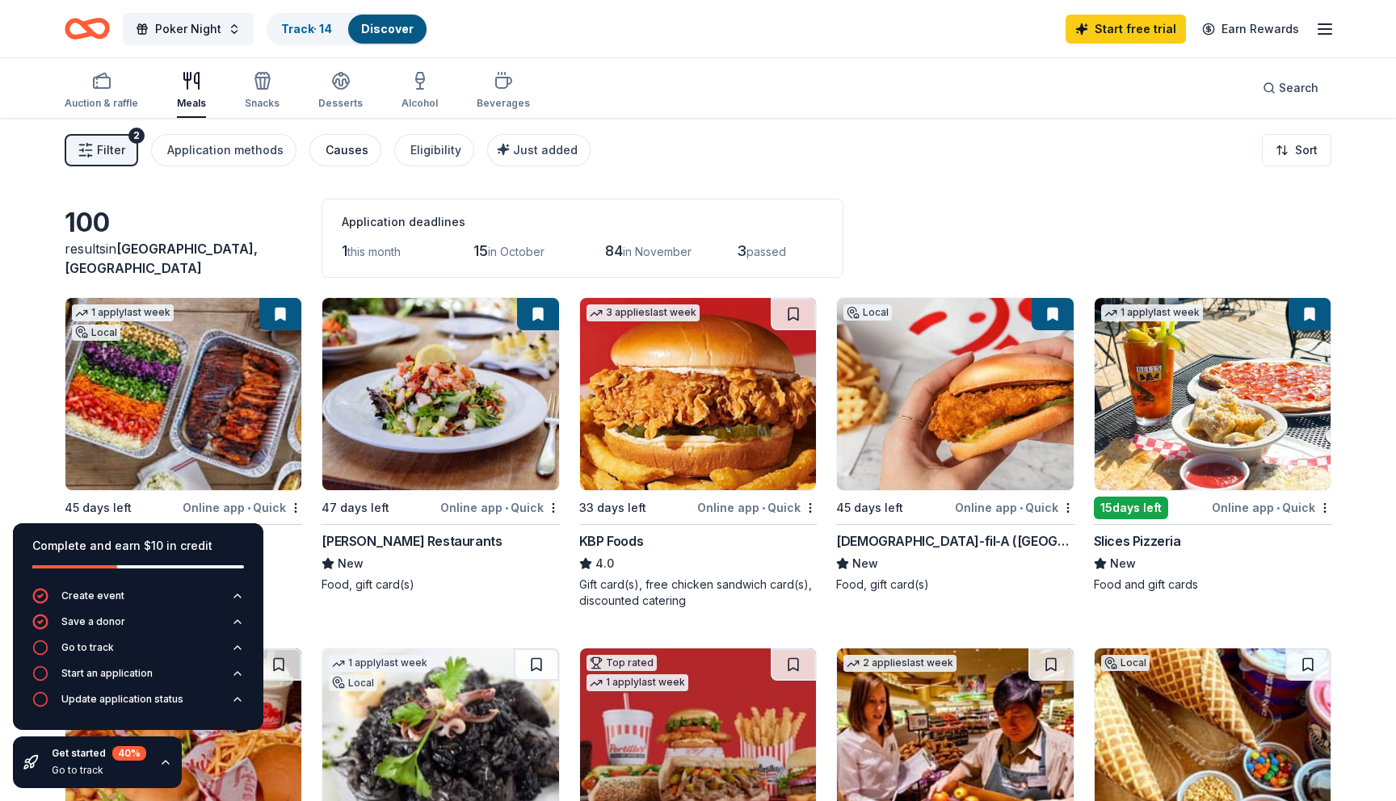
click at [346, 150] on div "Causes" at bounding box center [346, 150] width 43 height 19
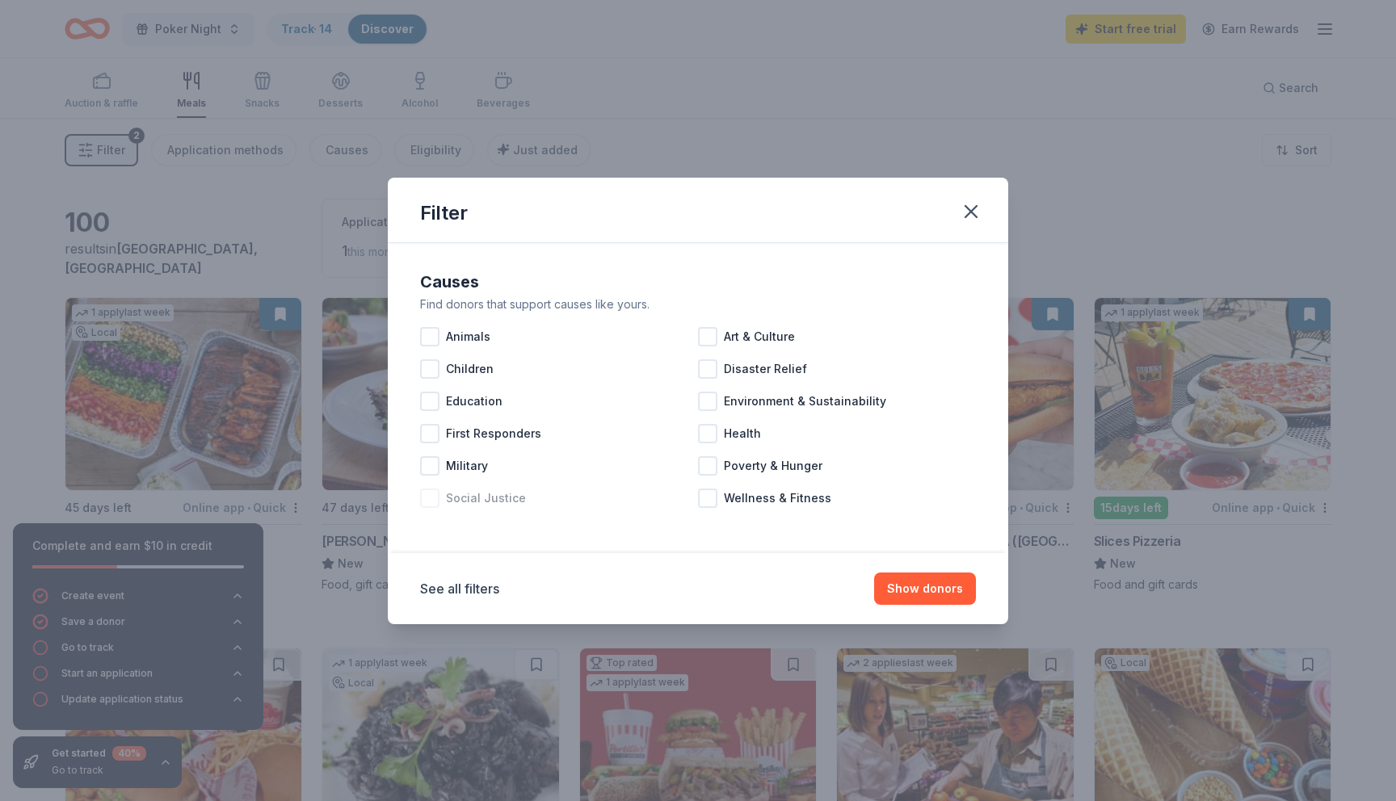
click at [433, 496] on div at bounding box center [429, 498] width 19 height 19
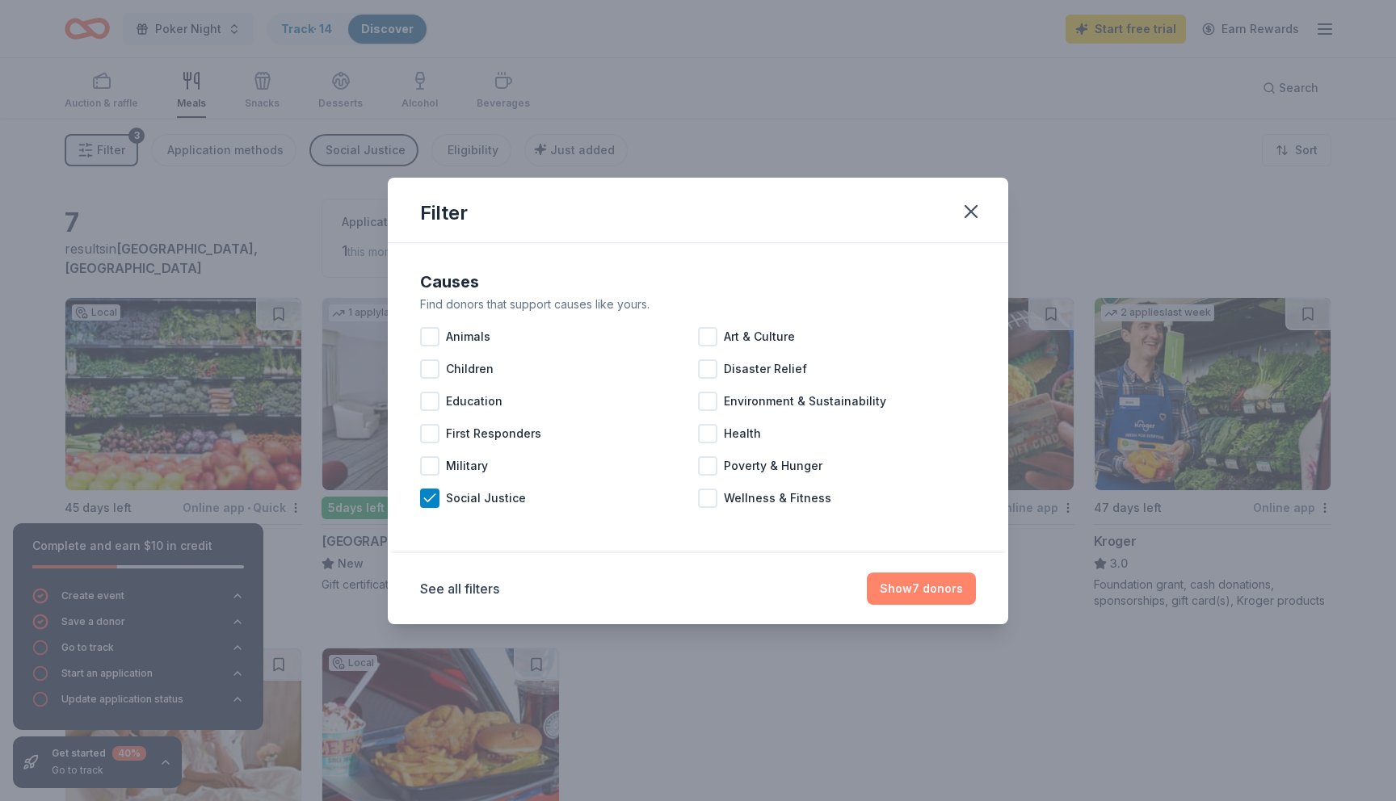
click at [892, 583] on button "Show 7 donors" at bounding box center [921, 589] width 109 height 32
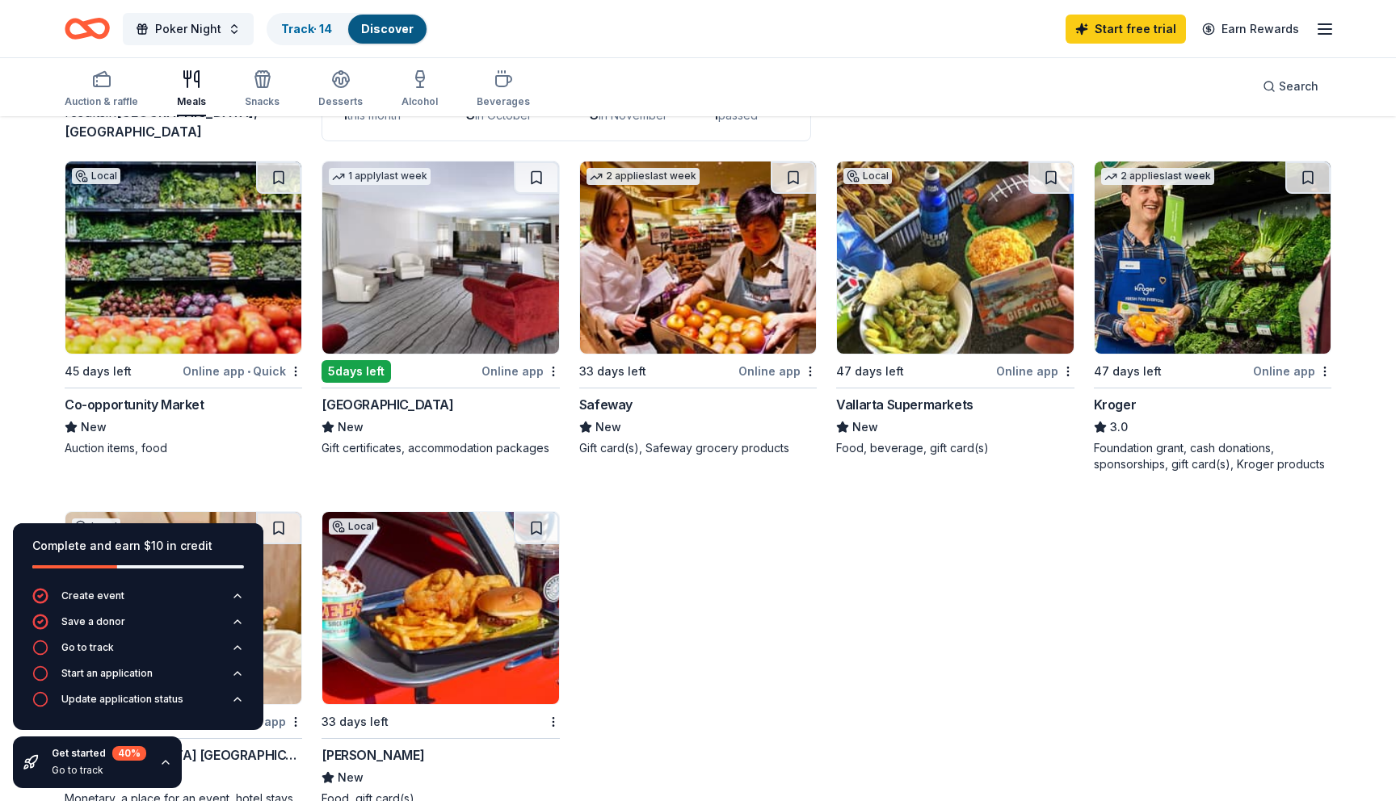
scroll to position [54, 0]
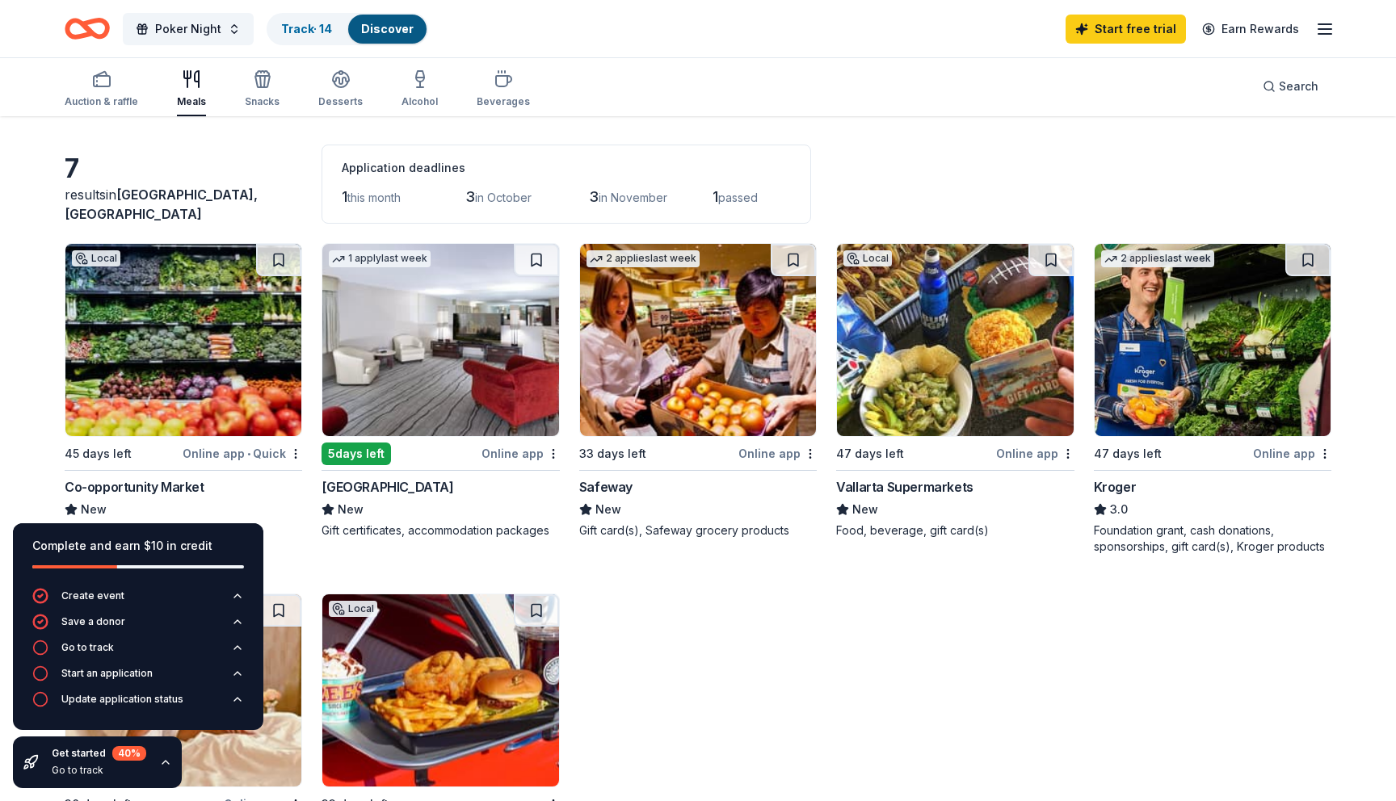
click at [187, 327] on img at bounding box center [183, 340] width 236 height 192
click at [918, 345] on img at bounding box center [955, 340] width 236 height 192
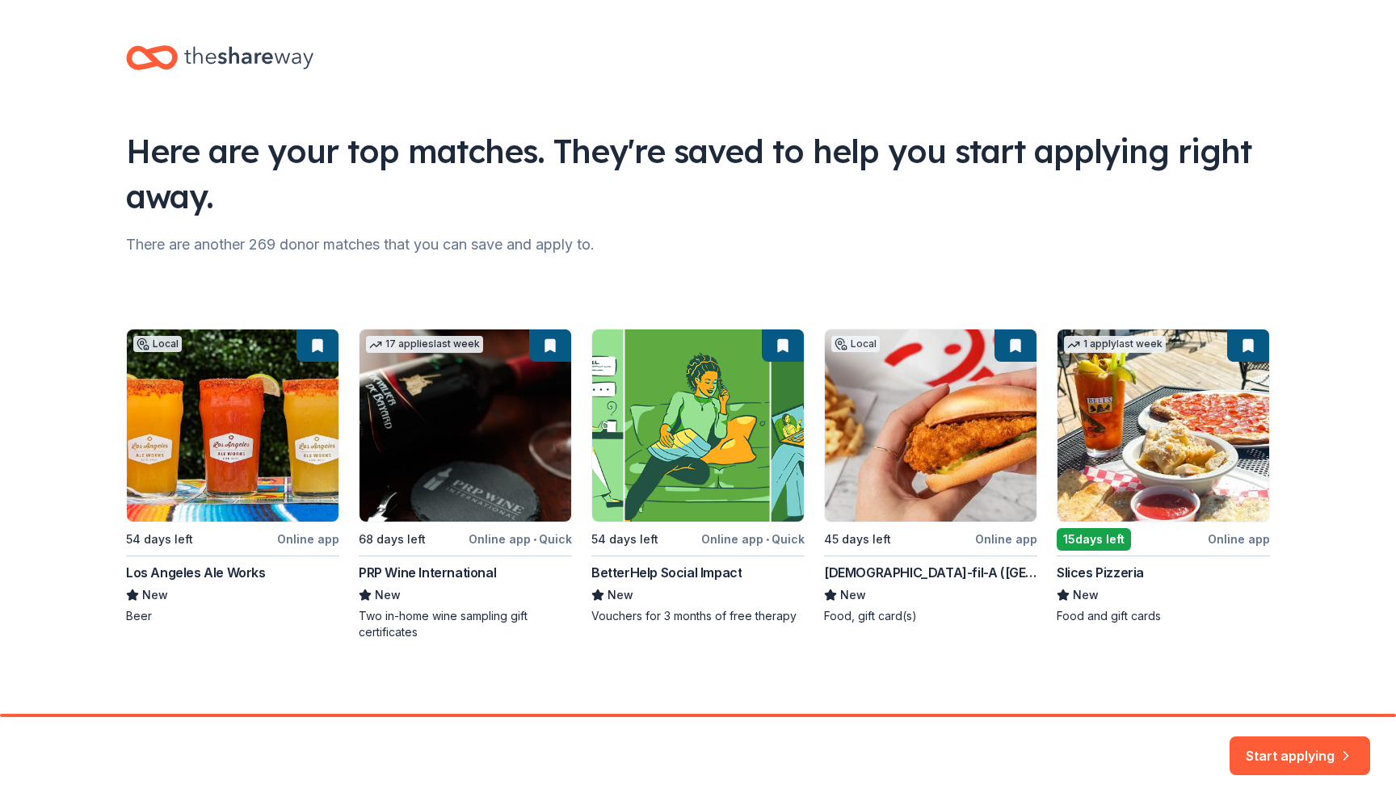
scroll to position [4, 0]
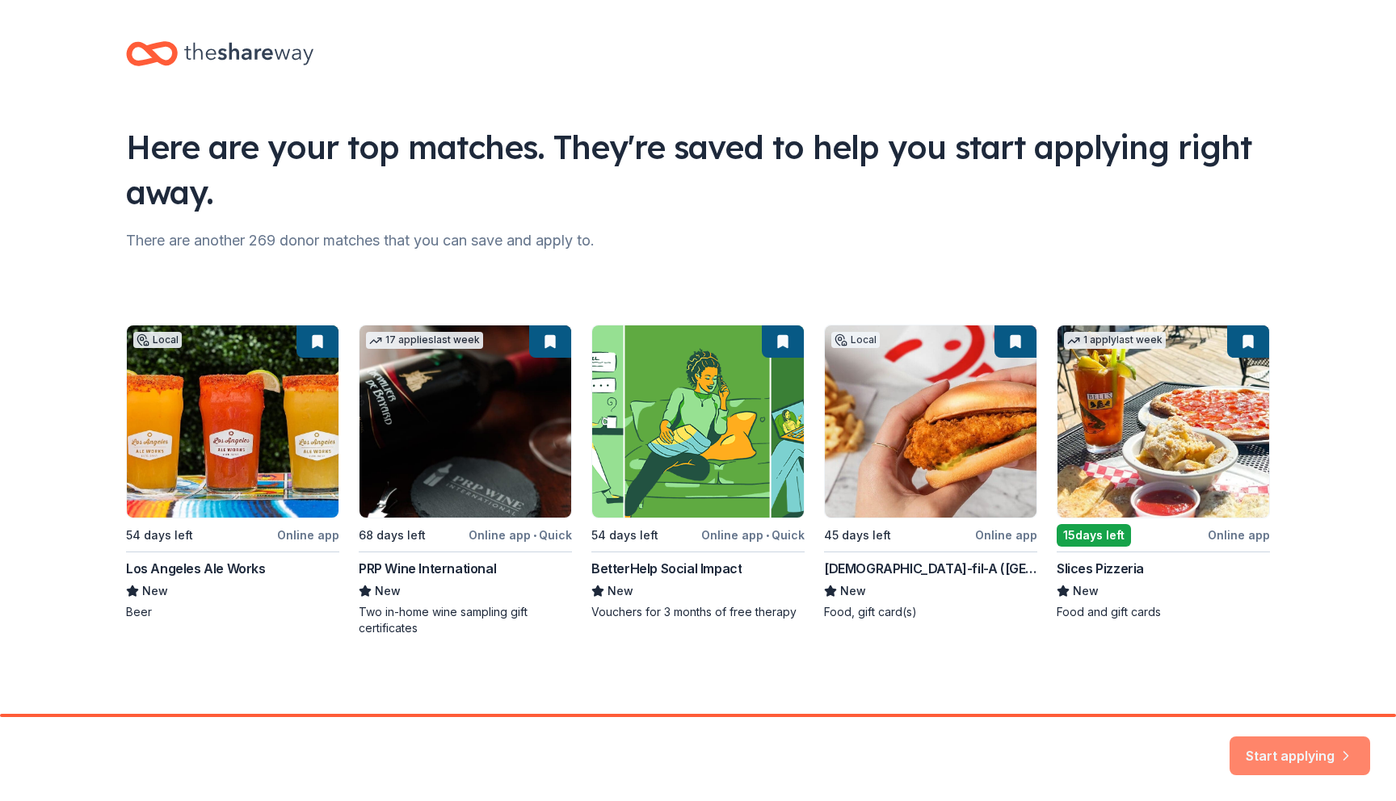
click at [1337, 748] on button "Start applying" at bounding box center [1299, 746] width 141 height 39
click at [1284, 748] on div "Start applying" at bounding box center [1299, 756] width 141 height 39
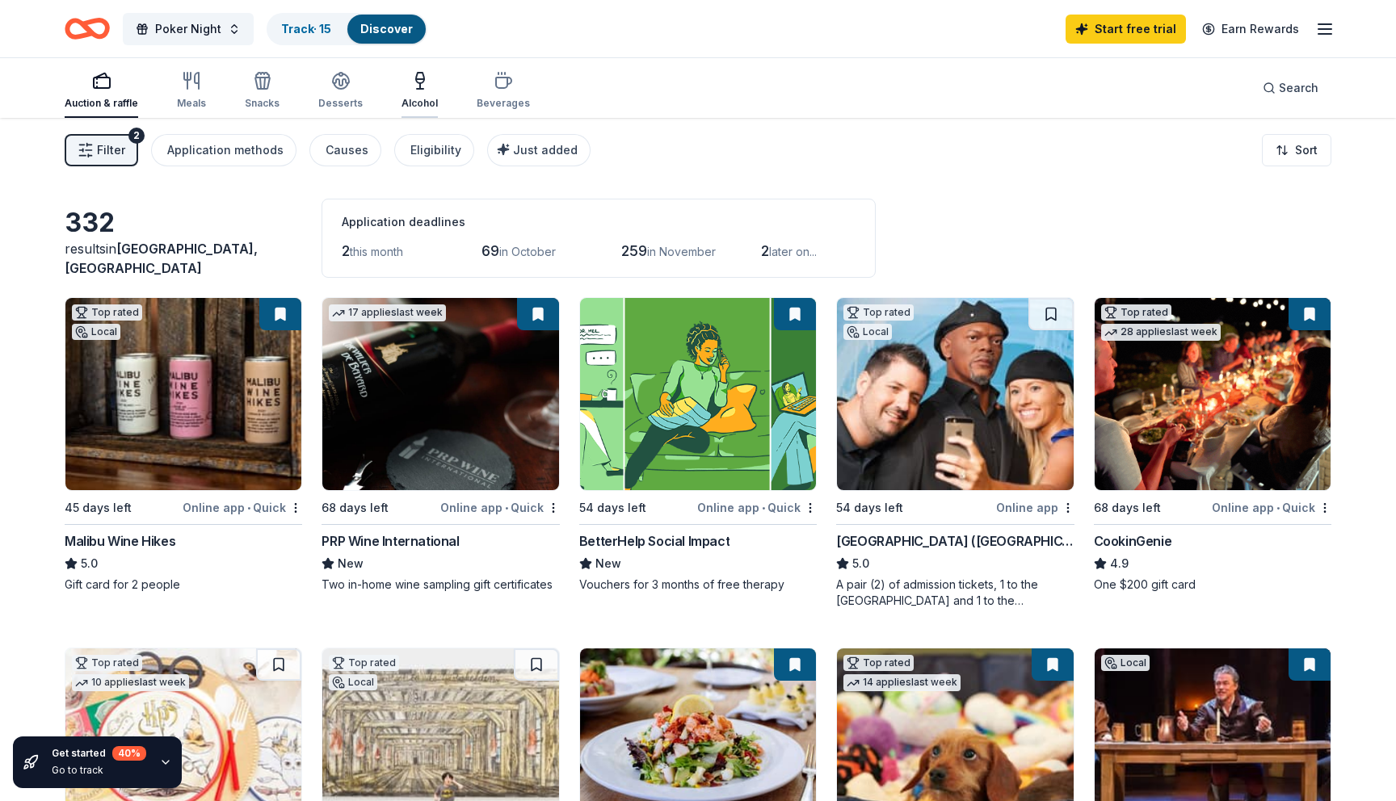
click at [410, 73] on icon "button" at bounding box center [419, 80] width 19 height 19
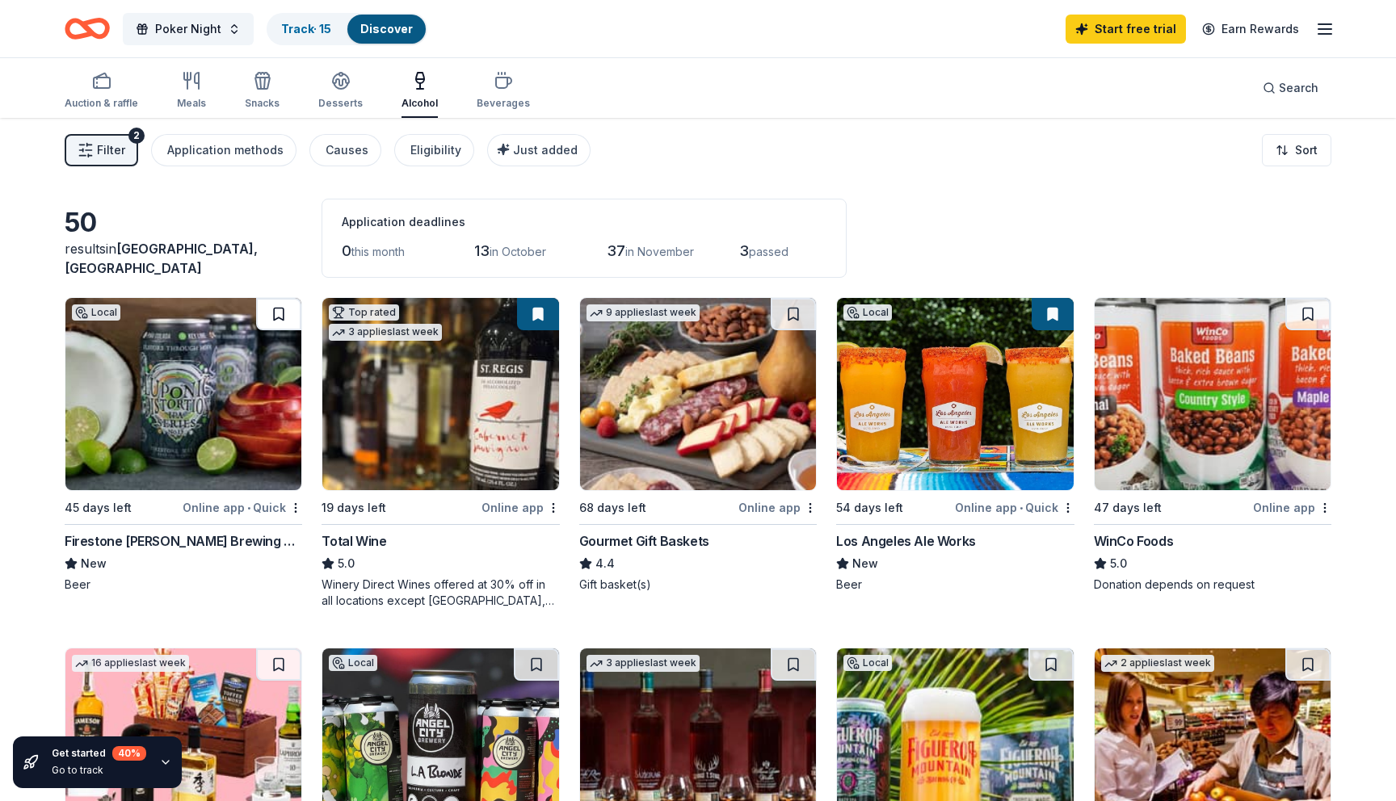
click at [285, 309] on button at bounding box center [278, 314] width 45 height 32
click at [795, 316] on button at bounding box center [792, 314] width 45 height 32
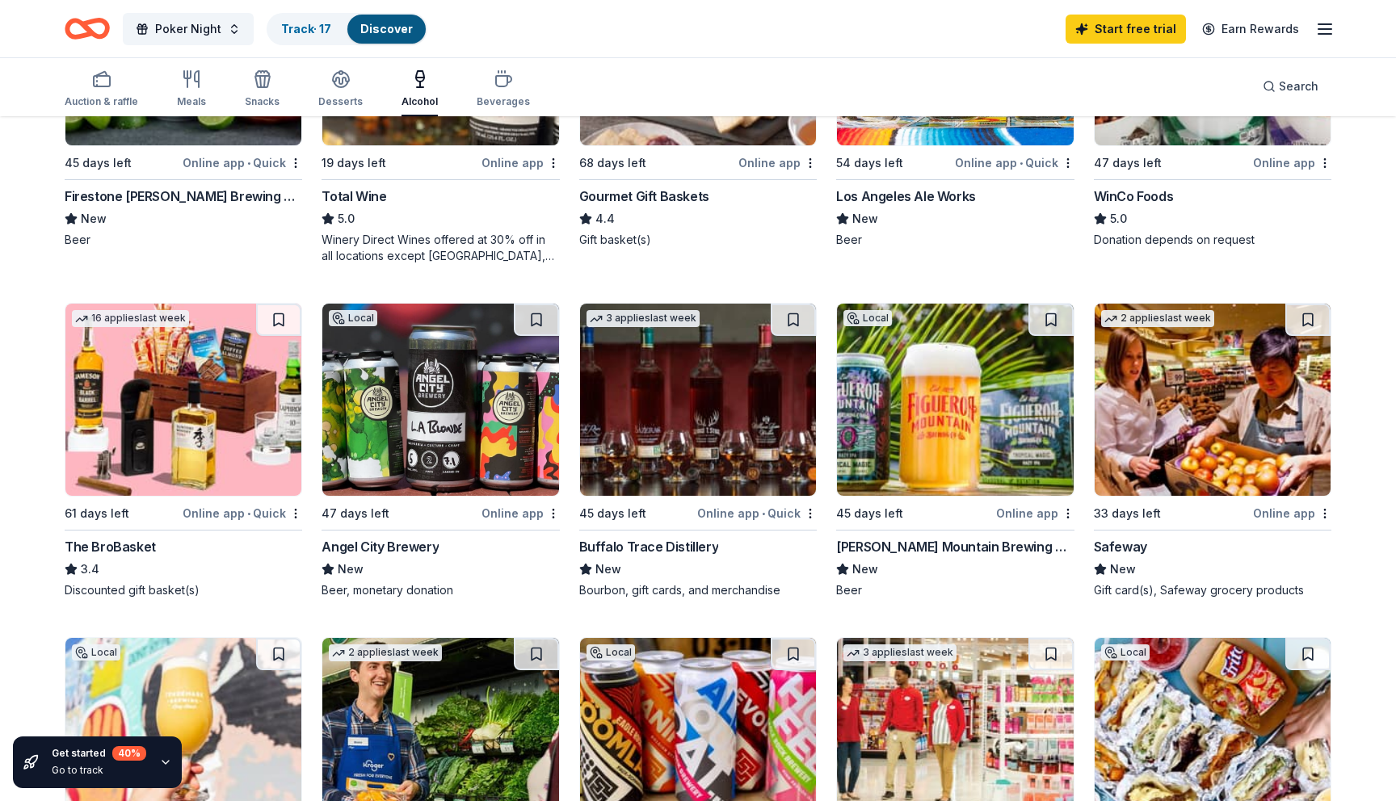
scroll to position [346, 0]
click at [281, 313] on button at bounding box center [278, 319] width 45 height 32
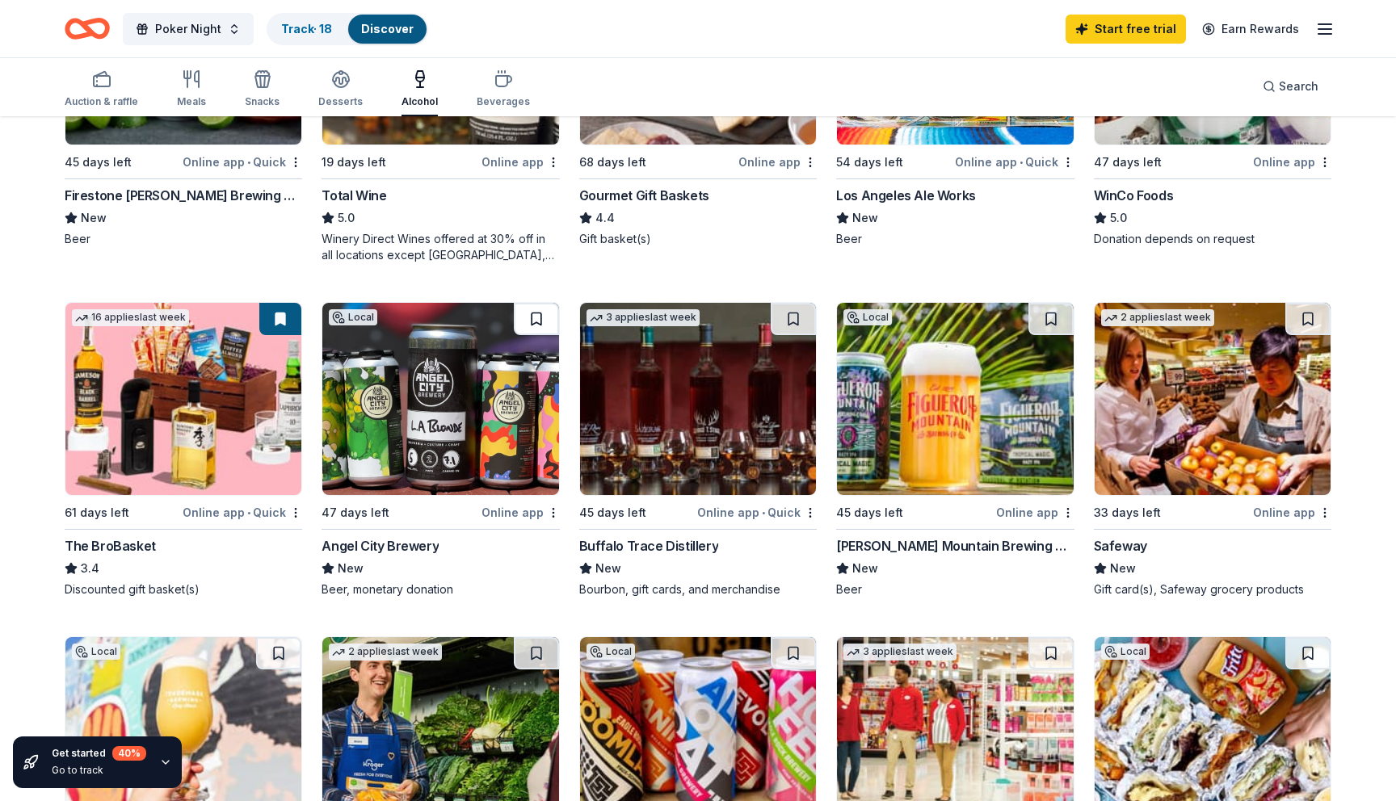
click at [539, 317] on button at bounding box center [536, 319] width 45 height 32
click at [1056, 310] on button at bounding box center [1050, 319] width 45 height 32
click at [790, 317] on button at bounding box center [792, 319] width 45 height 32
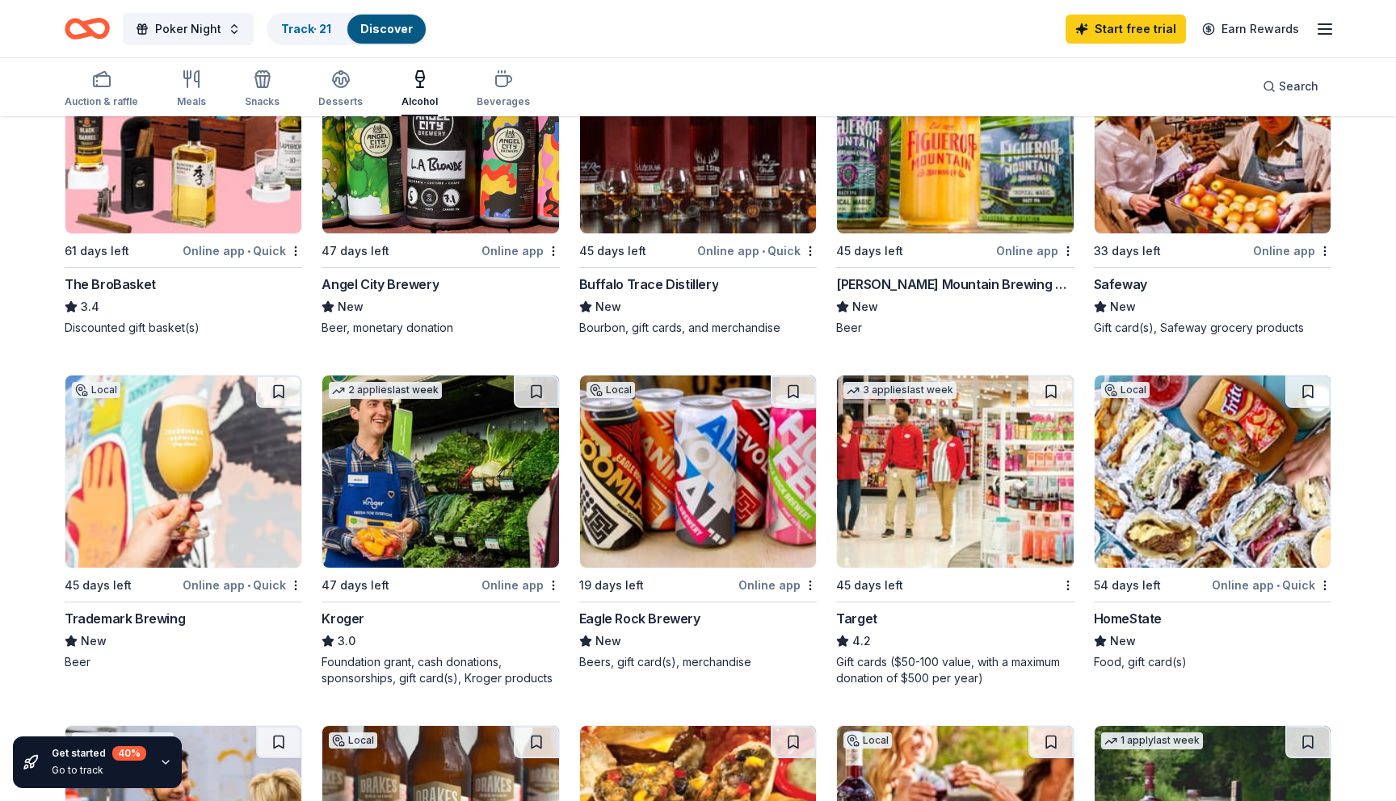
scroll to position [606, 0]
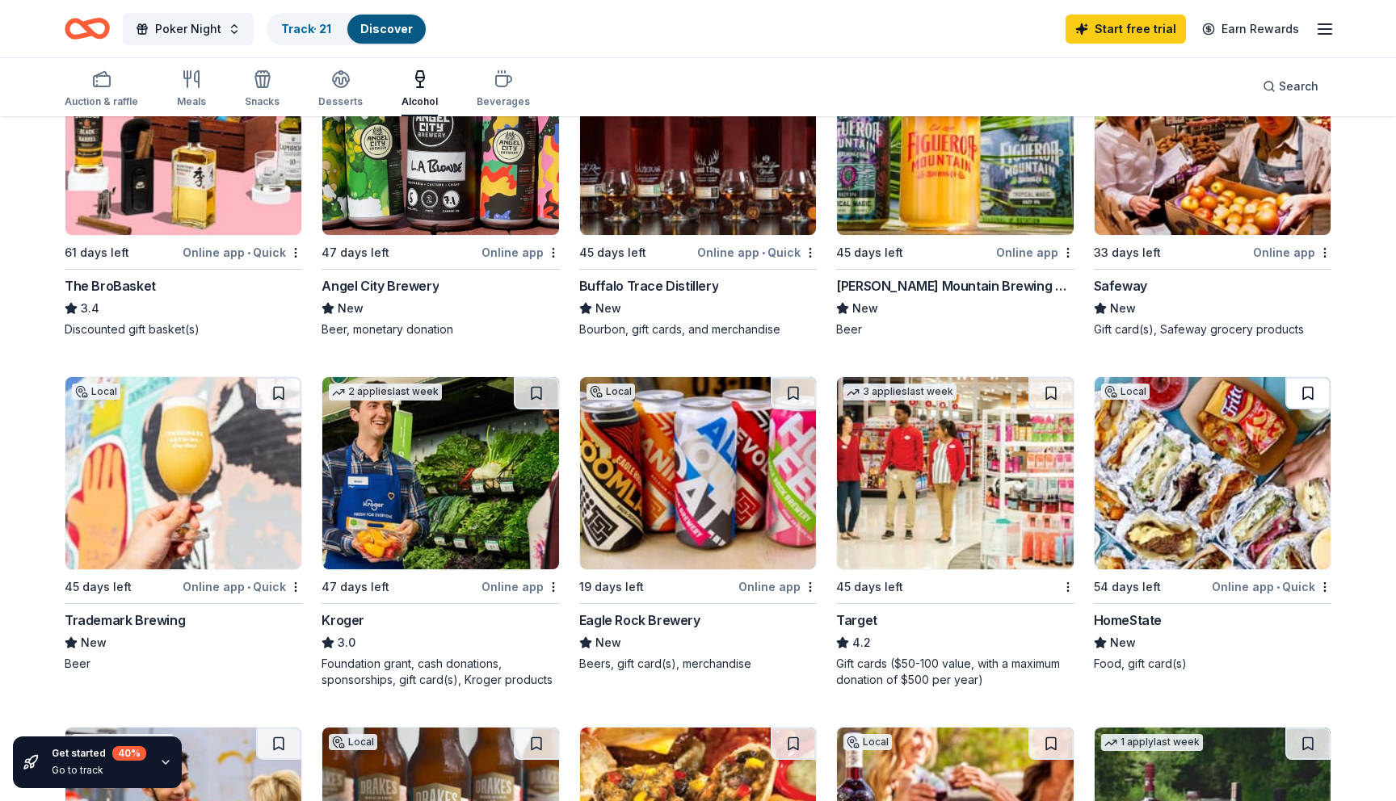
click at [1302, 389] on button at bounding box center [1307, 393] width 45 height 32
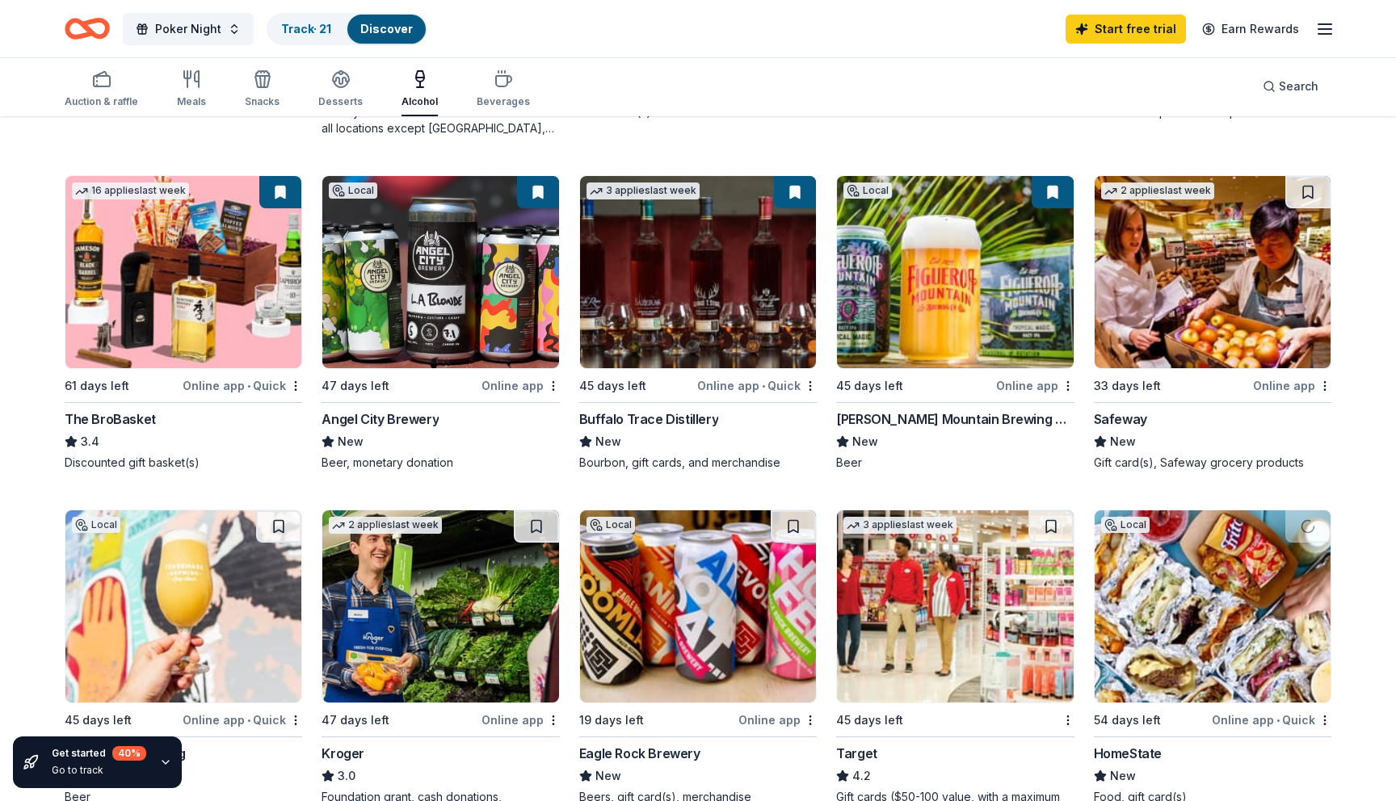
scroll to position [435, 0]
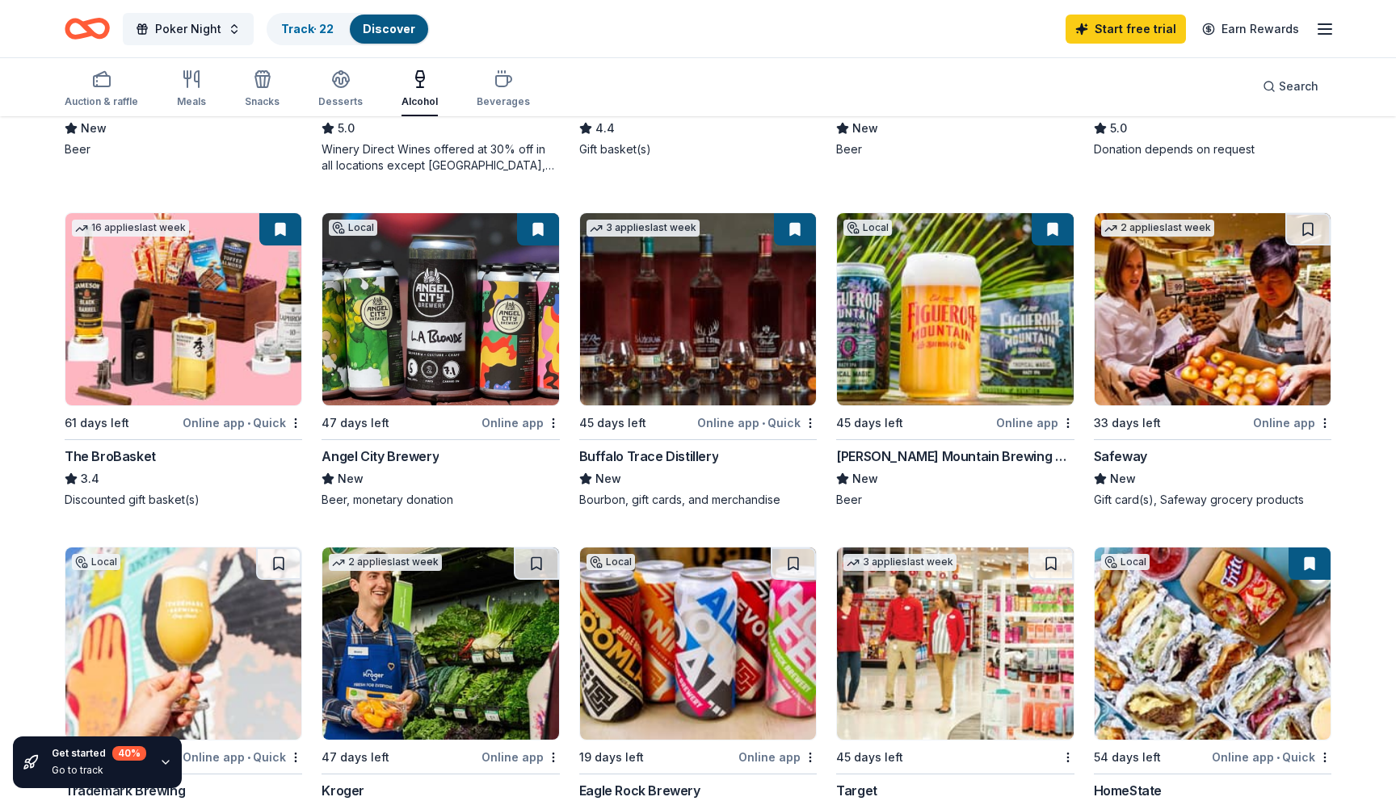
click at [877, 299] on img at bounding box center [955, 309] width 236 height 192
click at [305, 22] on link "Track · 22" at bounding box center [307, 29] width 52 height 14
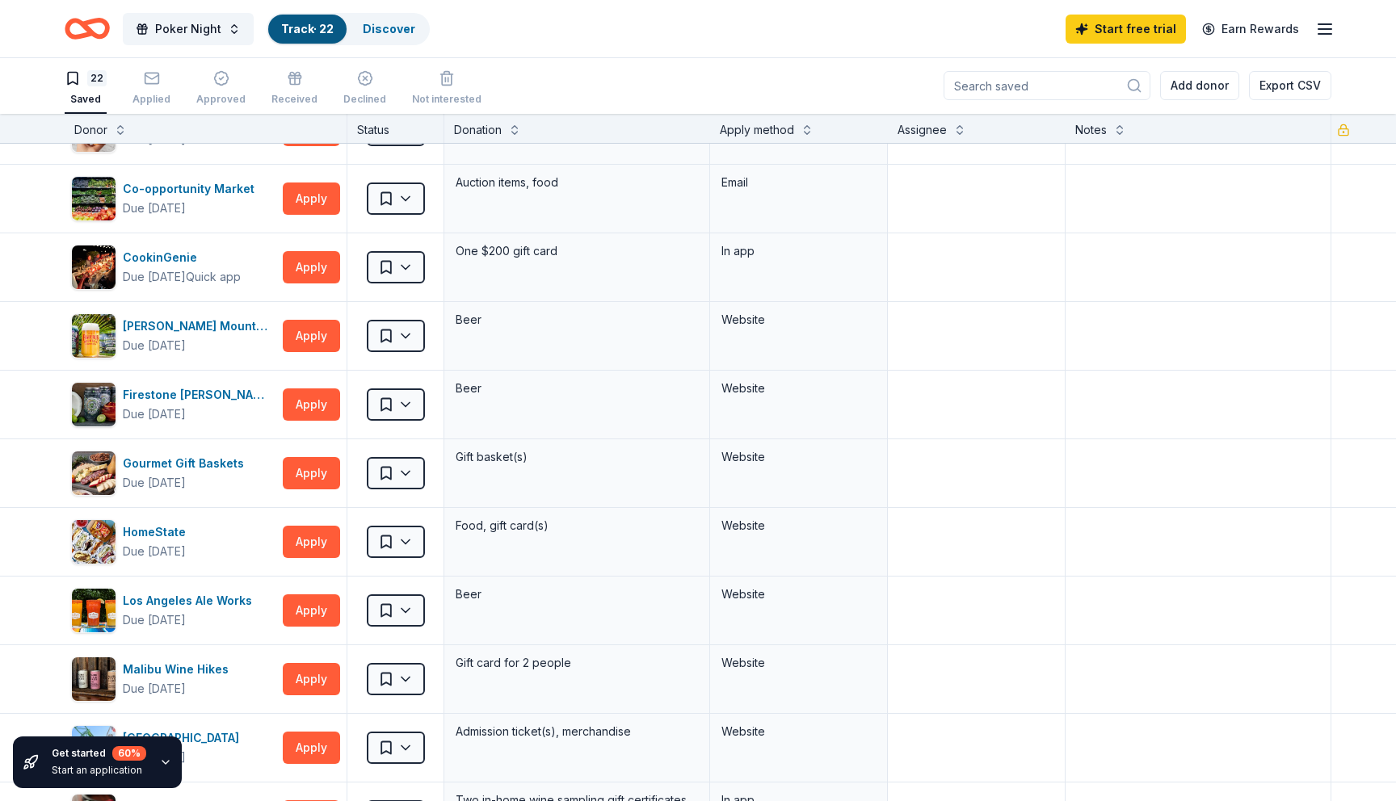
scroll to position [346, 0]
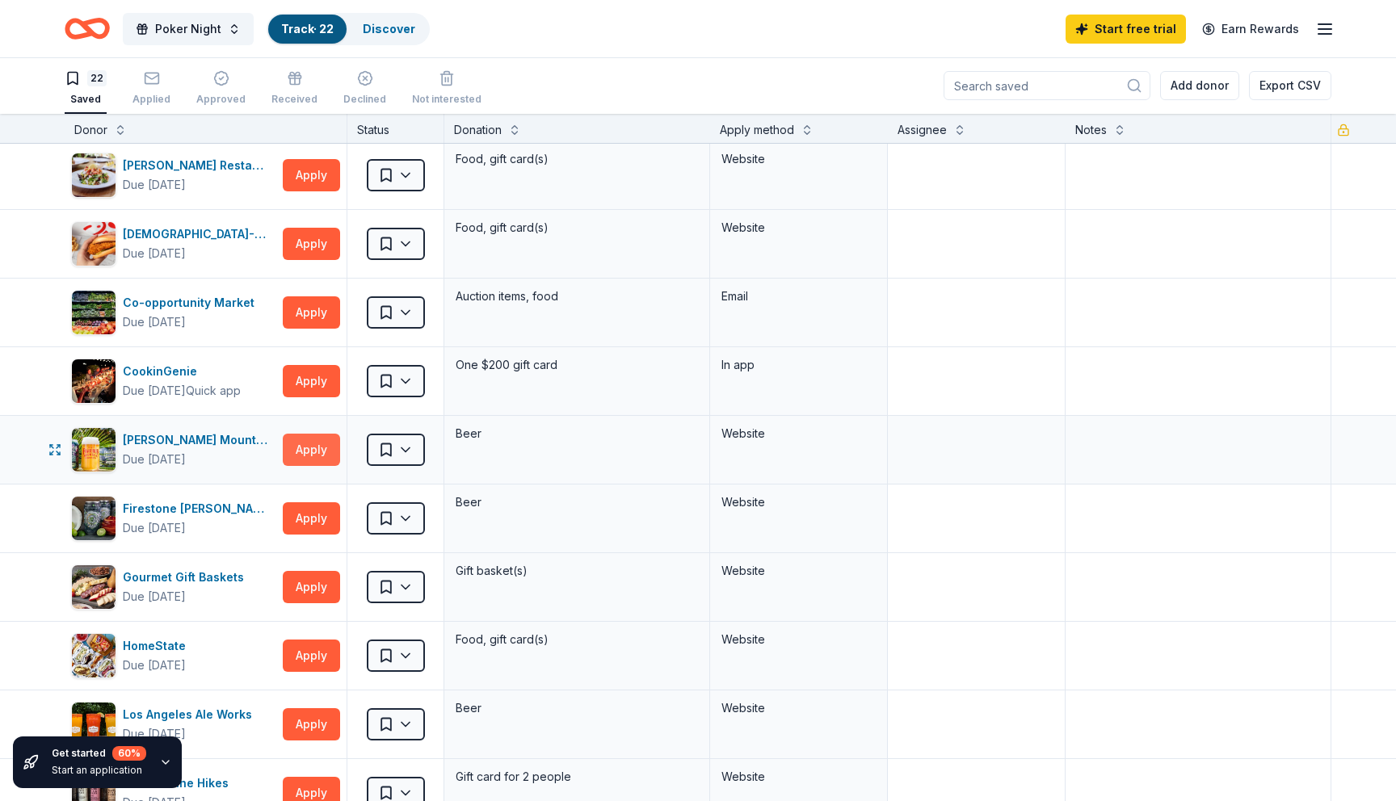
click at [300, 443] on button "Apply" at bounding box center [311, 450] width 57 height 32
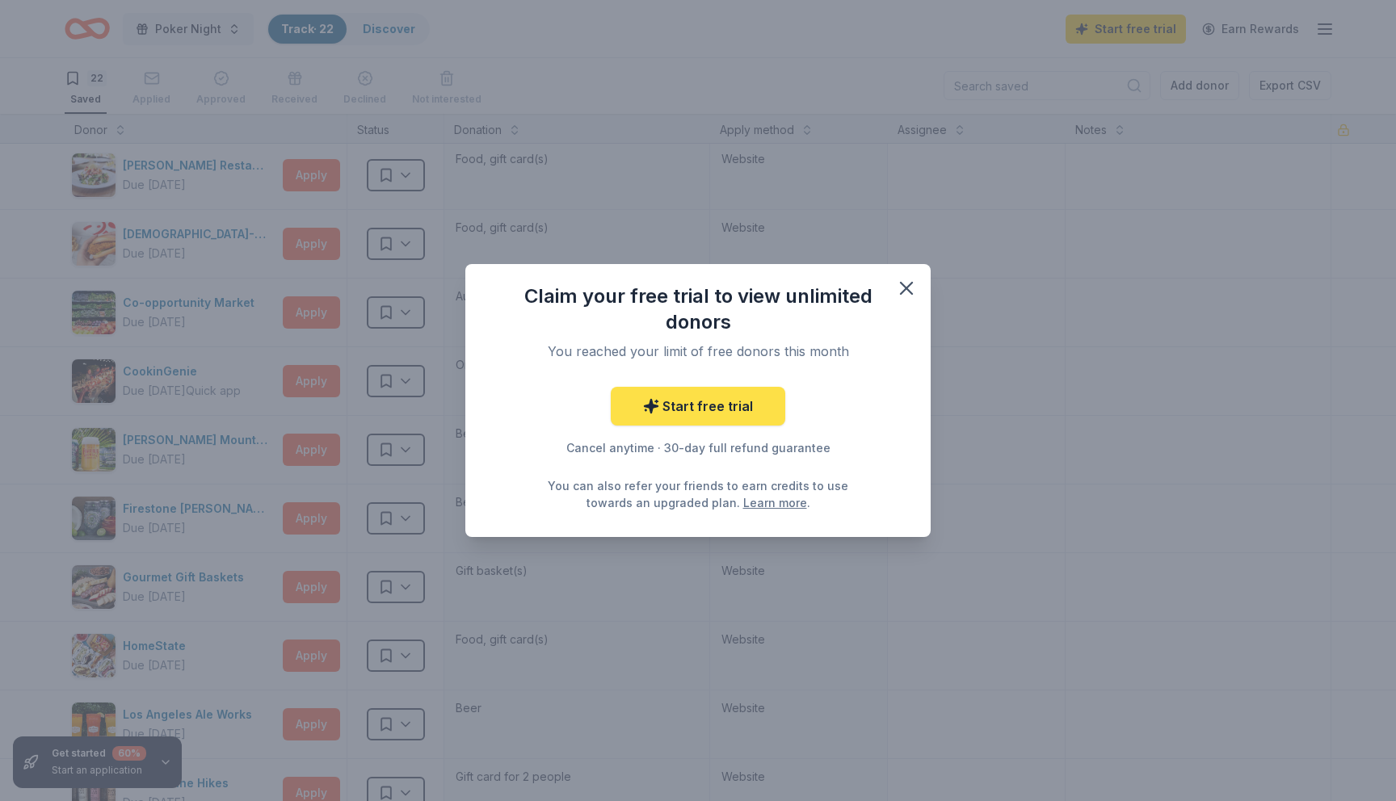
click at [657, 414] on link "Start free trial" at bounding box center [698, 406] width 174 height 39
click at [704, 405] on link "Start free trial" at bounding box center [698, 406] width 174 height 39
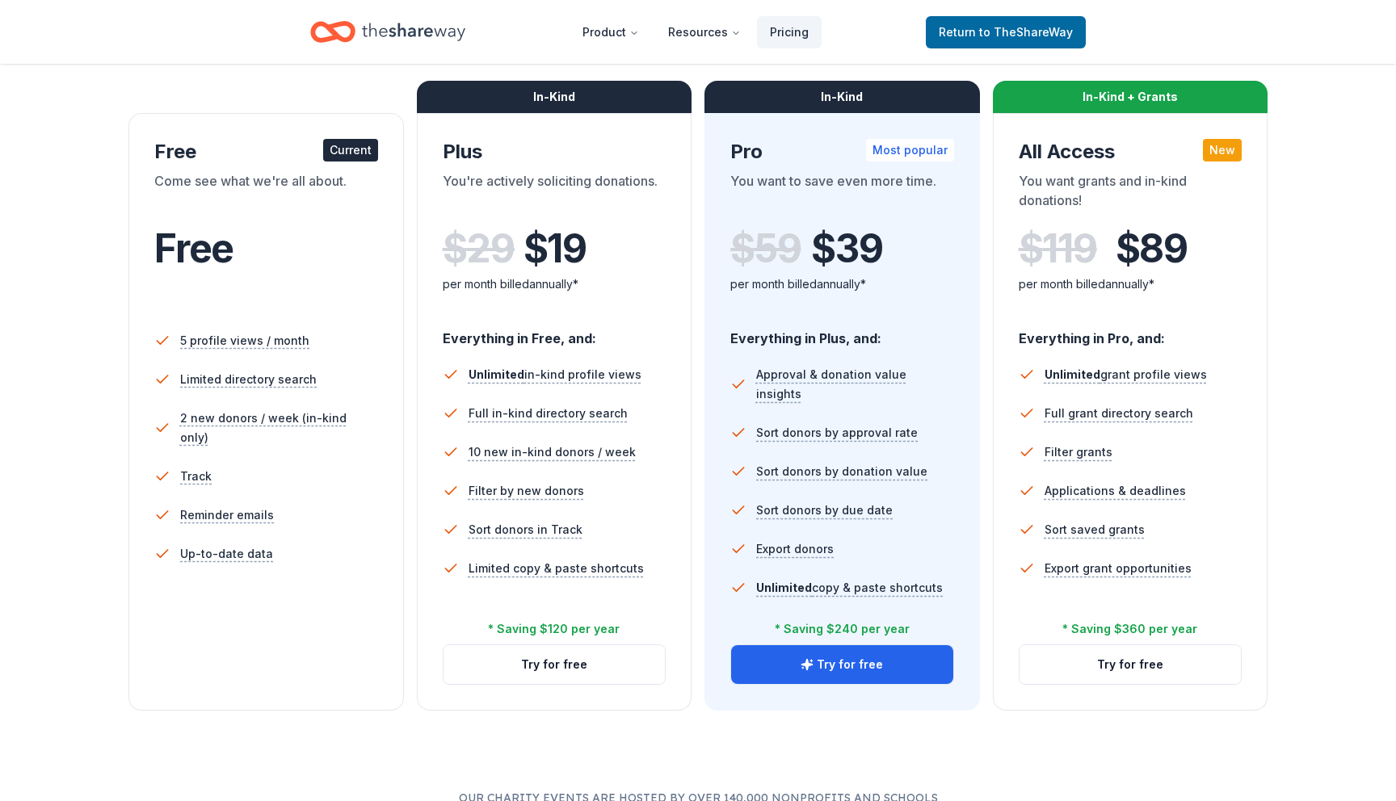
scroll to position [229, 0]
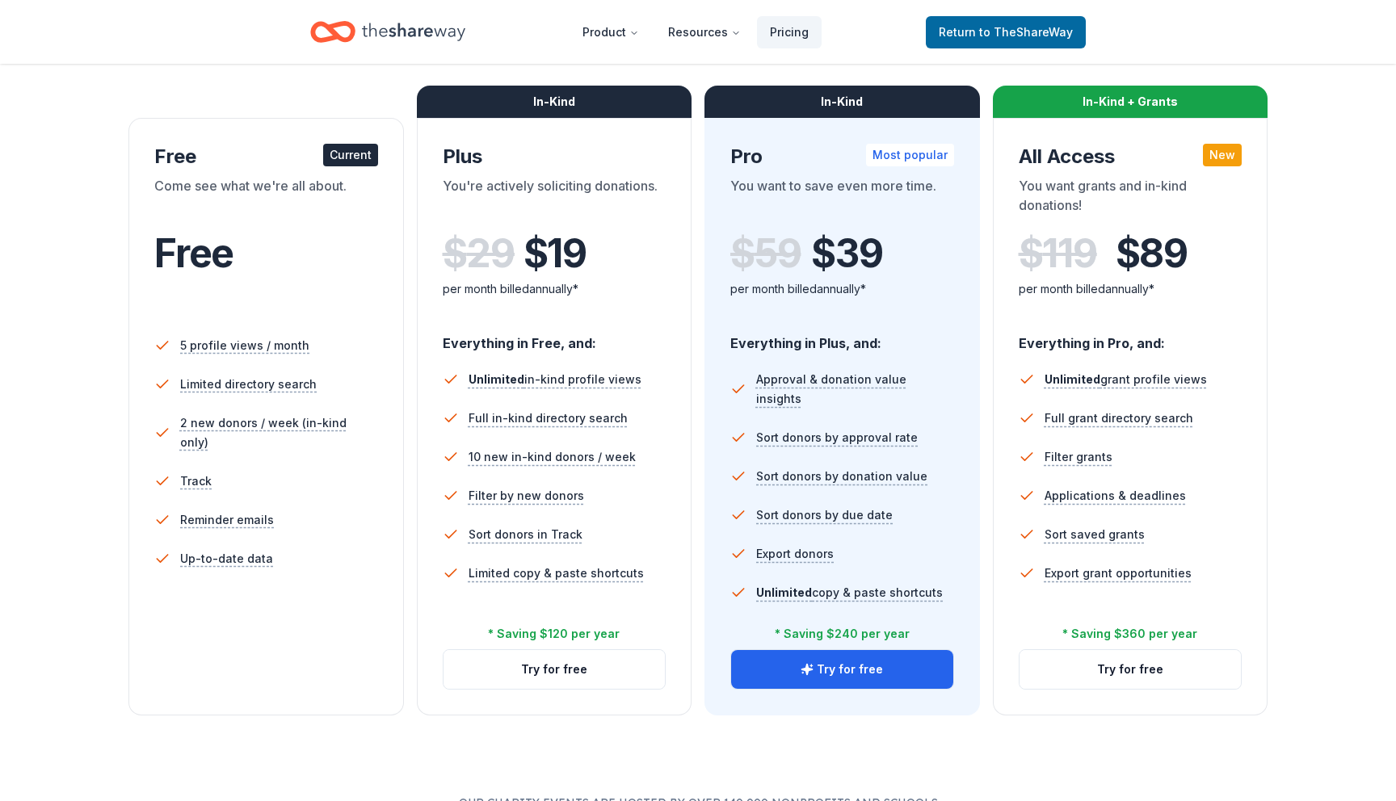
click at [613, 101] on div "In-Kind" at bounding box center [554, 102] width 275 height 32
click at [443, 619] on div "Everything in Free, and: Unlimited in-kind profile views Full in-kind directory…" at bounding box center [555, 481] width 224 height 323
click at [863, 658] on button "Try for free" at bounding box center [842, 669] width 222 height 39
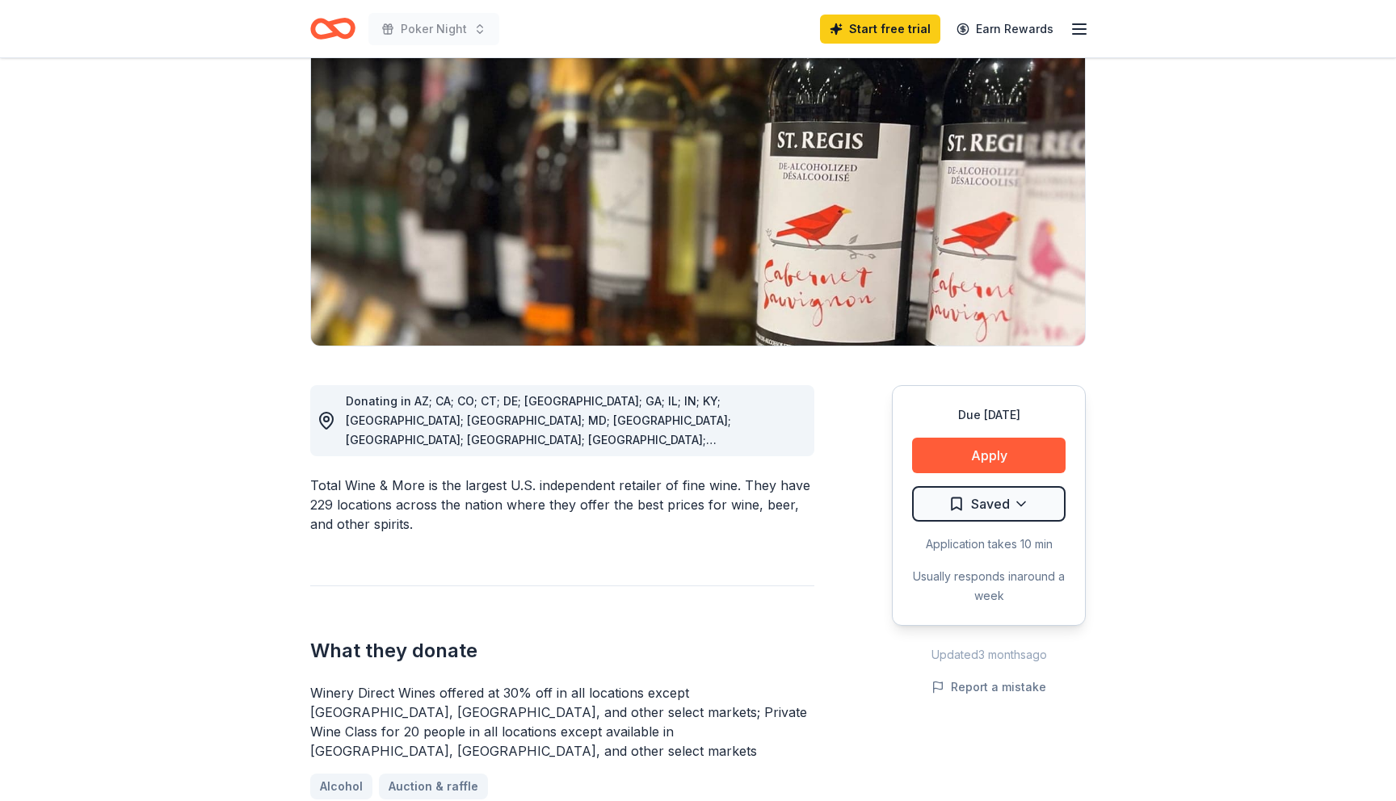
scroll to position [118, 0]
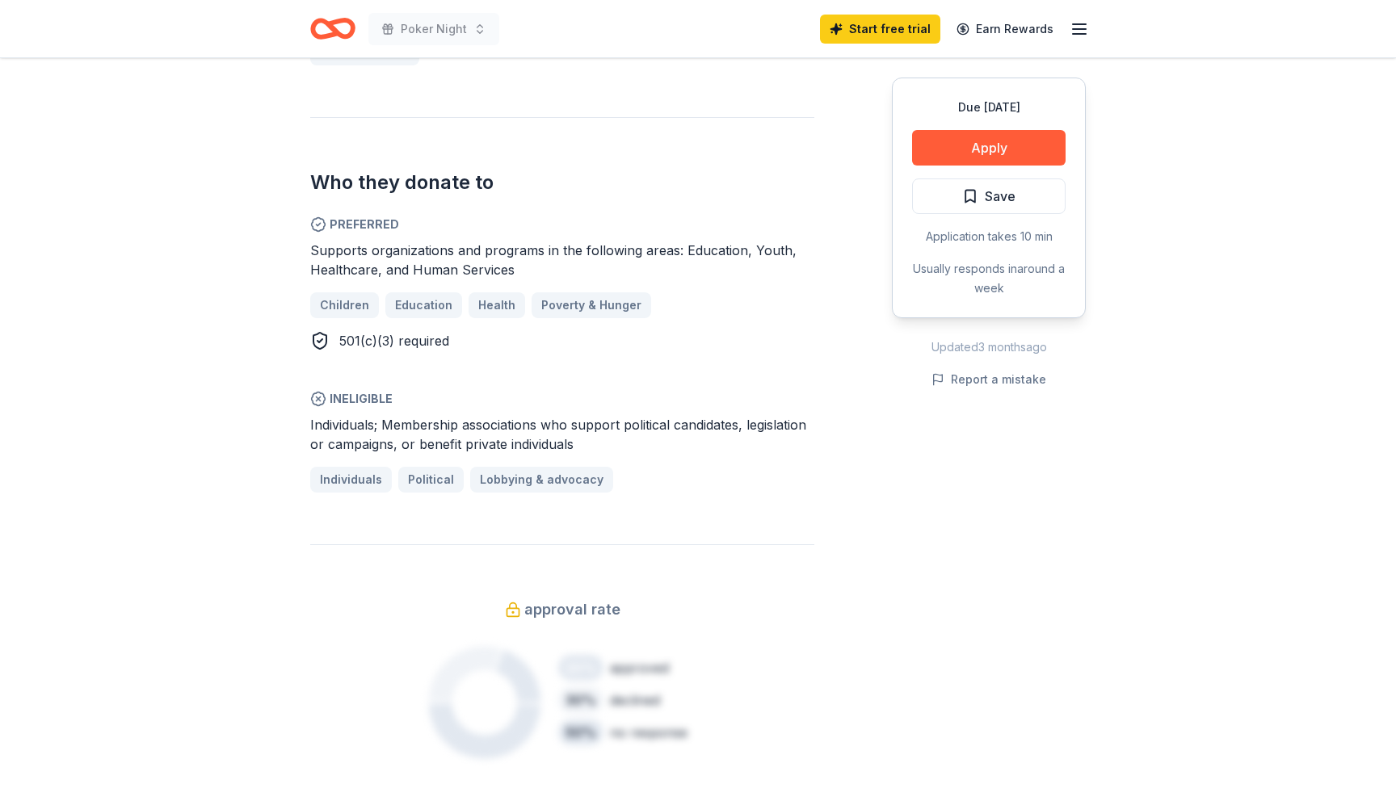
scroll to position [803, 0]
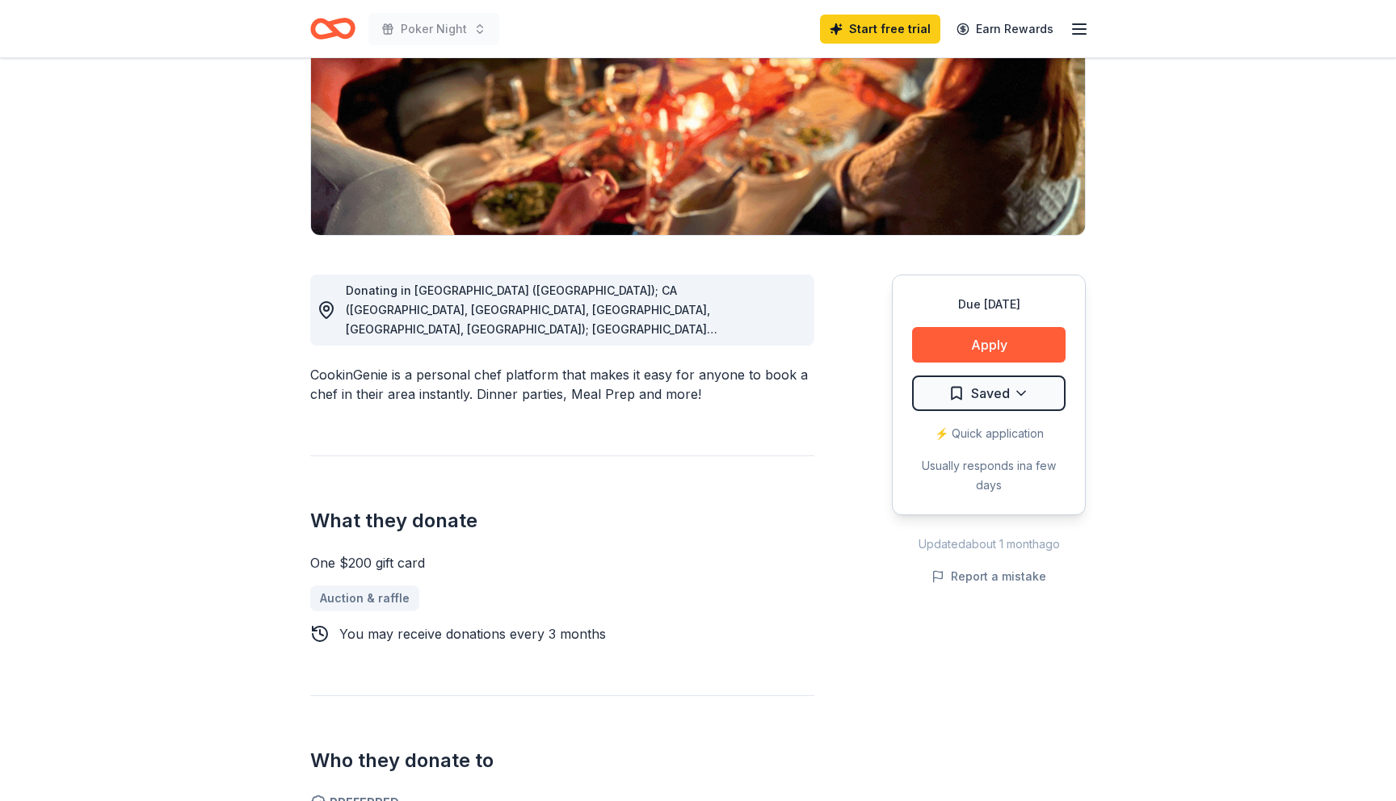
scroll to position [276, 0]
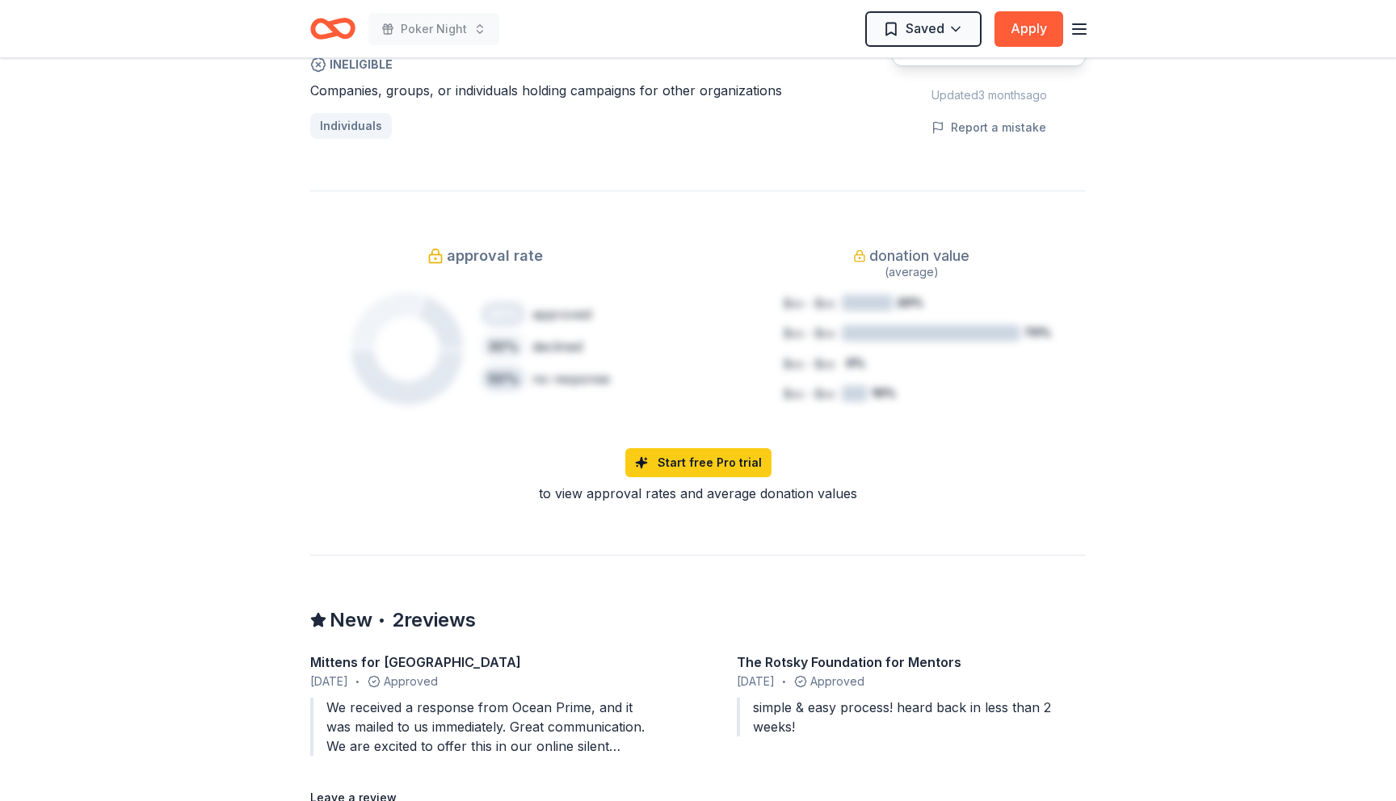
scroll to position [1193, 0]
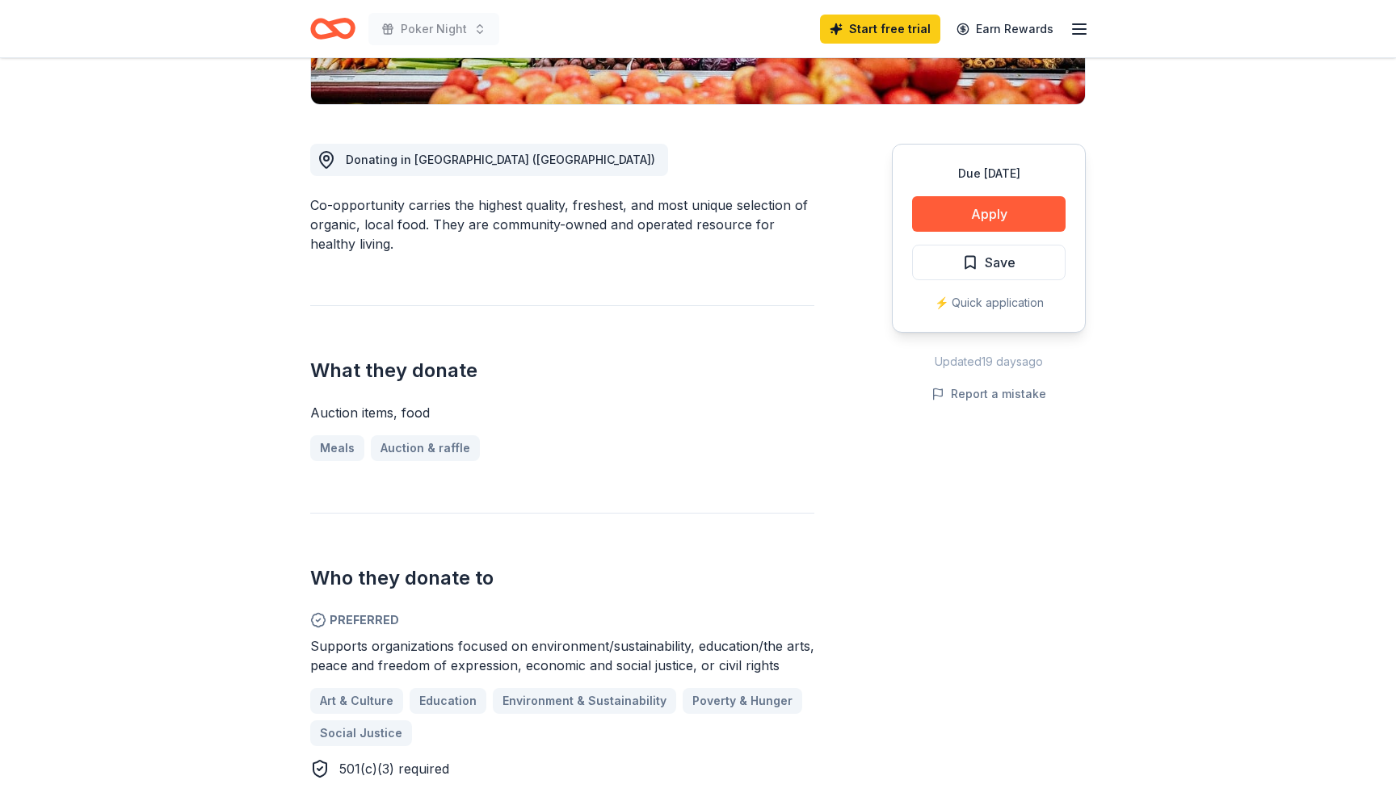
scroll to position [388, 0]
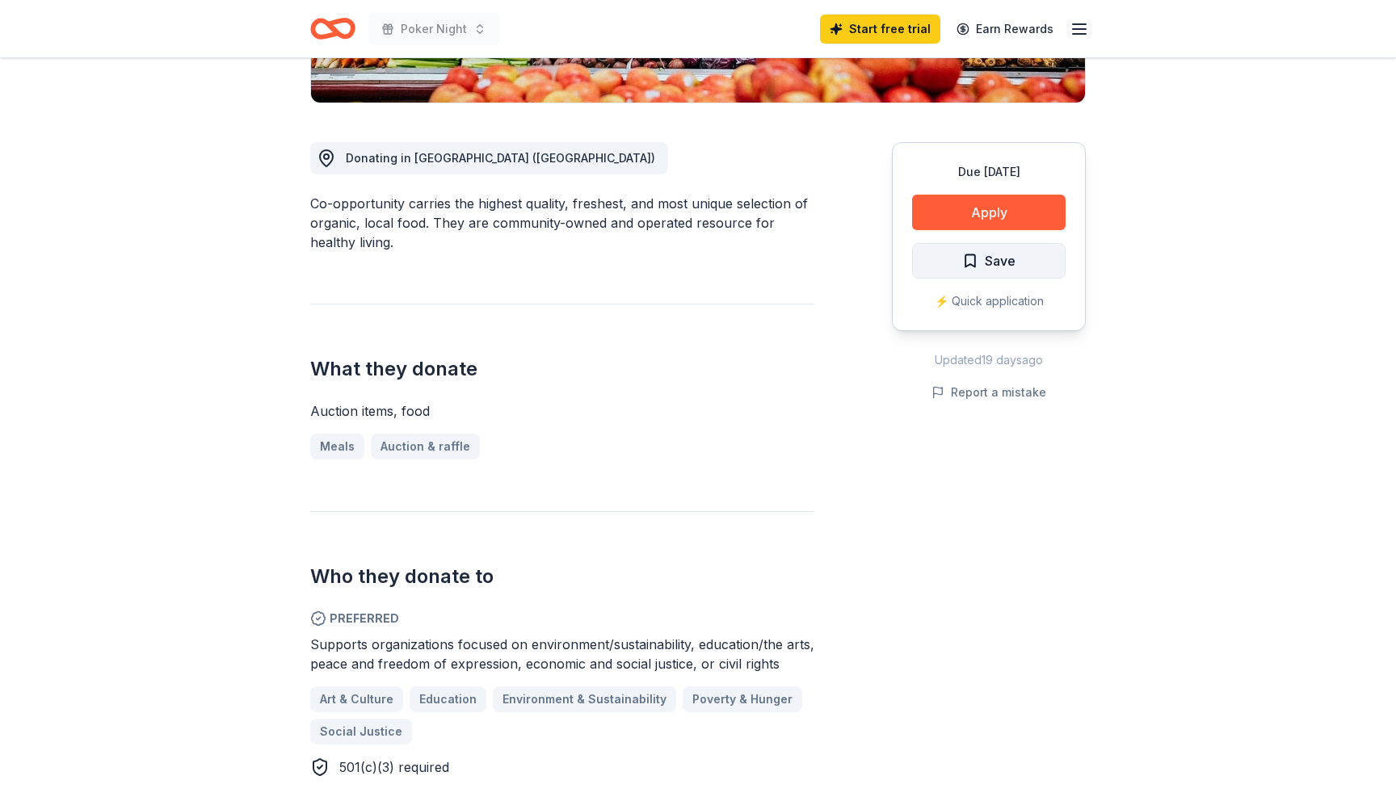
click at [958, 262] on button "Save" at bounding box center [988, 261] width 153 height 36
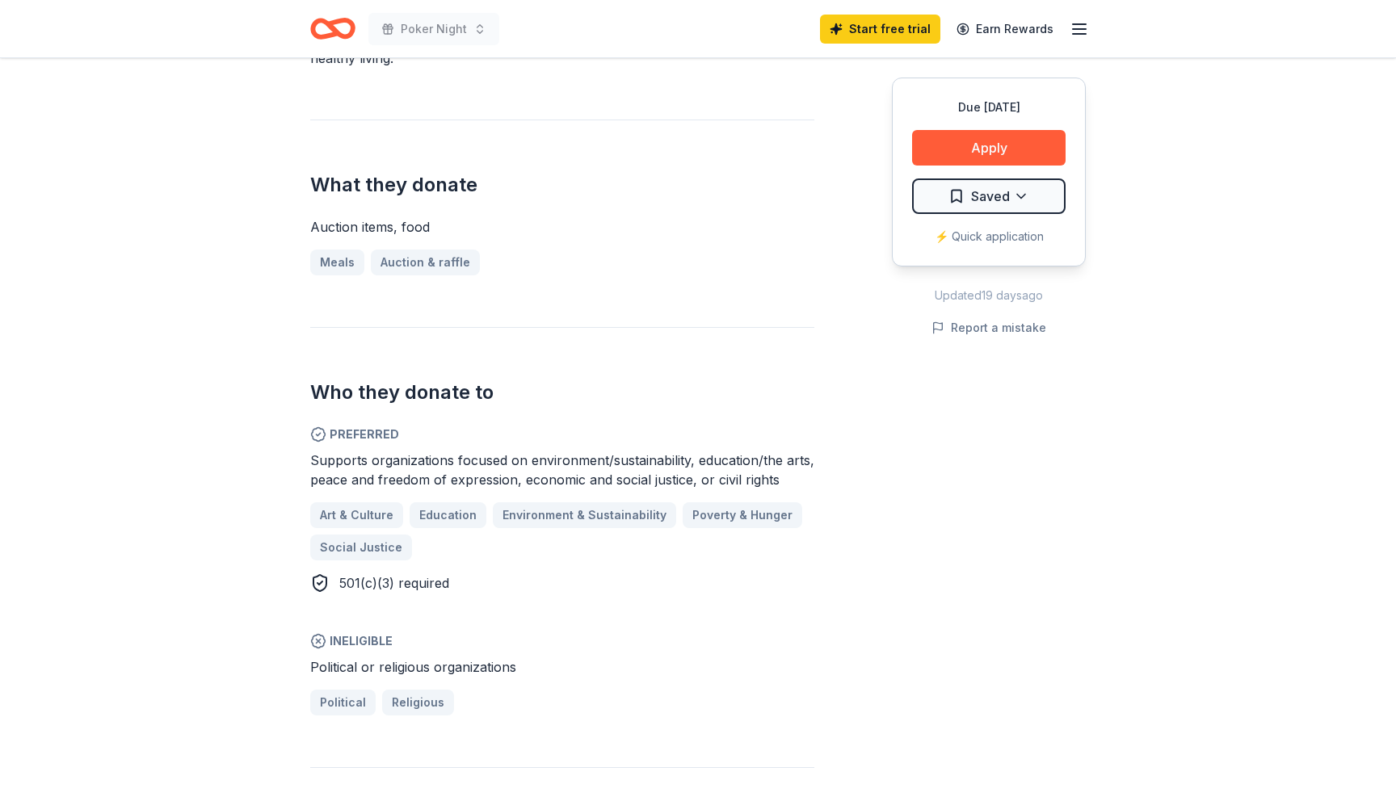
scroll to position [600, 0]
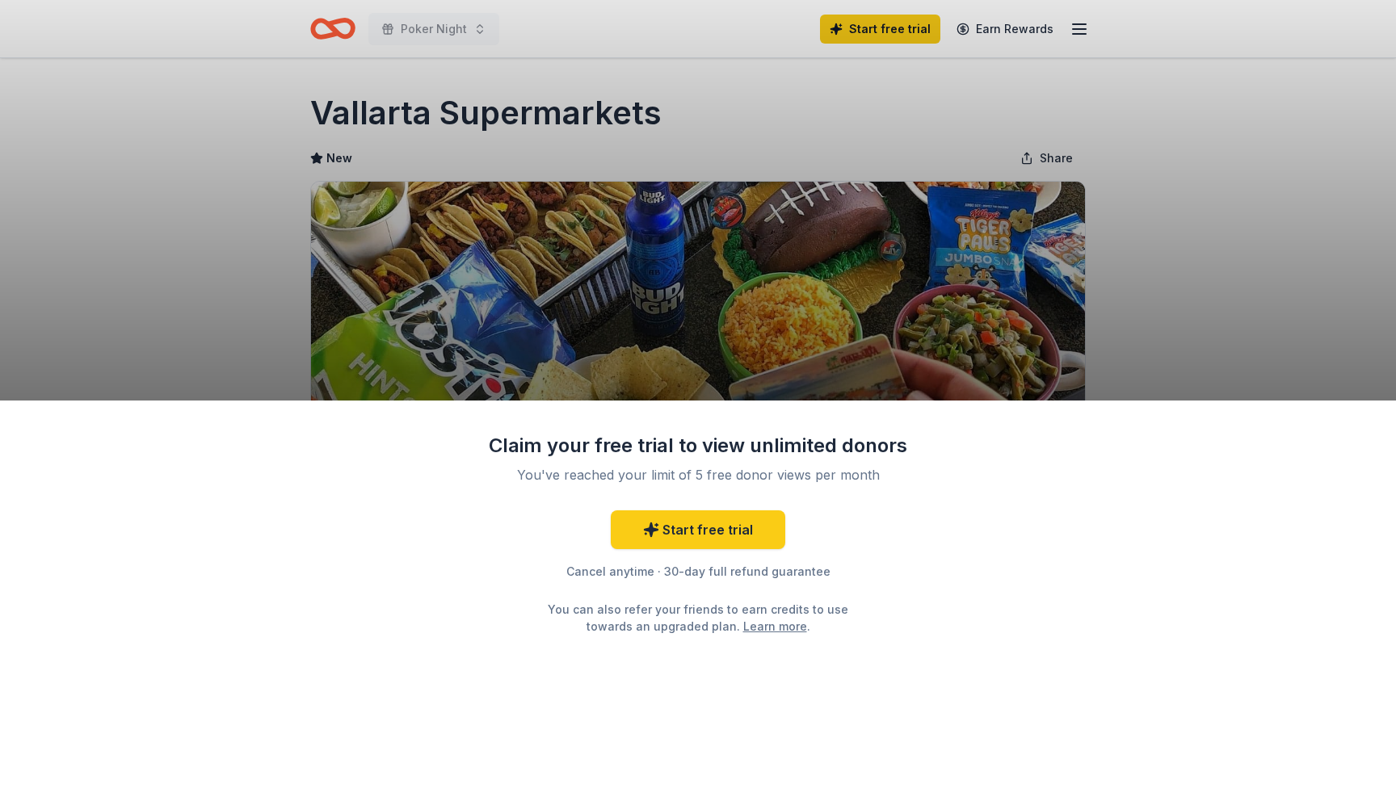
click at [822, 242] on div "Claim your free trial to view unlimited donors You've reached your limit of 5 f…" at bounding box center [698, 400] width 1396 height 801
click at [673, 511] on link "Start free trial" at bounding box center [698, 529] width 174 height 39
click at [679, 529] on link "Start free trial" at bounding box center [698, 529] width 174 height 39
click at [686, 530] on link "Start free trial" at bounding box center [698, 529] width 174 height 39
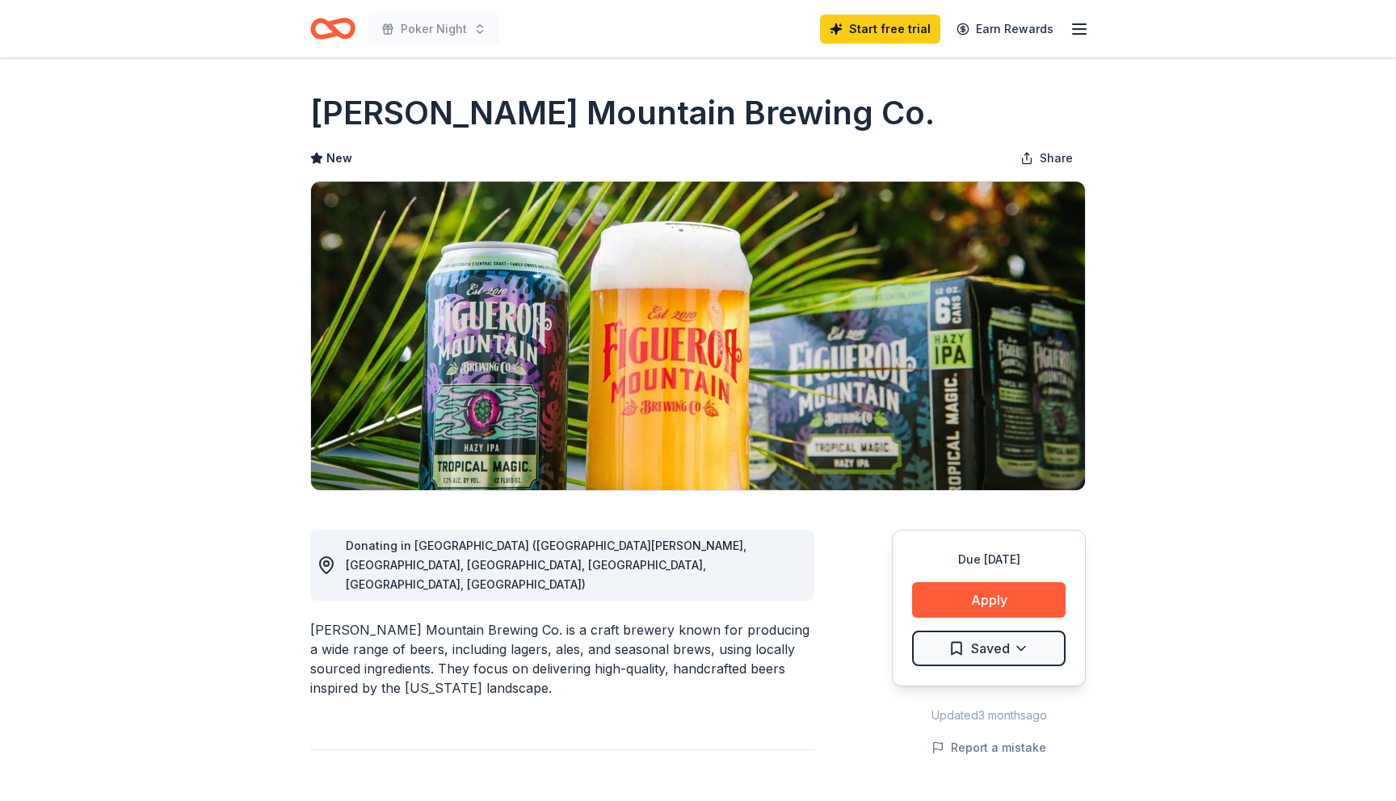
scroll to position [153, 0]
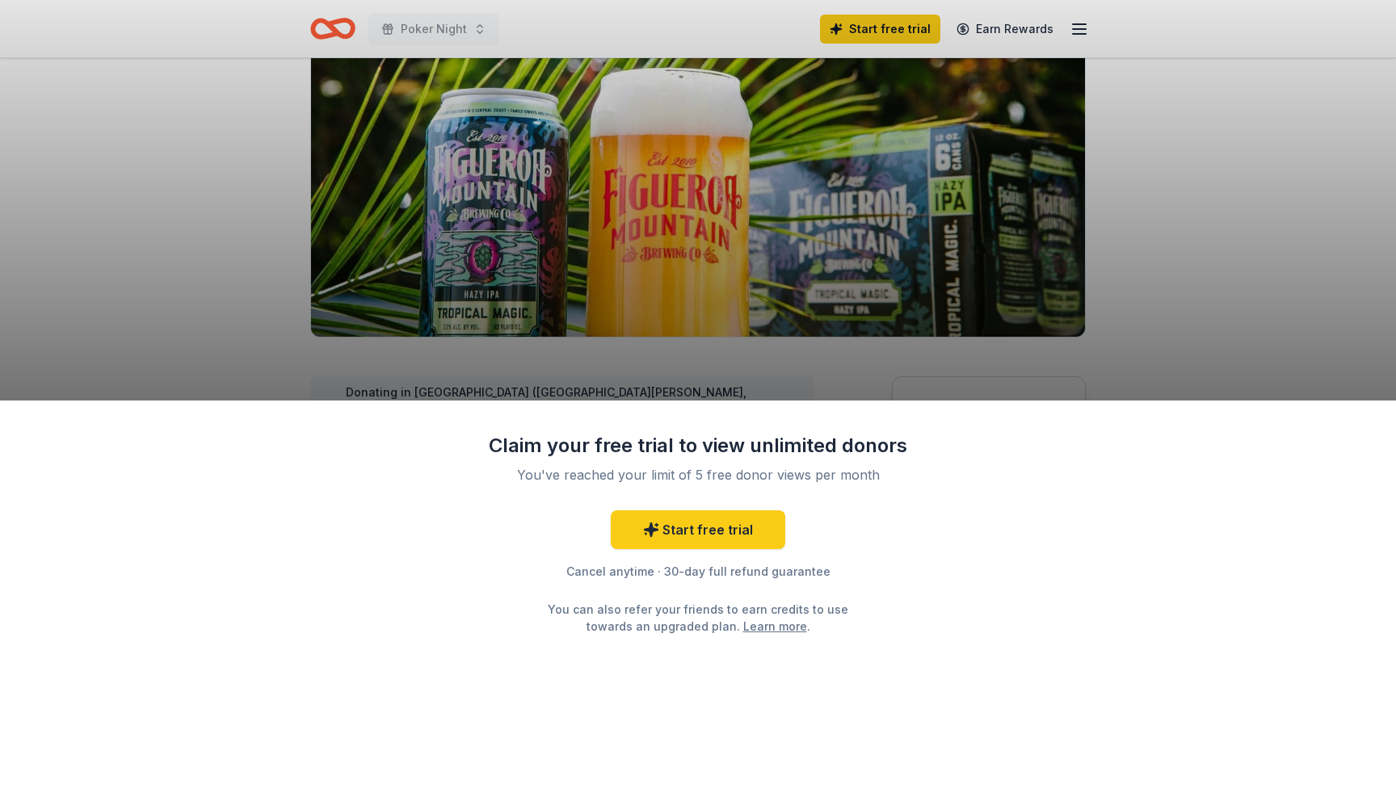
click at [800, 237] on div "Claim your free trial to view unlimited donors You've reached your limit of 5 f…" at bounding box center [698, 400] width 1396 height 801
click at [776, 262] on div "Claim your free trial to view unlimited donors You've reached your limit of 5 f…" at bounding box center [698, 400] width 1396 height 801
